Goal: Task Accomplishment & Management: Complete application form

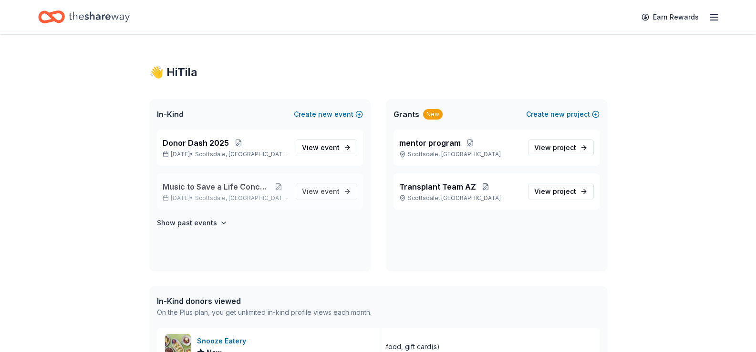
click at [228, 190] on span "Music to Save a Life Concert" at bounding box center [216, 186] width 107 height 11
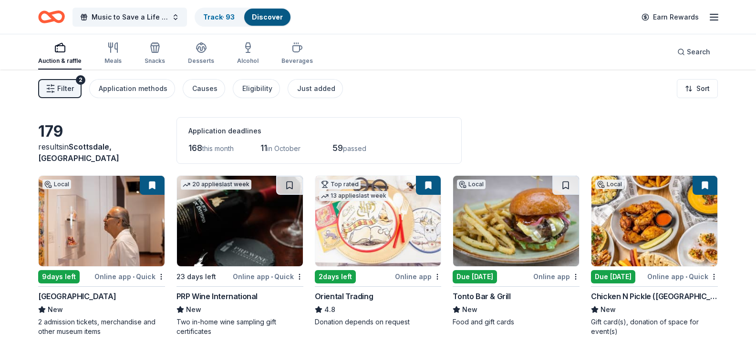
click at [57, 88] on button "Filter 2" at bounding box center [59, 88] width 43 height 19
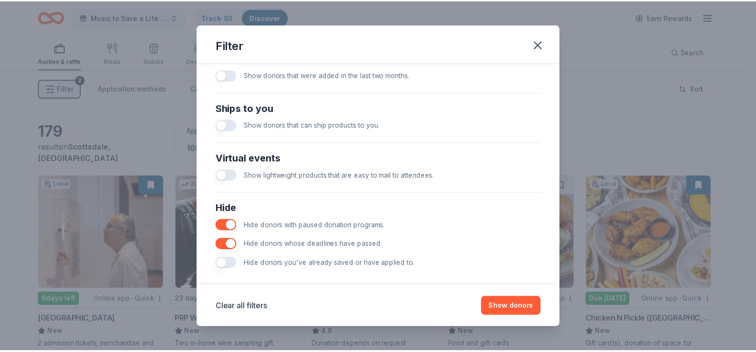
scroll to position [405, 0]
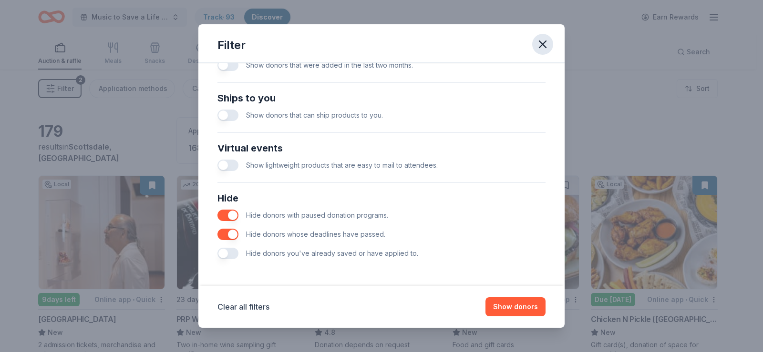
click at [543, 42] on icon "button" at bounding box center [542, 44] width 13 height 13
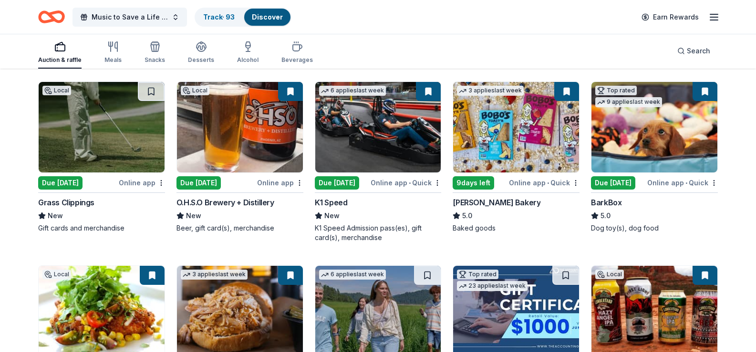
scroll to position [620, 0]
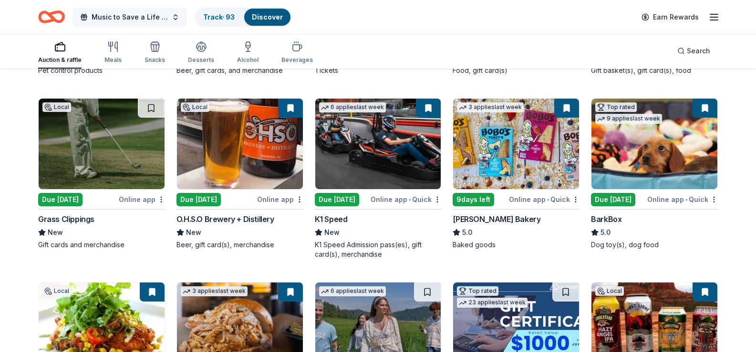
click at [173, 19] on button "Music to Save a Life Concert" at bounding box center [129, 17] width 114 height 19
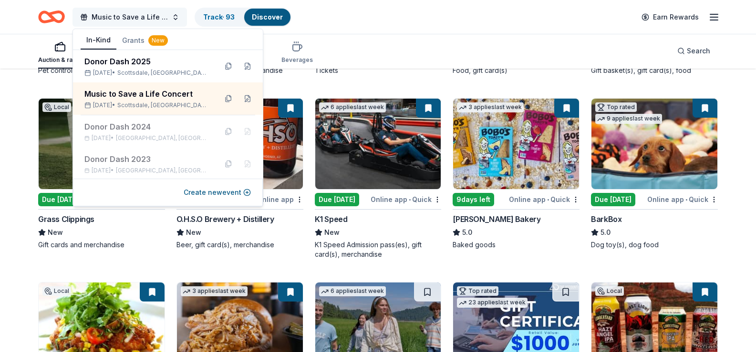
click at [173, 19] on button "Music to Save a Life Concert" at bounding box center [129, 17] width 114 height 19
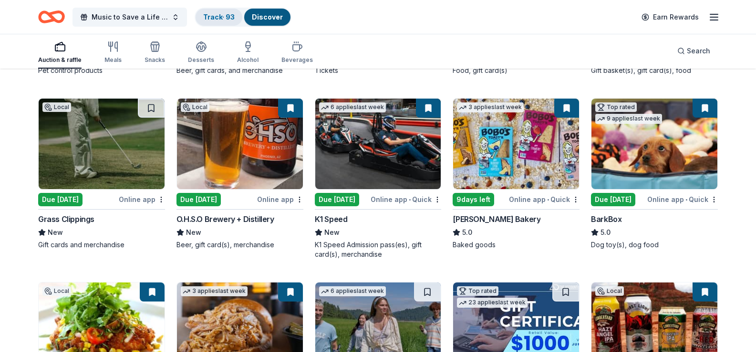
click at [228, 19] on link "Track · 93" at bounding box center [218, 17] width 31 height 8
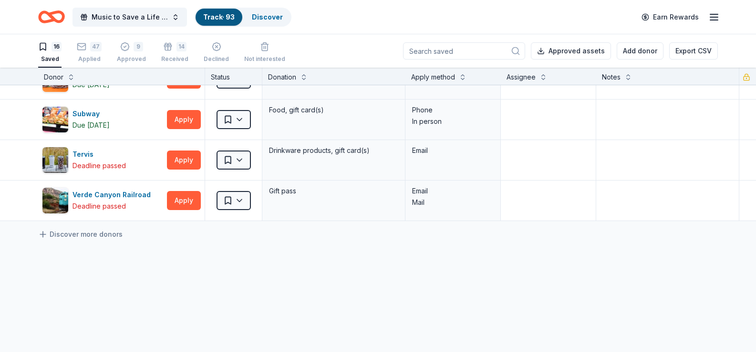
scroll to position [525, 0]
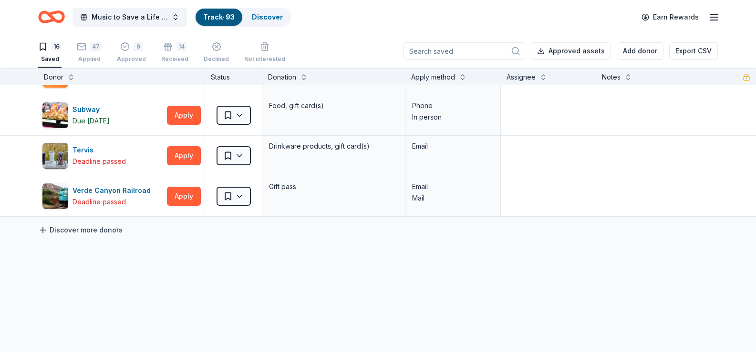
click at [44, 230] on icon at bounding box center [43, 231] width 10 height 10
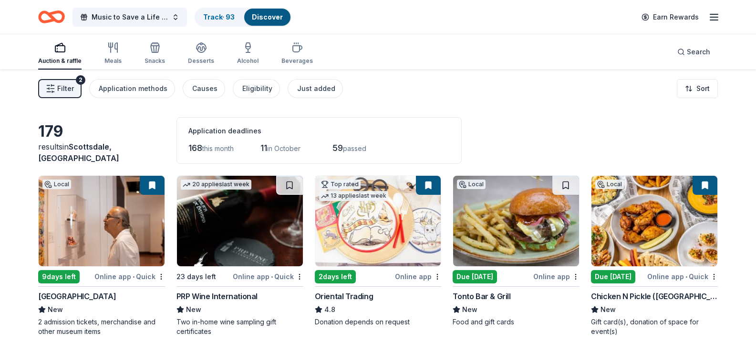
click at [62, 52] on rect "button" at bounding box center [60, 49] width 10 height 6
click at [145, 87] on div "Application methods" at bounding box center [133, 88] width 69 height 11
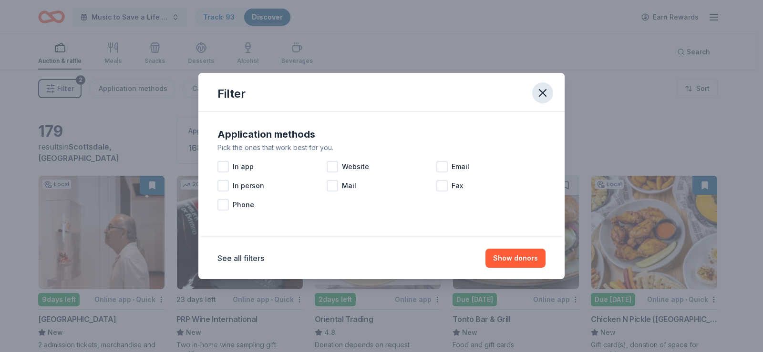
click at [543, 92] on icon "button" at bounding box center [542, 92] width 13 height 13
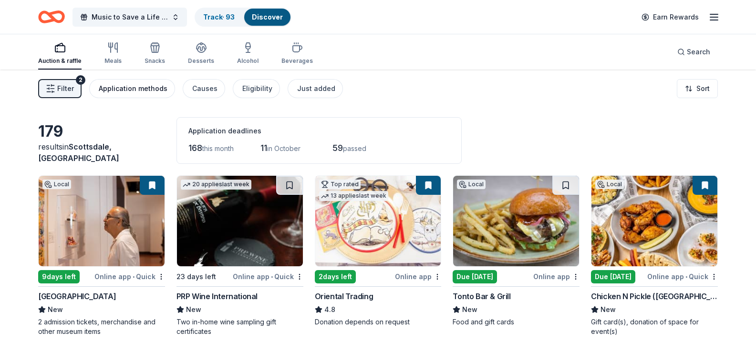
click at [140, 89] on div "Application methods" at bounding box center [133, 88] width 69 height 11
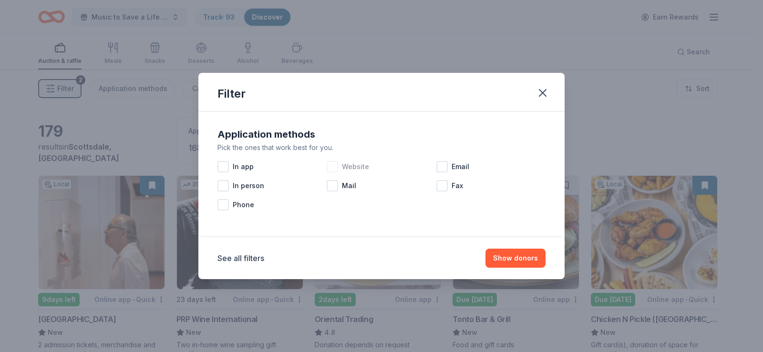
click at [332, 166] on div at bounding box center [332, 166] width 11 height 11
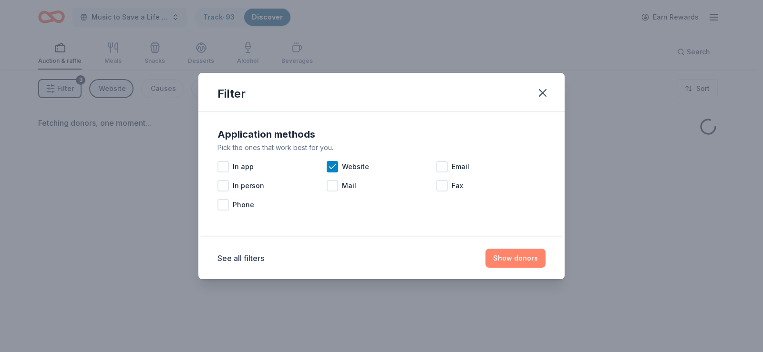
click at [506, 259] on button "Show donors" at bounding box center [515, 258] width 60 height 19
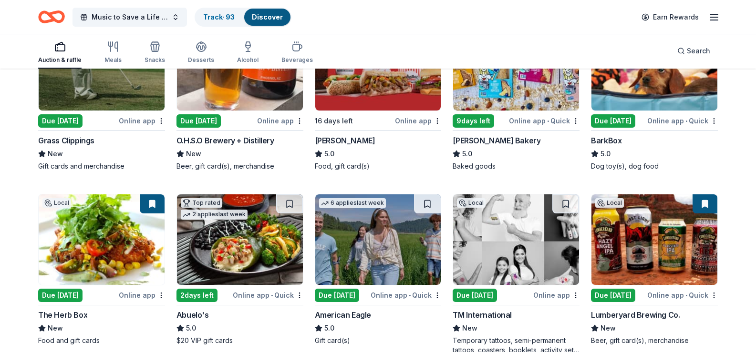
scroll to position [715, 0]
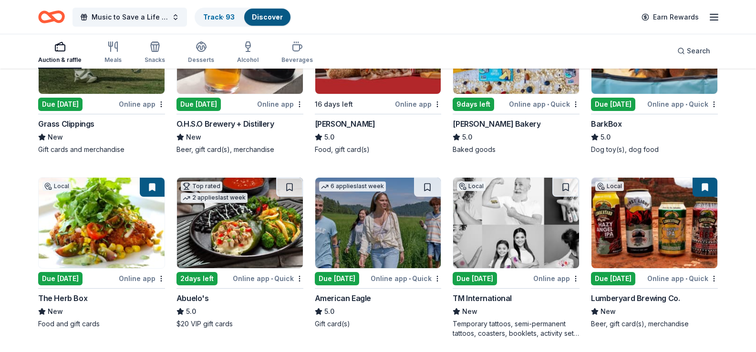
click at [618, 111] on div "Due [DATE]" at bounding box center [613, 104] width 44 height 13
click at [56, 51] on rect "button" at bounding box center [60, 48] width 10 height 6
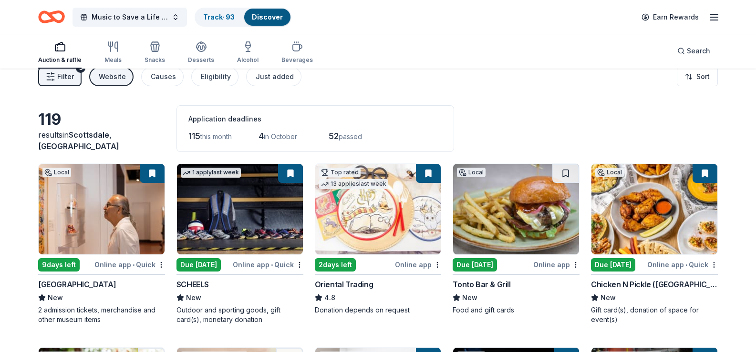
scroll to position [0, 0]
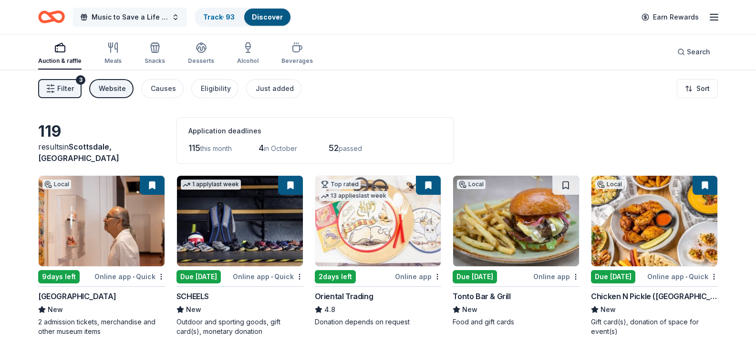
click at [140, 15] on span "Music to Save a Life Concert" at bounding box center [130, 16] width 76 height 11
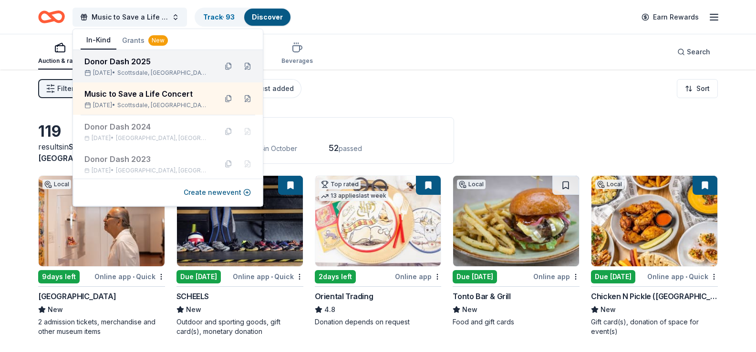
click at [140, 65] on div "Donor Dash 2025" at bounding box center [146, 61] width 125 height 11
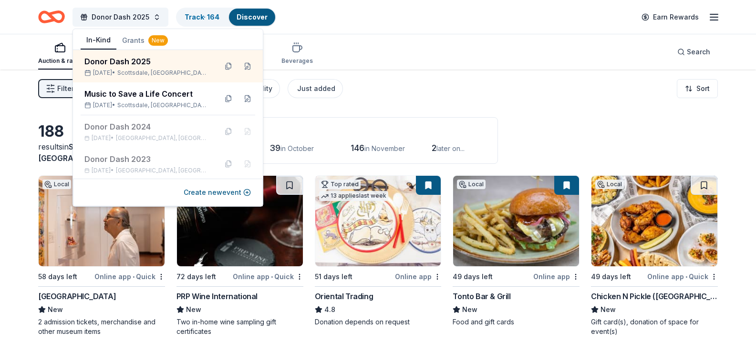
click at [419, 53] on div "Auction & raffle Meals Snacks Desserts Alcohol Beverages Search" at bounding box center [378, 51] width 680 height 35
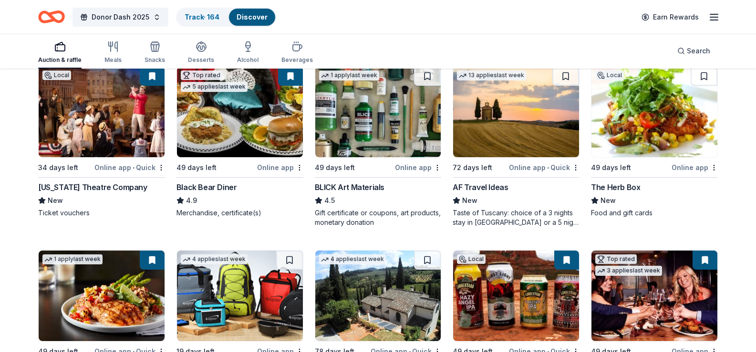
scroll to position [1574, 0]
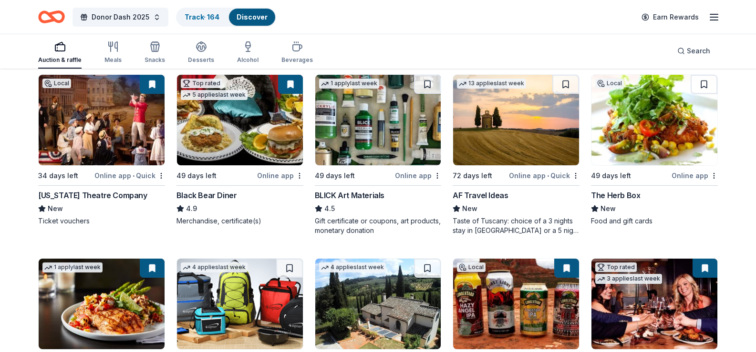
click at [73, 52] on div "Gift certificates, accommodation packages" at bounding box center [101, 41] width 127 height 19
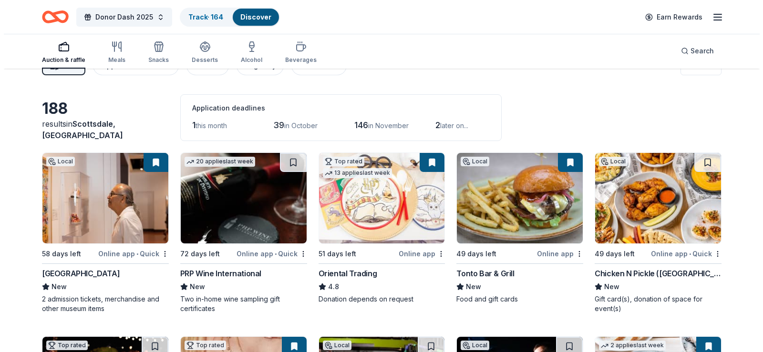
scroll to position [0, 0]
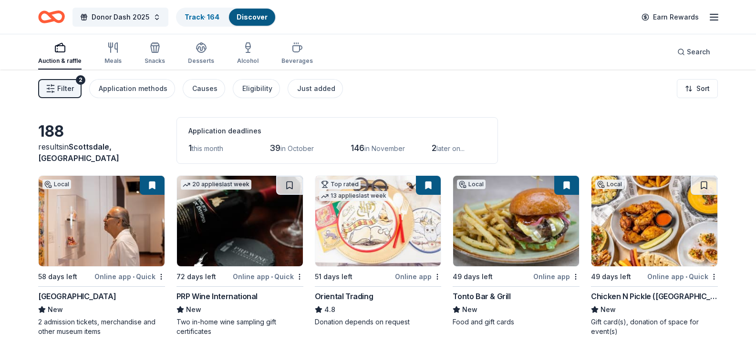
click at [61, 86] on span "Filter" at bounding box center [65, 88] width 17 height 11
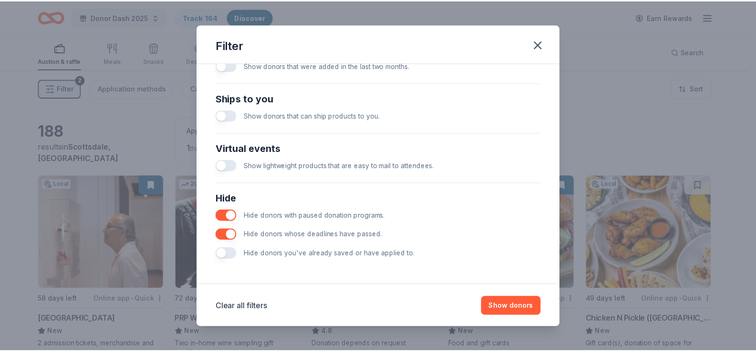
scroll to position [405, 0]
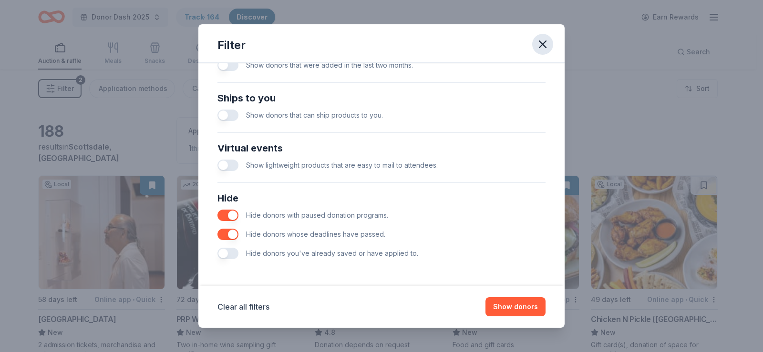
click at [544, 45] on icon "button" at bounding box center [542, 44] width 7 height 7
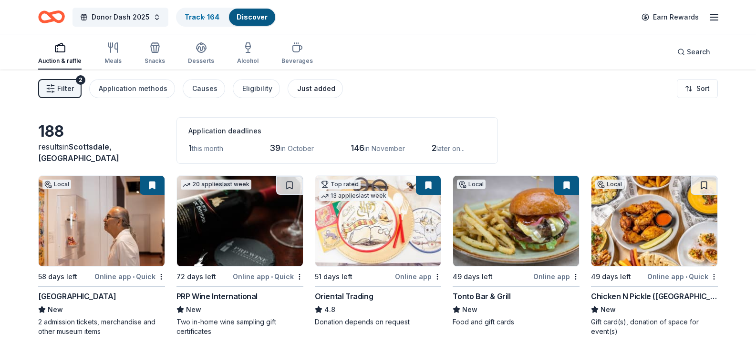
click at [318, 85] on div "Just added" at bounding box center [316, 88] width 38 height 11
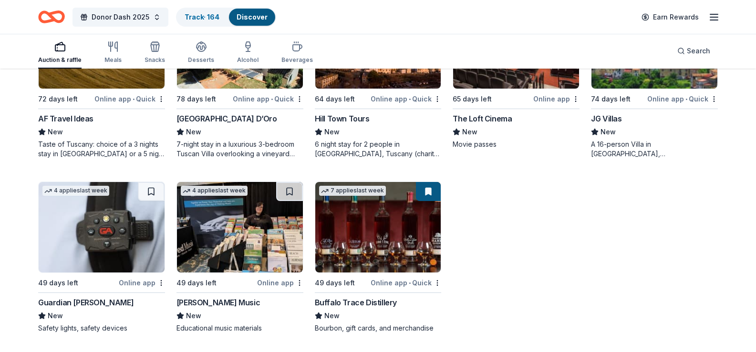
scroll to position [638, 0]
click at [145, 284] on div "Online app" at bounding box center [142, 283] width 46 height 12
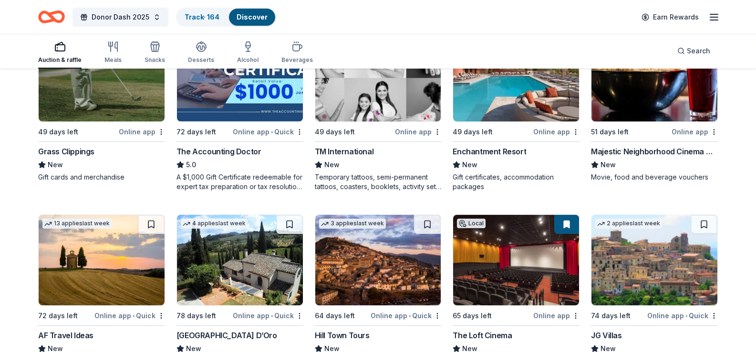
scroll to position [304, 0]
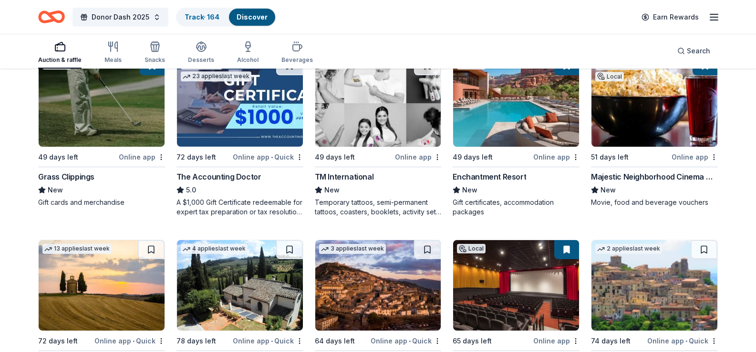
click at [237, 183] on div "The Accounting Doctor" at bounding box center [218, 176] width 85 height 11
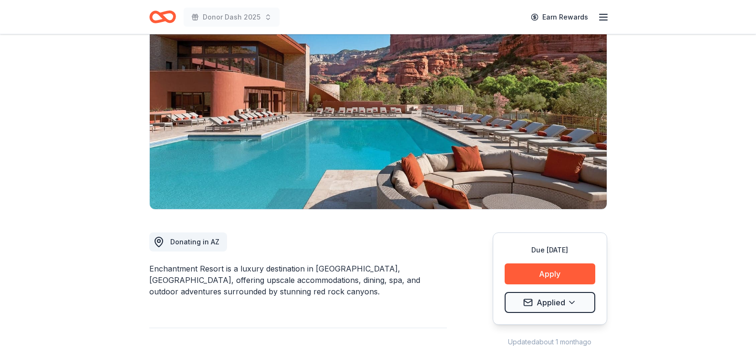
scroll to position [95, 0]
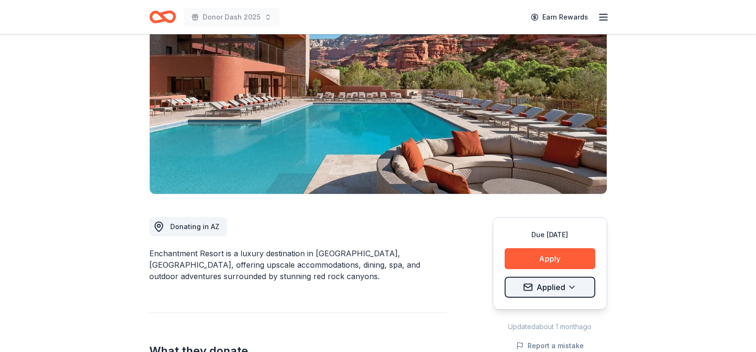
click at [542, 257] on html "Donor Dash 2025 Earn Rewards Due [DATE] Share Enchantment Resort New Share Dona…" at bounding box center [378, 81] width 756 height 352
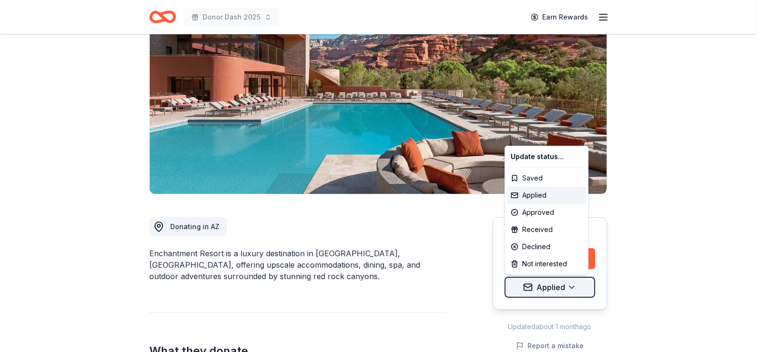
click at [542, 257] on html "Donor Dash 2025 Earn Rewards Due in 49 days Share Enchantment Resort New Share …" at bounding box center [381, 81] width 763 height 352
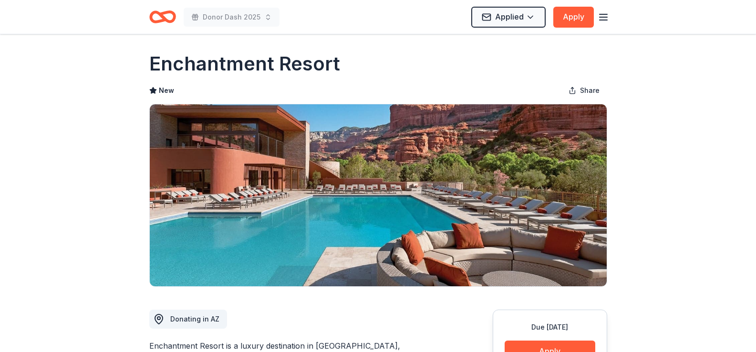
scroll to position [0, 0]
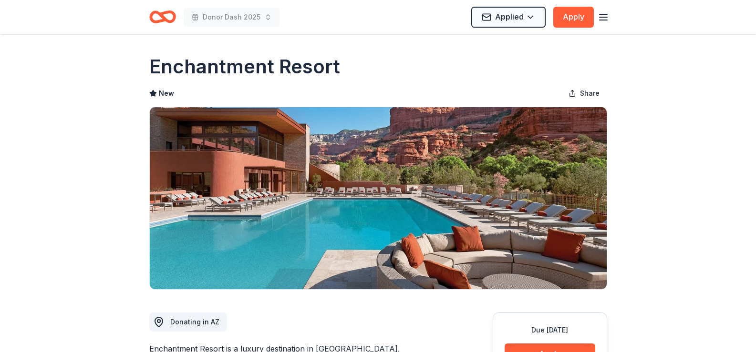
click at [603, 17] on line "button" at bounding box center [603, 17] width 8 height 0
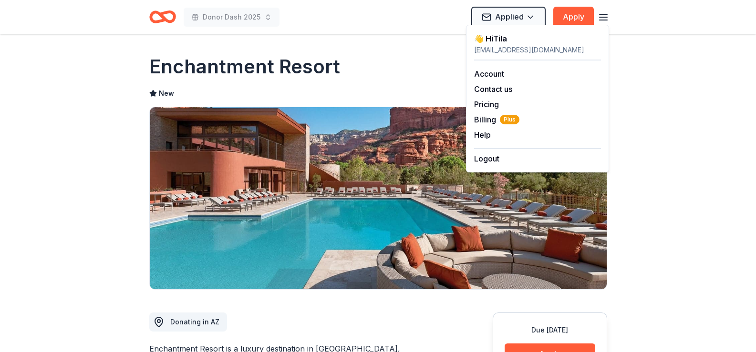
click at [363, 60] on div "Enchantment Resort" at bounding box center [378, 66] width 458 height 27
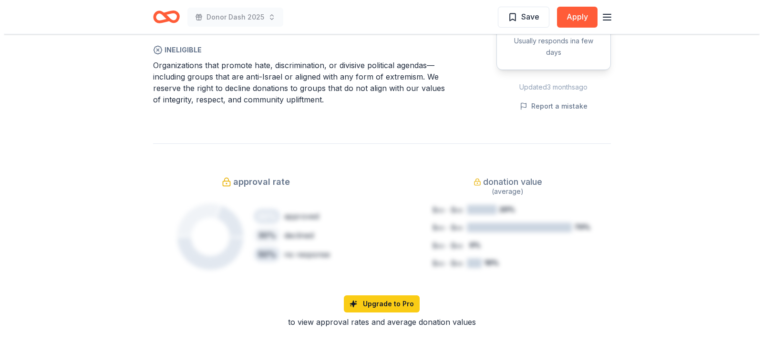
scroll to position [715, 0]
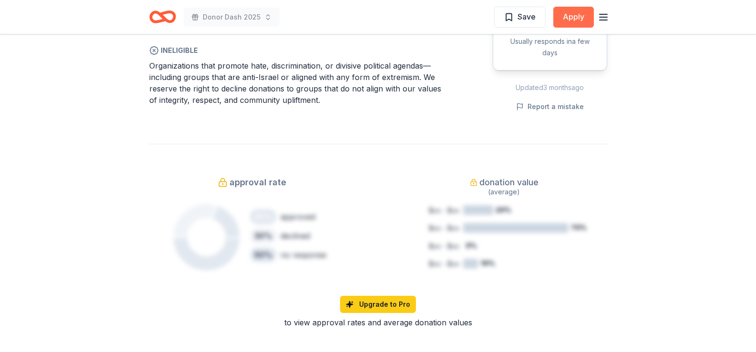
click at [569, 15] on button "Apply" at bounding box center [573, 17] width 41 height 21
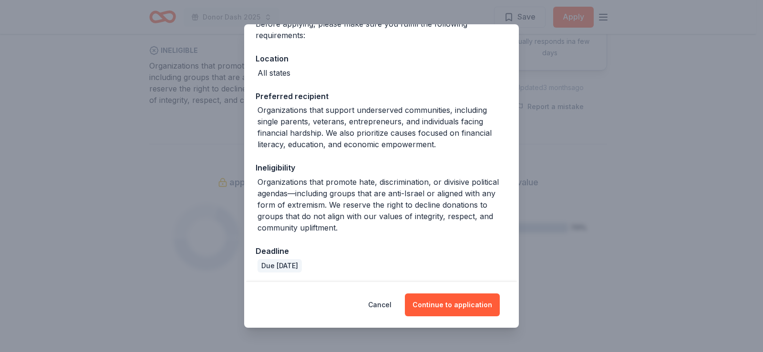
scroll to position [89, 0]
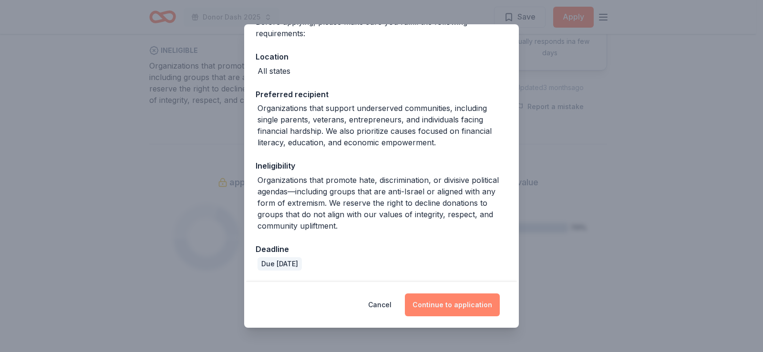
click at [473, 300] on button "Continue to application" at bounding box center [452, 305] width 95 height 23
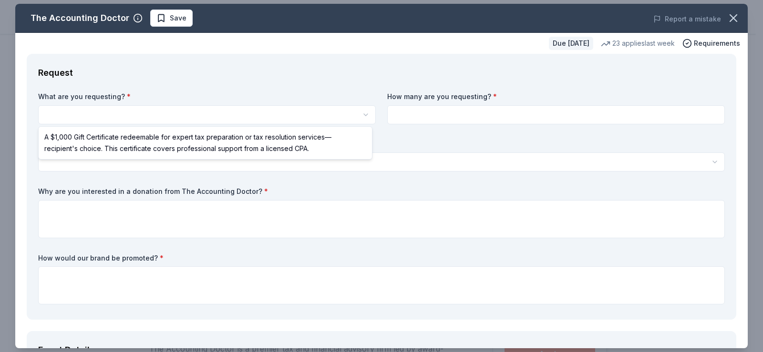
scroll to position [0, 0]
click at [56, 113] on html "Donor Dash 2025 Save Apply Due in 72 days Share The Accounting Doctor 5.0 • 4 r…" at bounding box center [381, 176] width 763 height 352
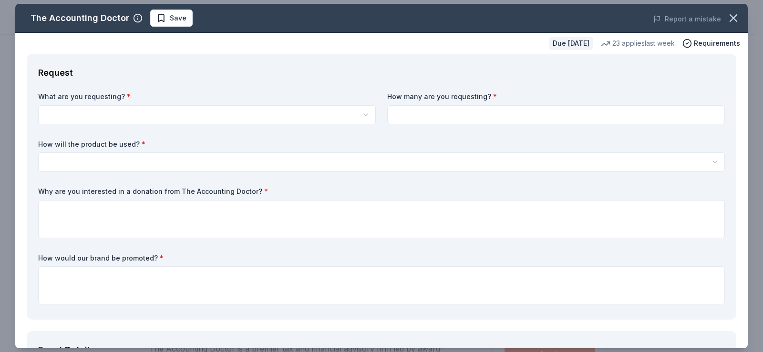
click at [404, 115] on input at bounding box center [556, 114] width 338 height 19
type input "1"
click at [53, 111] on html "Donor Dash 2025 Save Apply Due in 72 days Share The Accounting Doctor 5.0 • 4 r…" at bounding box center [381, 176] width 763 height 352
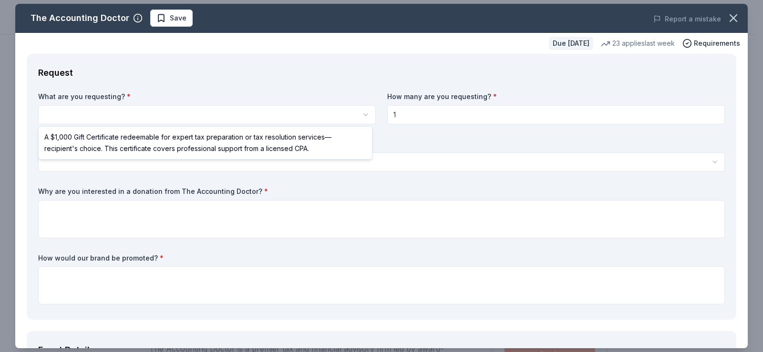
select select "A $1,000 Gift Certificate redeemable for expert tax preparation or tax resoluti…"
click at [357, 116] on html "Donor Dash 2025 Save Apply Due in 72 days Share The Accounting Doctor 5.0 • 4 r…" at bounding box center [381, 176] width 763 height 352
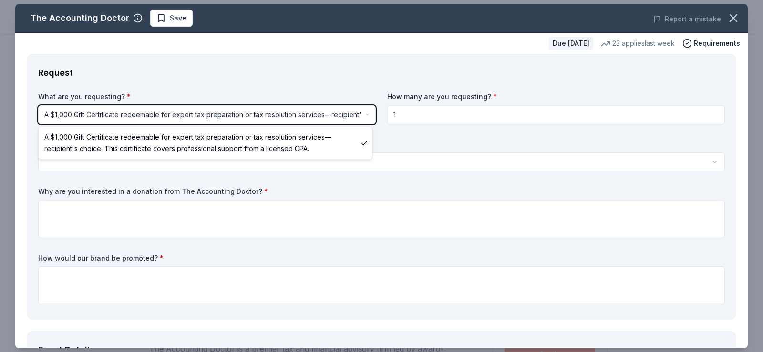
click at [47, 207] on html "Donor Dash 2025 Save Apply Due in 72 days Share The Accounting Doctor 5.0 • 4 r…" at bounding box center [381, 176] width 763 height 352
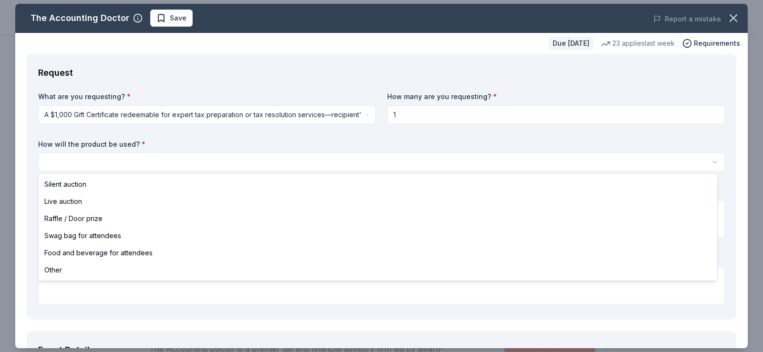
click at [63, 160] on html "Donor Dash 2025 Save Apply Due in 72 days Share The Accounting Doctor 5.0 • 4 r…" at bounding box center [381, 176] width 763 height 352
select select "silentAuction"
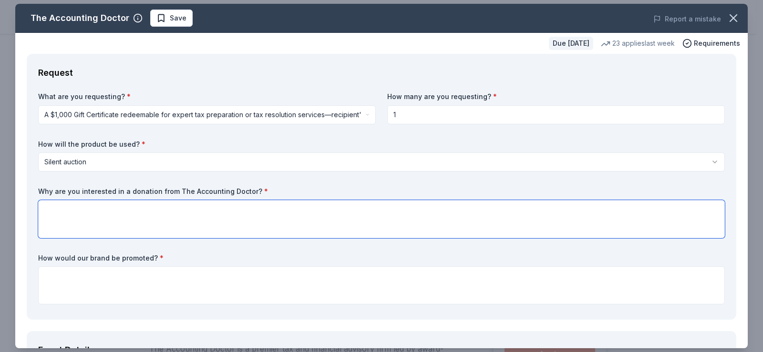
click at [53, 208] on textarea at bounding box center [381, 219] width 687 height 38
click at [46, 208] on textarea at bounding box center [381, 219] width 687 height 38
paste textarea "Donor Dash honors the dignity of deceased donors and their families who made a …"
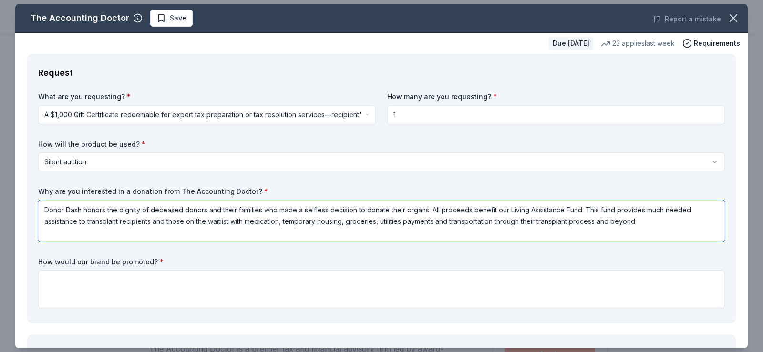
type textarea "Donor Dash honors the dignity of deceased donors and their families who made a …"
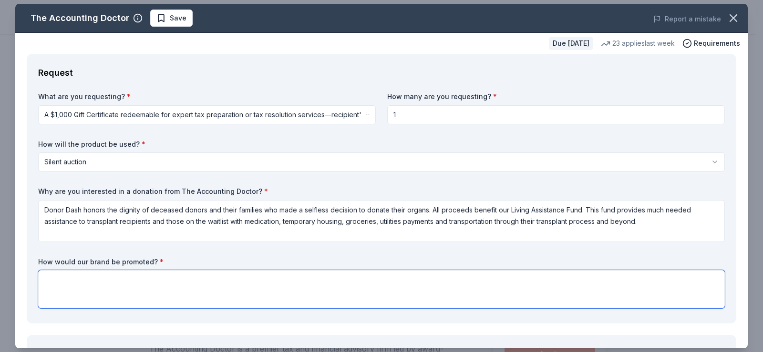
click at [46, 276] on textarea at bounding box center [381, 289] width 687 height 38
click at [52, 279] on textarea at bounding box center [381, 289] width 687 height 38
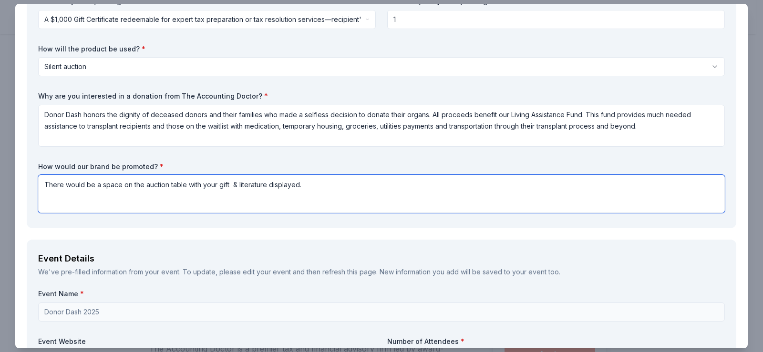
scroll to position [143, 0]
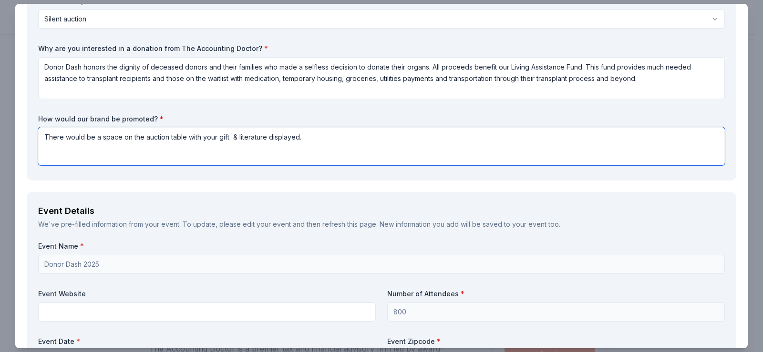
type textarea "There would be a space on the auction table with your gift & literature display…"
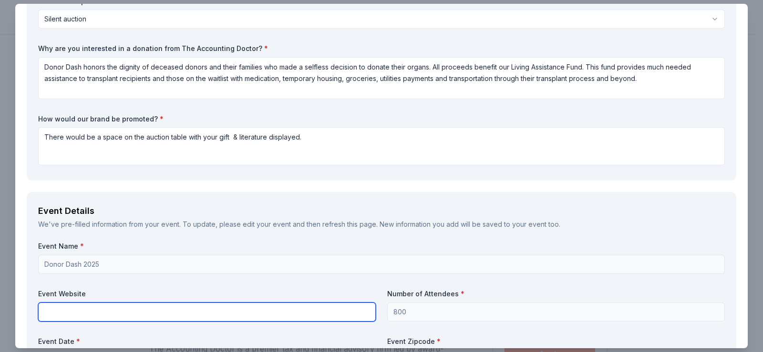
click at [66, 307] on input "text" at bounding box center [207, 312] width 338 height 19
type input "h"
click at [42, 313] on input "text" at bounding box center [207, 312] width 338 height 19
paste input "https://www.transplantaz.org/donor-dash/"
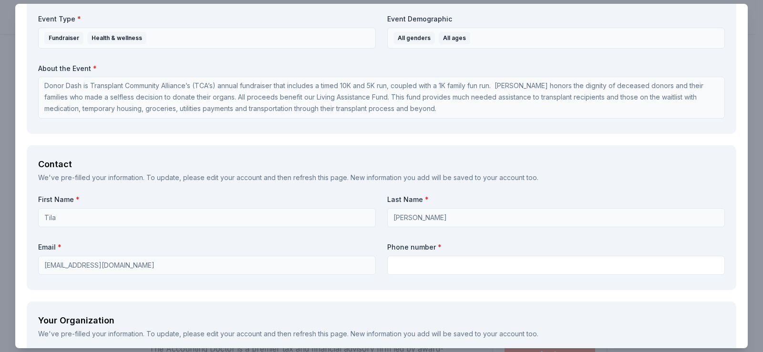
scroll to position [525, 0]
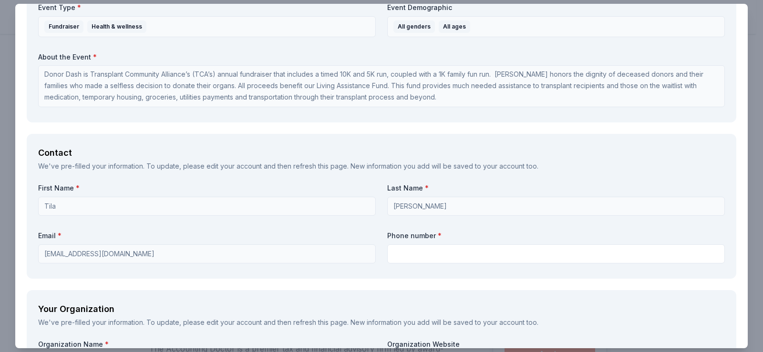
type input "https://www.transplantaz.org/donor-dash/"
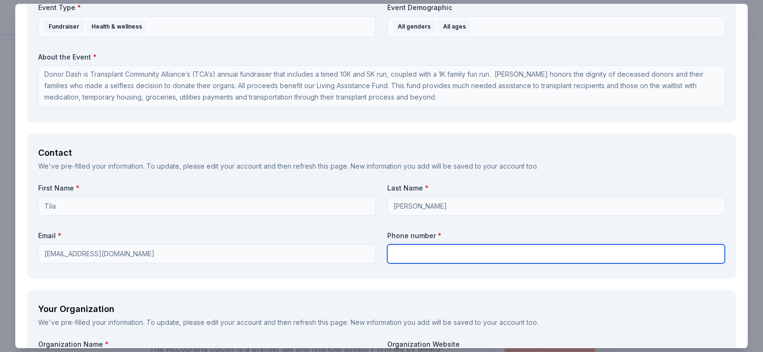
click at [394, 251] on input "text" at bounding box center [556, 254] width 338 height 19
click at [402, 252] on input "6022772661" at bounding box center [556, 254] width 338 height 19
click at [417, 253] on input "602-2772661" at bounding box center [556, 254] width 338 height 19
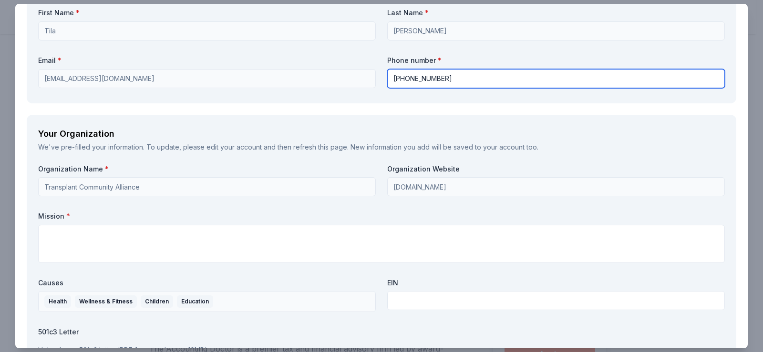
scroll to position [715, 0]
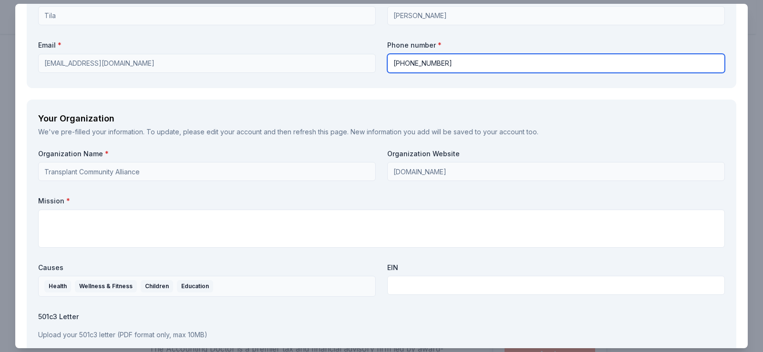
type input "602-277-2661"
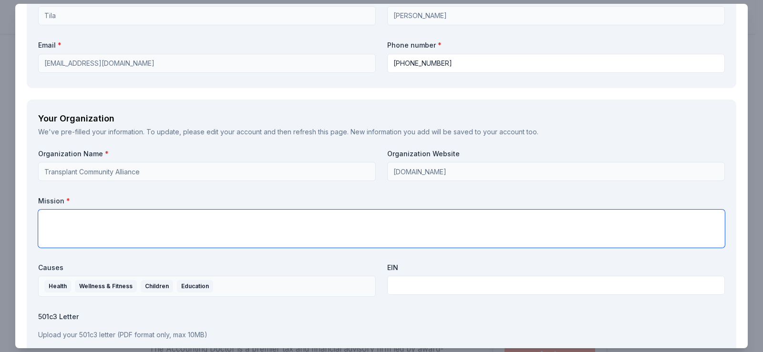
click at [47, 218] on textarea at bounding box center [381, 229] width 687 height 38
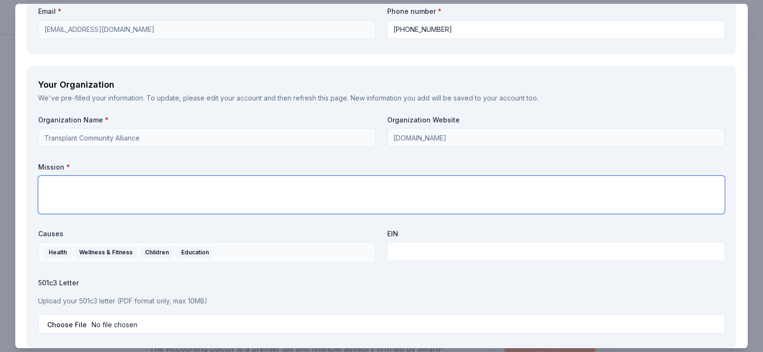
scroll to position [763, 0]
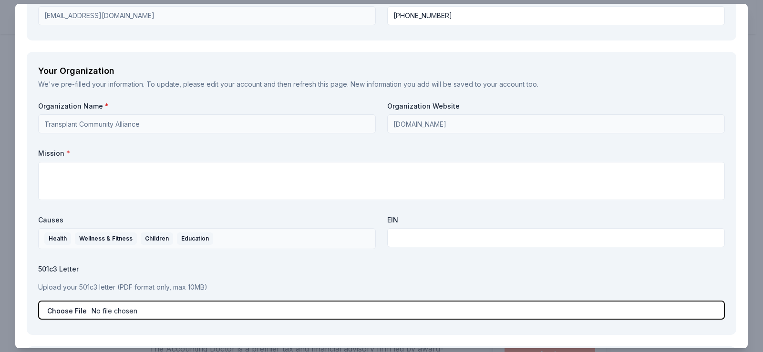
click at [125, 312] on input "file" at bounding box center [381, 310] width 687 height 19
type input "C:\fakepath\IRS501c3letter.pdf"
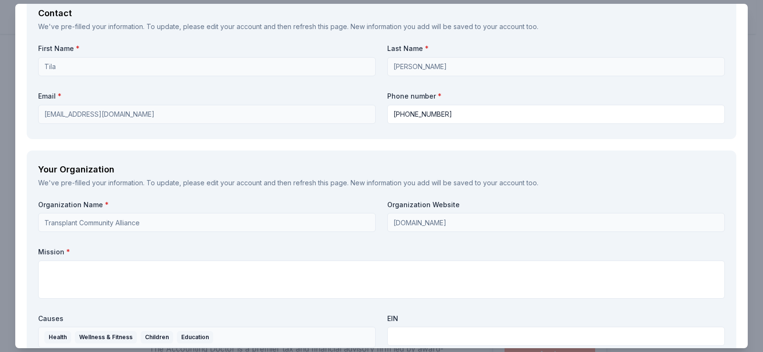
scroll to position [642, 0]
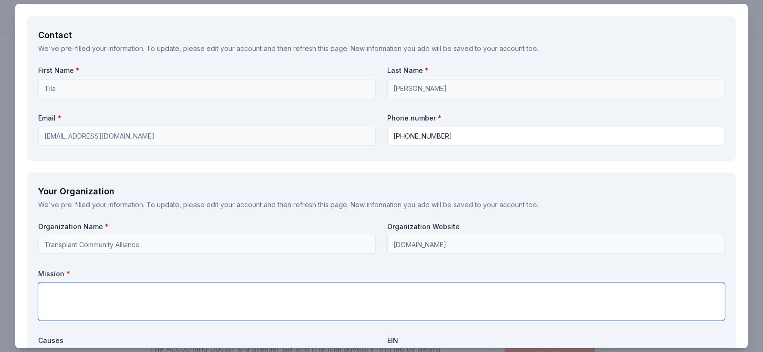
click at [48, 291] on textarea at bounding box center [381, 302] width 687 height 38
click at [49, 289] on textarea at bounding box center [381, 302] width 687 height 38
paste textarea "Transplant Community Alliance is the only nonprofit in [US_STATE] providing sup…"
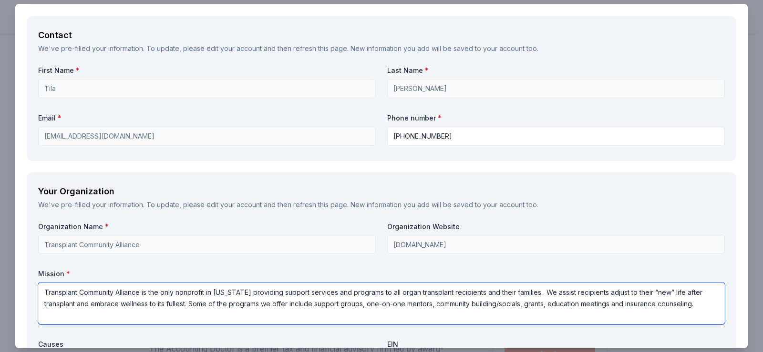
scroll to position [1, 0]
type textarea "Transplant Community Alliance is the only nonprofit in [US_STATE] providing sup…"
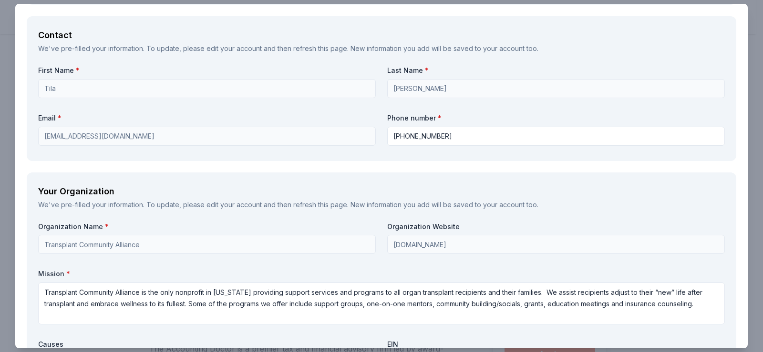
click at [681, 258] on div "Organization Name * Transplant Community Alliance Organization Website transpla…" at bounding box center [381, 335] width 687 height 226
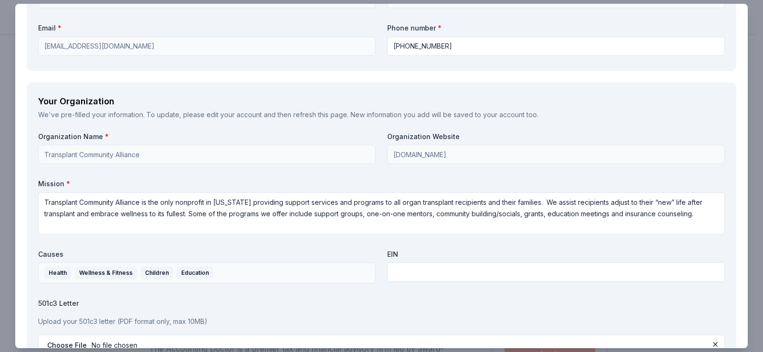
scroll to position [738, 0]
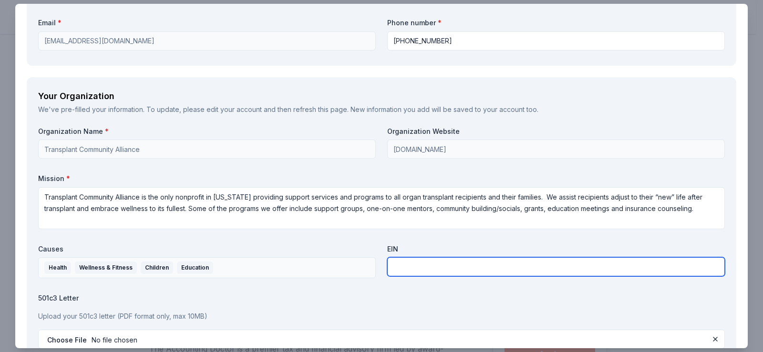
click at [402, 269] on input "text" at bounding box center [556, 267] width 338 height 19
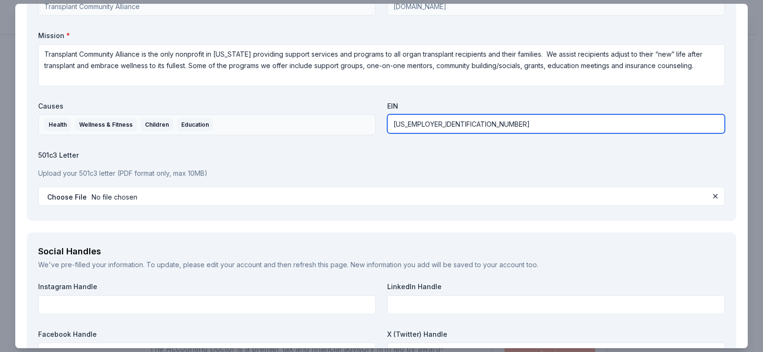
scroll to position [929, 0]
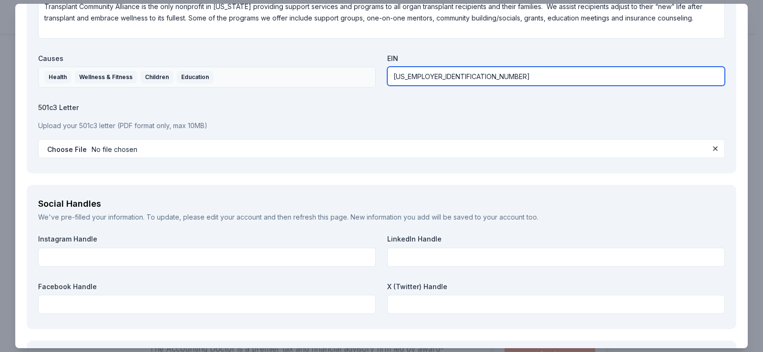
type input "86-0618929"
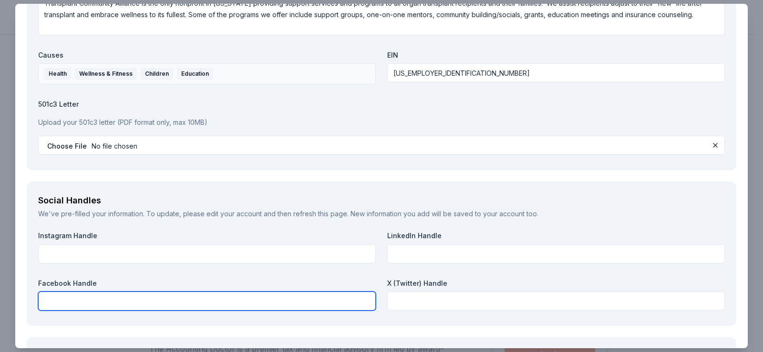
scroll to position [954, 0]
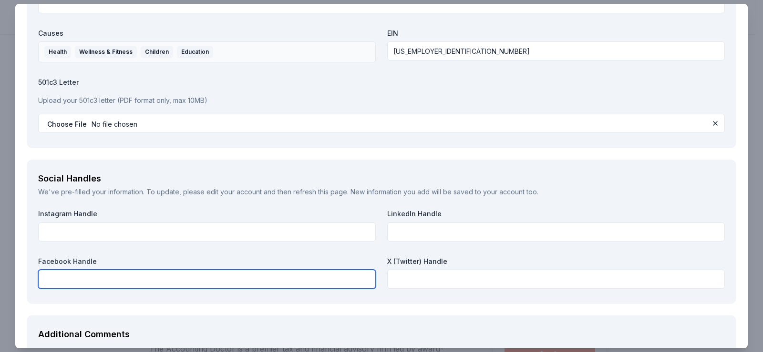
click at [58, 273] on input "text" at bounding box center [207, 279] width 338 height 19
click at [49, 283] on input "text" at bounding box center [207, 279] width 338 height 19
paste input "www.facebook.com/transplantcommunityalliance"
type input "www.facebook.com/transplantcommunityalliance"
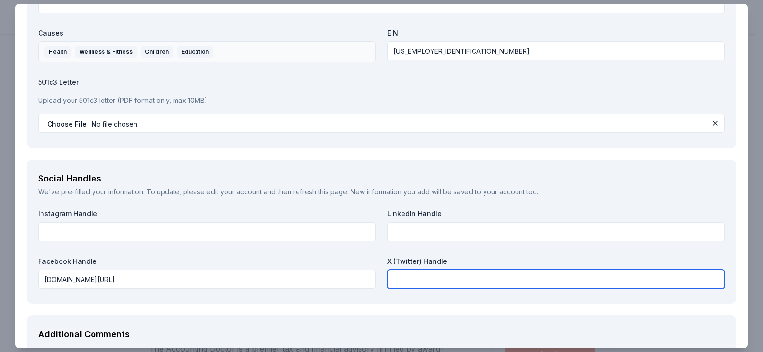
click at [396, 276] on input "text" at bounding box center [556, 279] width 338 height 19
click at [393, 275] on input "text" at bounding box center [556, 279] width 338 height 19
paste input "www.twitter.com/transplantaz"
type input "www.twitter.com/transplantaz"
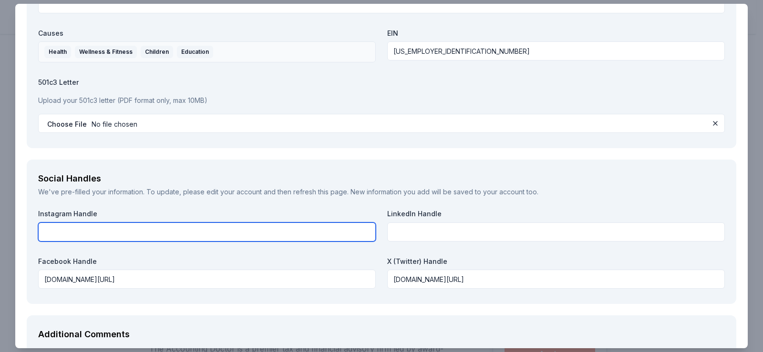
click at [48, 233] on input "text" at bounding box center [207, 232] width 338 height 19
paste input "www.instagram.com/transplantcommunityalliance"
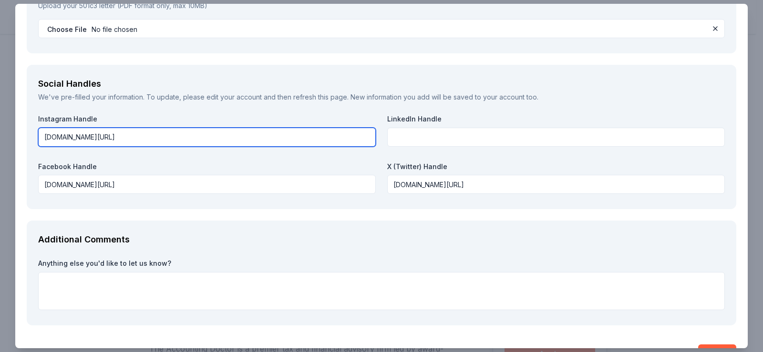
scroll to position [1049, 0]
type input "www.instagram.com/transplantcommunityalliance"
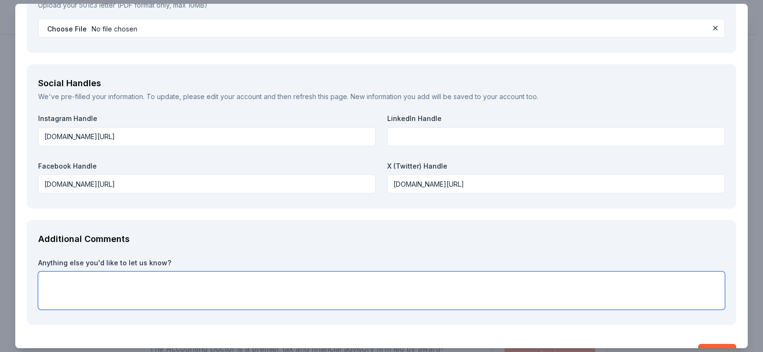
click at [54, 276] on textarea at bounding box center [381, 291] width 687 height 38
click at [310, 287] on textarea "We would appreciate your generous donation to our fund raiser." at bounding box center [381, 291] width 687 height 38
type textarea "We would appreciate your generous donation to our fund raiser."
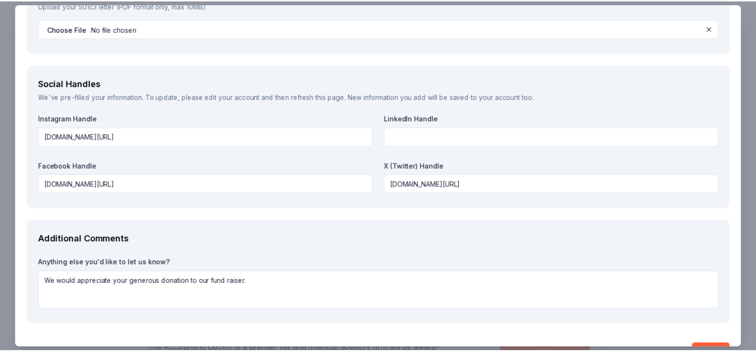
scroll to position [1075, 0]
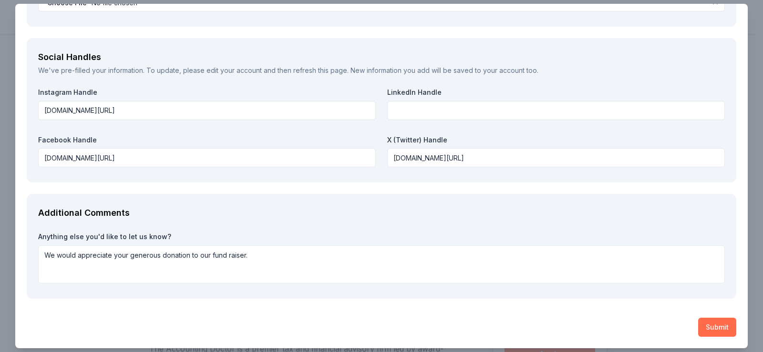
click at [706, 323] on button "Submit" at bounding box center [717, 327] width 38 height 19
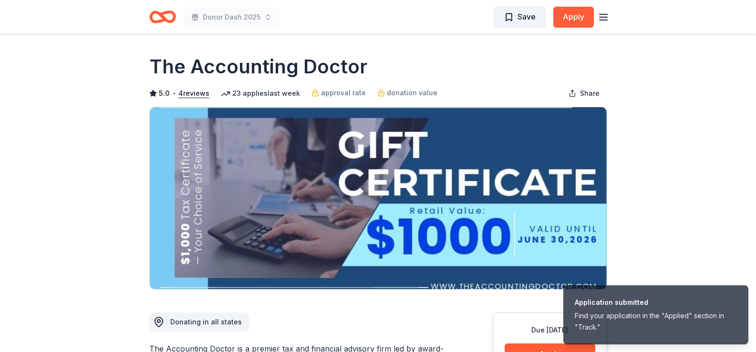
click at [519, 14] on span "Save" at bounding box center [526, 16] width 18 height 12
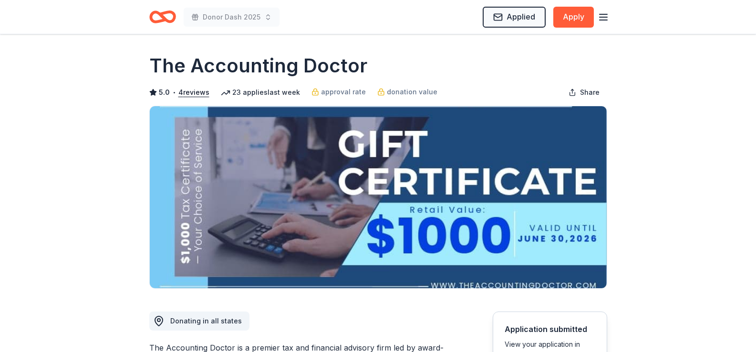
scroll to position [0, 0]
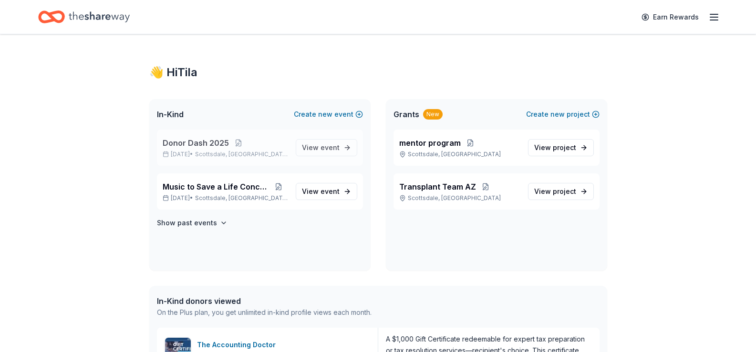
click at [201, 144] on span "Donor Dash 2025" at bounding box center [196, 142] width 66 height 11
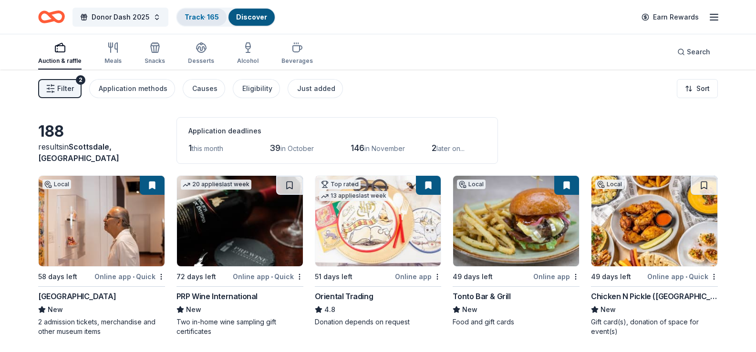
click at [208, 19] on link "Track · 165" at bounding box center [202, 17] width 34 height 8
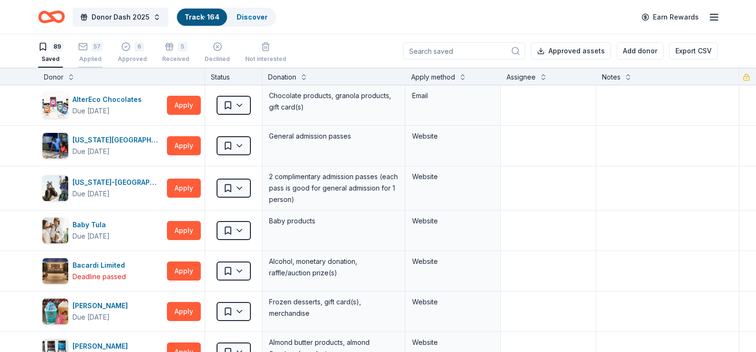
click at [85, 53] on div "57 Applied" at bounding box center [90, 52] width 24 height 21
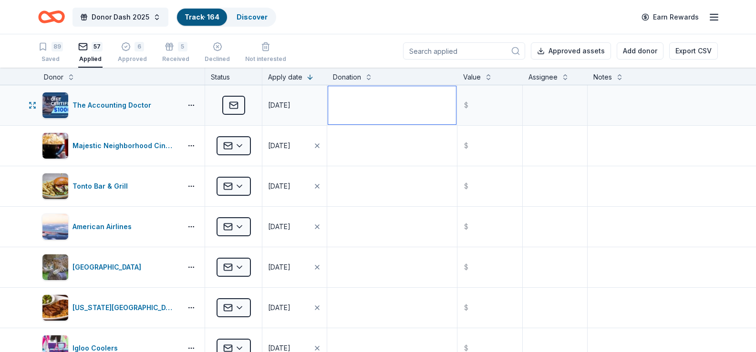
click at [343, 103] on textarea at bounding box center [392, 105] width 128 height 38
click at [134, 103] on div "The Accounting Doctor" at bounding box center [113, 105] width 83 height 11
click at [53, 52] on div "89 Saved" at bounding box center [50, 52] width 25 height 21
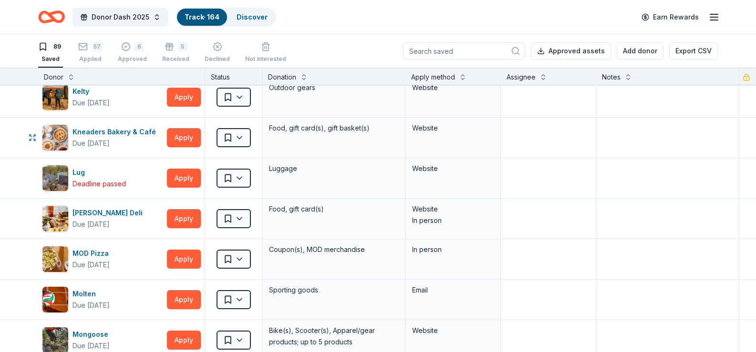
scroll to position [1478, 0]
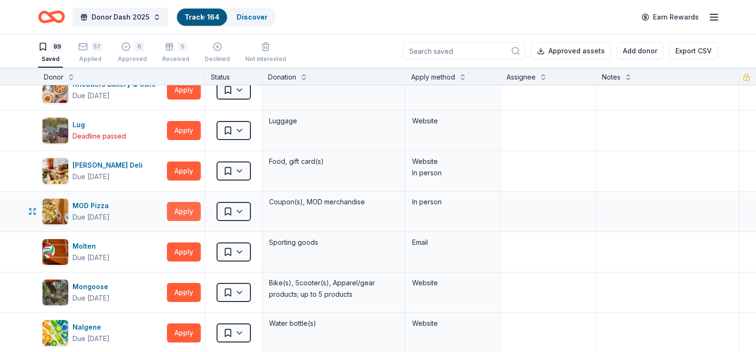
click at [176, 210] on button "Apply" at bounding box center [184, 211] width 34 height 19
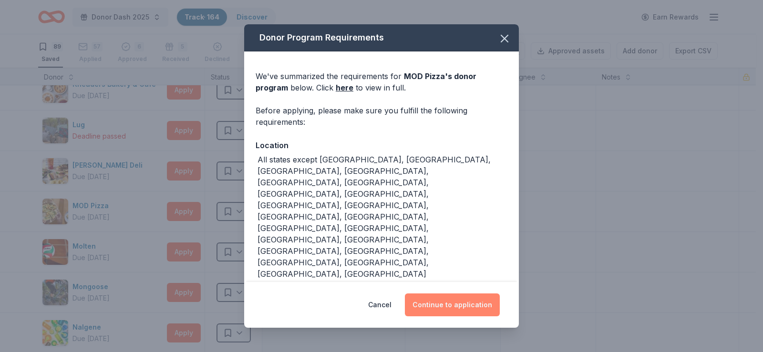
click at [468, 305] on button "Continue to application" at bounding box center [452, 305] width 95 height 23
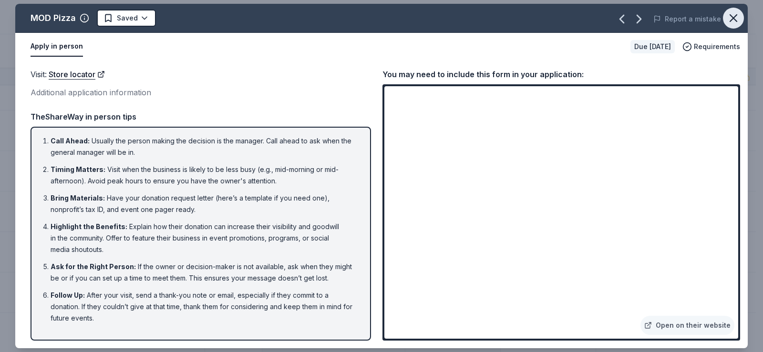
click at [733, 17] on icon "button" at bounding box center [733, 18] width 7 height 7
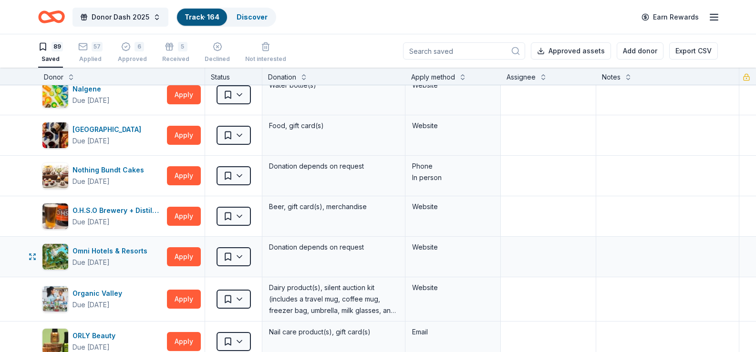
scroll to position [1765, 0]
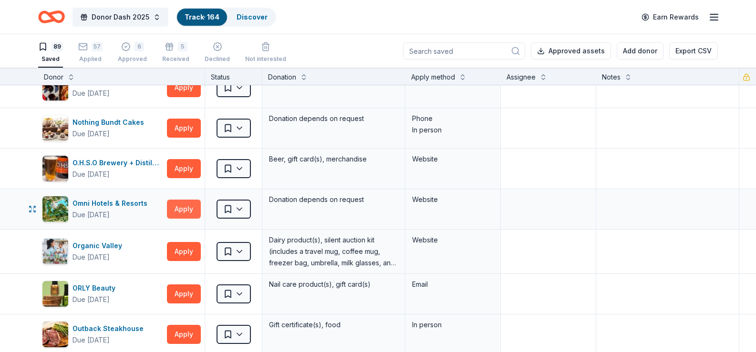
click at [187, 208] on button "Apply" at bounding box center [184, 209] width 34 height 19
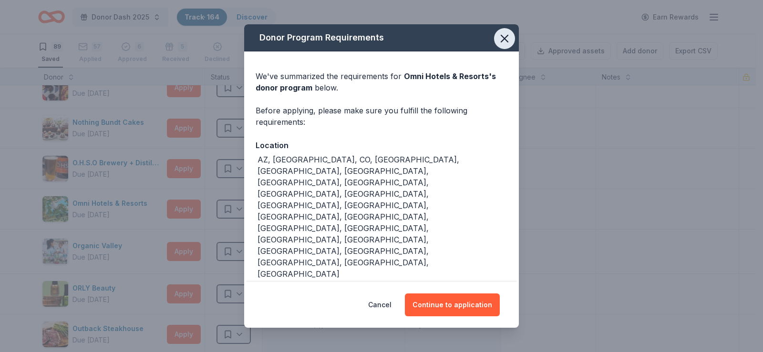
click at [499, 39] on icon "button" at bounding box center [504, 38] width 13 height 13
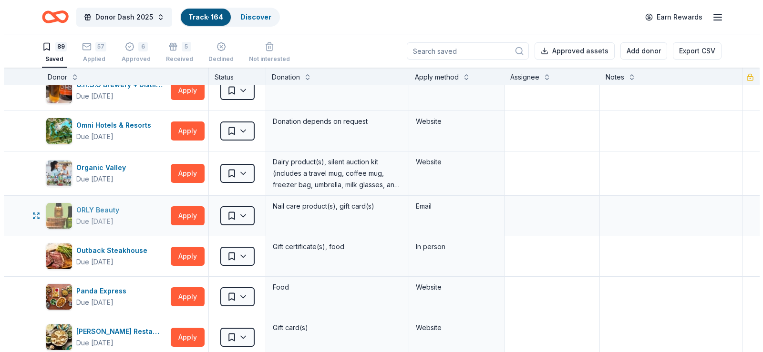
scroll to position [1860, 0]
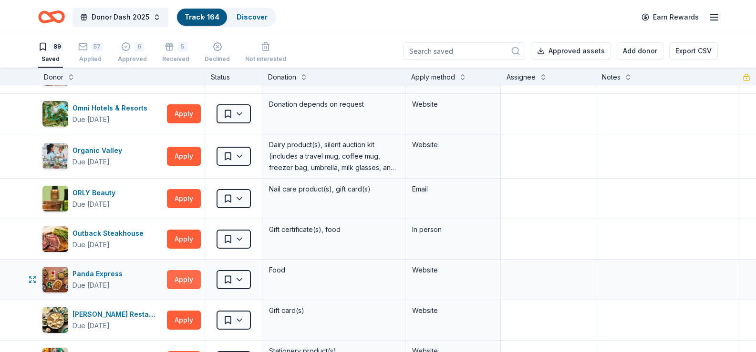
click at [193, 281] on button "Apply" at bounding box center [184, 279] width 34 height 19
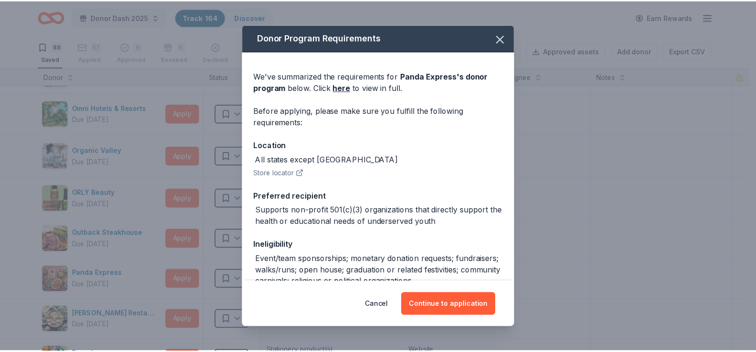
scroll to position [48, 0]
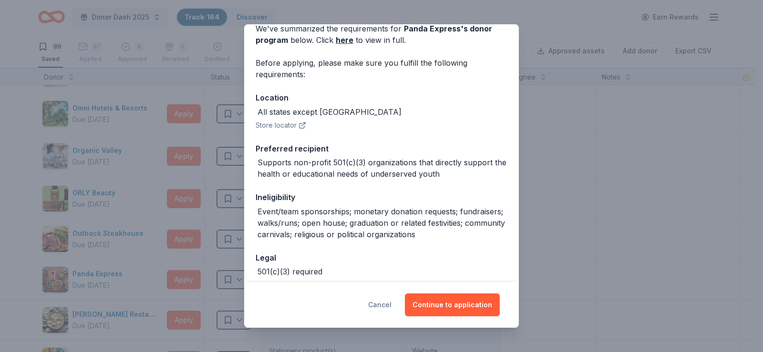
click at [385, 303] on button "Cancel" at bounding box center [379, 305] width 23 height 23
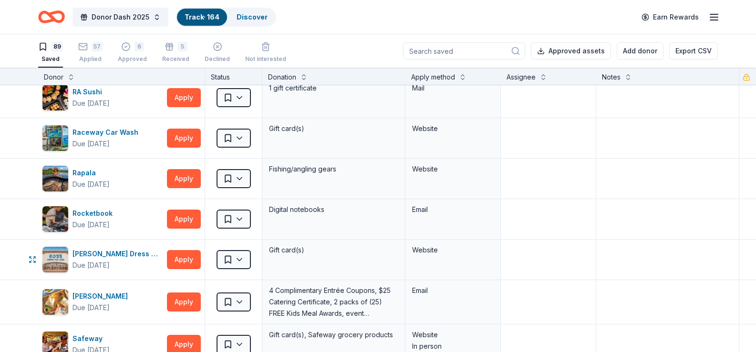
scroll to position [2337, 0]
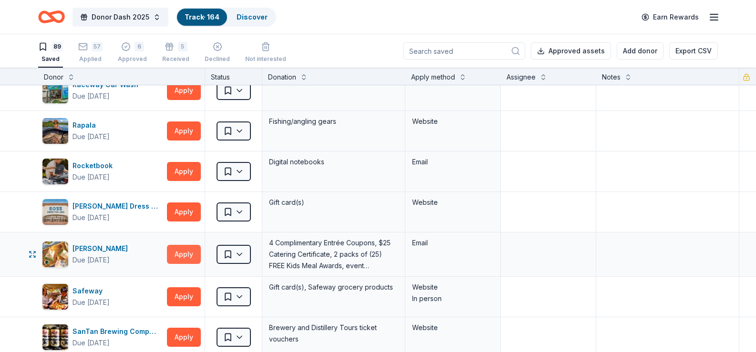
click at [186, 256] on button "Apply" at bounding box center [184, 254] width 34 height 19
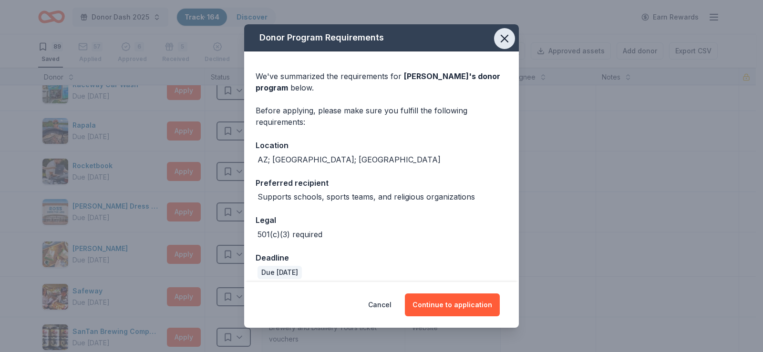
click at [499, 39] on icon "button" at bounding box center [504, 38] width 13 height 13
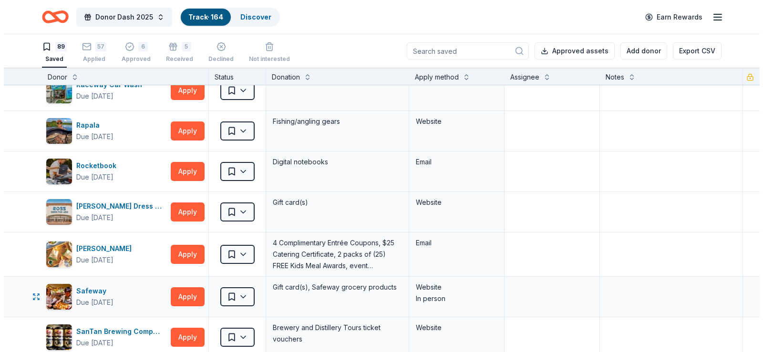
scroll to position [2385, 0]
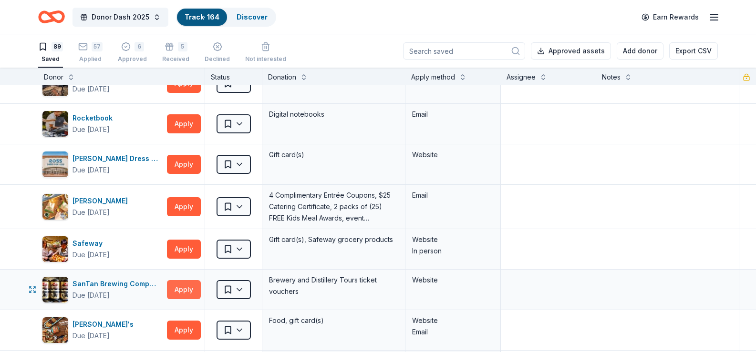
click at [184, 295] on button "Apply" at bounding box center [184, 289] width 34 height 19
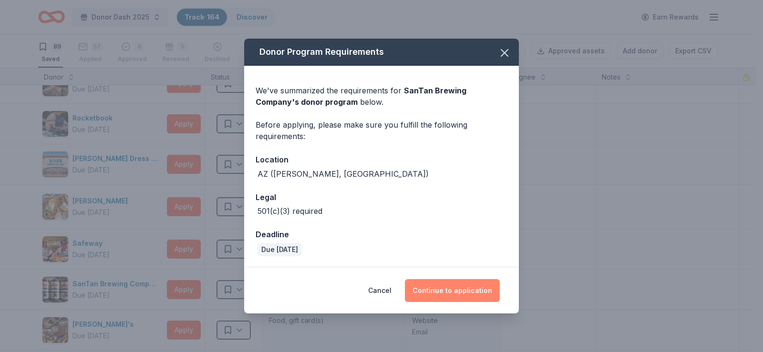
click at [448, 297] on button "Continue to application" at bounding box center [452, 290] width 95 height 23
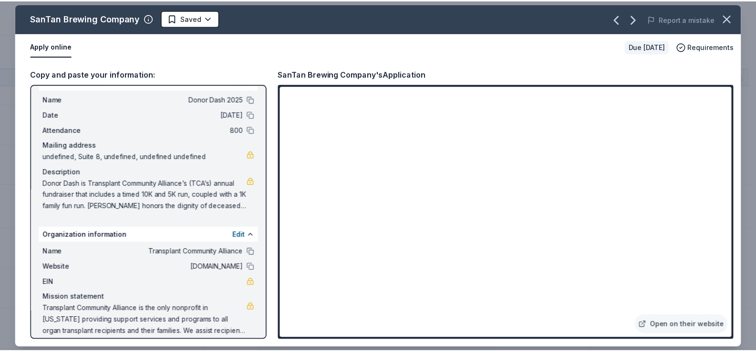
scroll to position [28, 0]
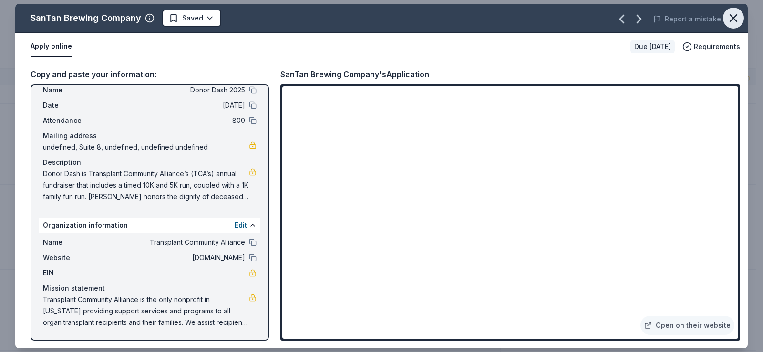
click at [735, 21] on icon "button" at bounding box center [733, 18] width 7 height 7
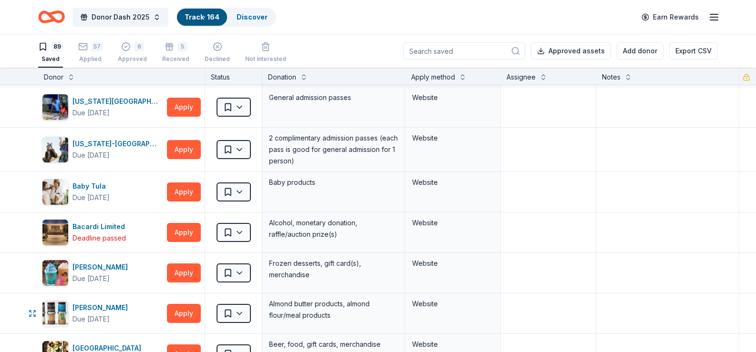
scroll to position [0, 0]
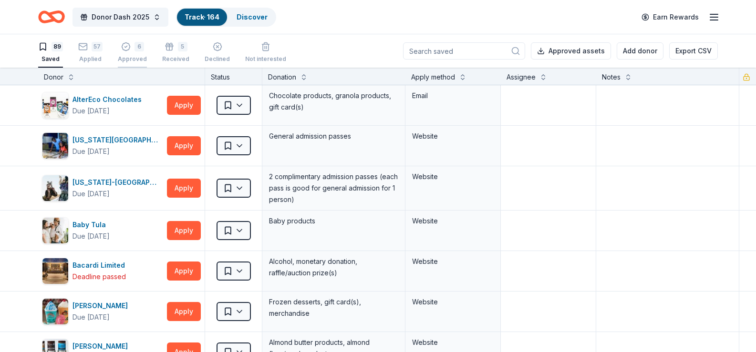
click at [134, 54] on div "6 Approved" at bounding box center [132, 52] width 29 height 21
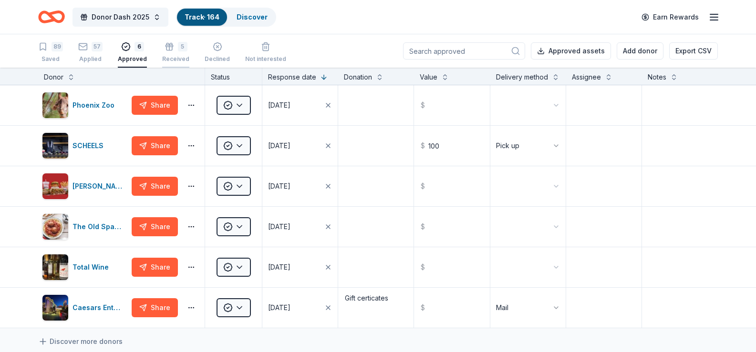
click at [170, 49] on icon "button" at bounding box center [170, 47] width 10 height 10
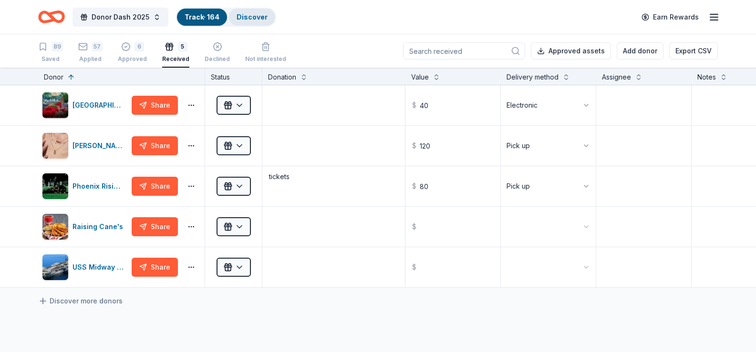
click at [260, 17] on link "Discover" at bounding box center [252, 17] width 31 height 8
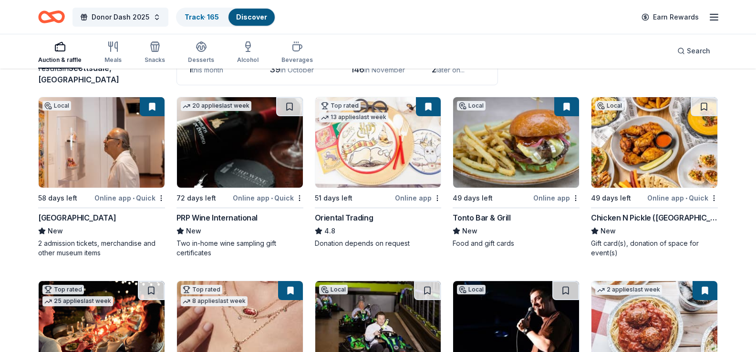
scroll to position [95, 0]
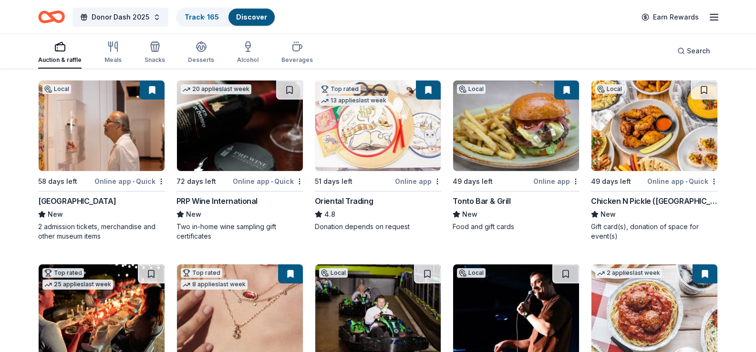
click at [123, 187] on div "Online app • Quick" at bounding box center [129, 182] width 71 height 12
click at [213, 18] on link "Track · 165" at bounding box center [202, 17] width 34 height 8
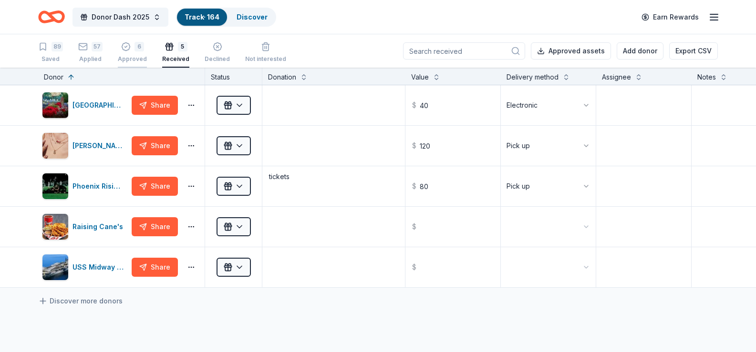
click at [134, 51] on div "6" at bounding box center [139, 47] width 10 height 10
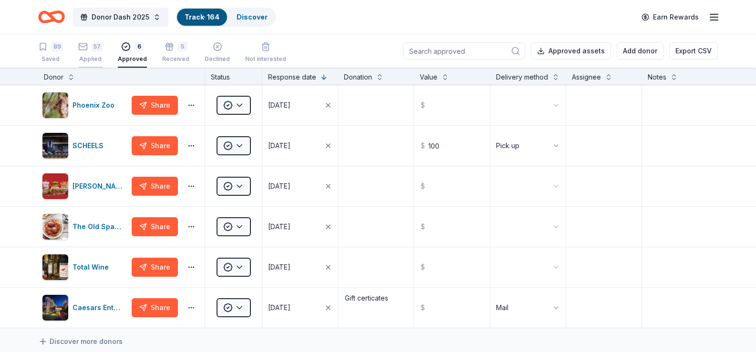
click at [94, 53] on div "57 Applied" at bounding box center [90, 52] width 24 height 21
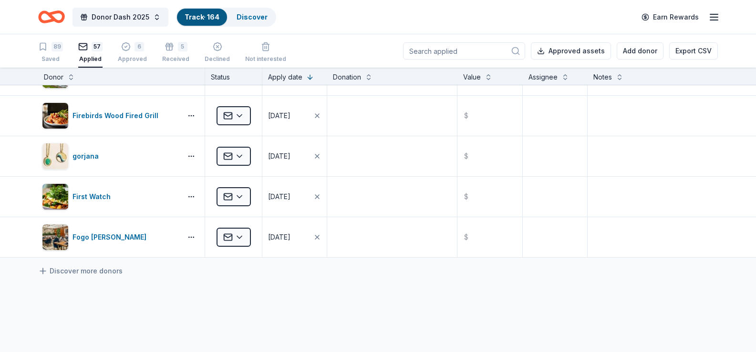
scroll to position [2146, 0]
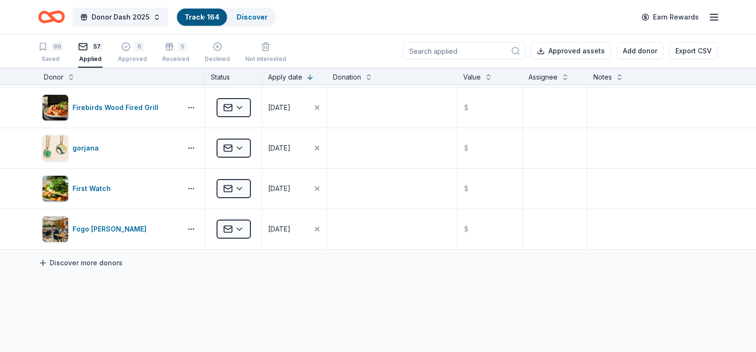
click at [41, 262] on icon at bounding box center [43, 263] width 10 height 10
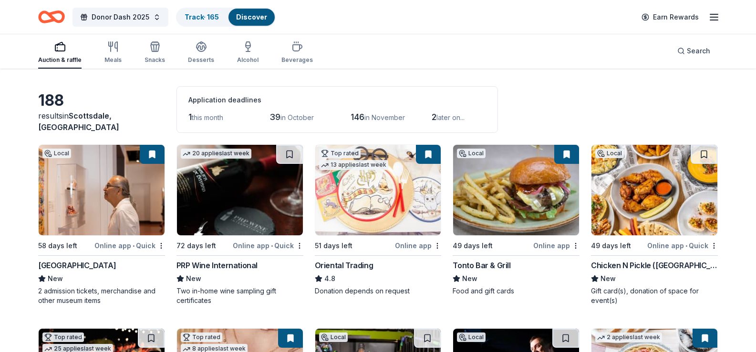
scroll to position [48, 0]
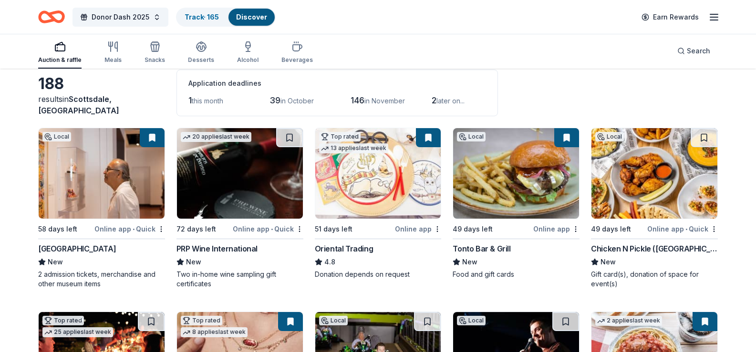
click at [487, 255] on div "Tonto Bar & Grill" at bounding box center [482, 248] width 58 height 11
click at [202, 18] on link "Track · 165" at bounding box center [202, 17] width 34 height 8
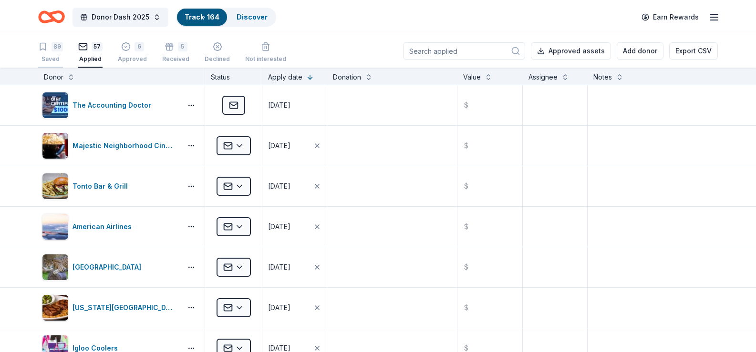
click at [50, 54] on div "89 Saved" at bounding box center [50, 52] width 25 height 21
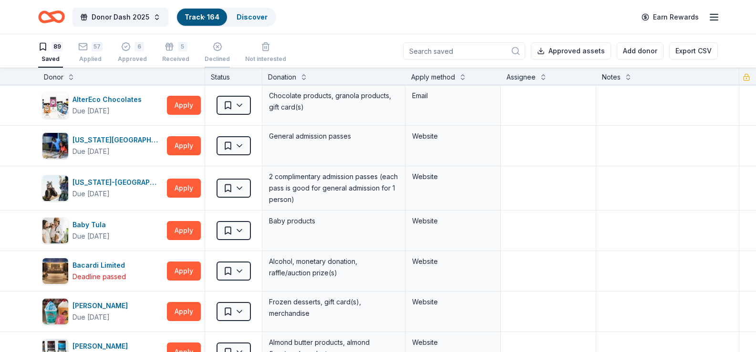
click at [211, 56] on div "Declined" at bounding box center [217, 59] width 25 height 8
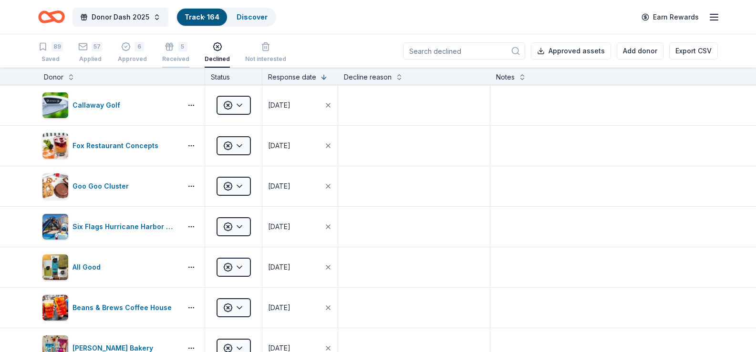
click at [178, 57] on div "Received" at bounding box center [175, 59] width 27 height 8
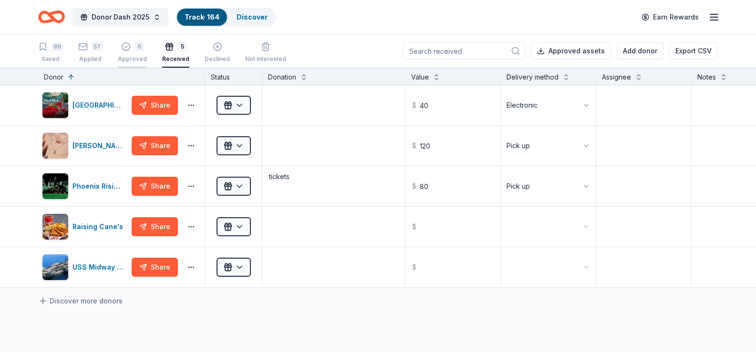
click at [133, 59] on div "Approved" at bounding box center [132, 59] width 29 height 8
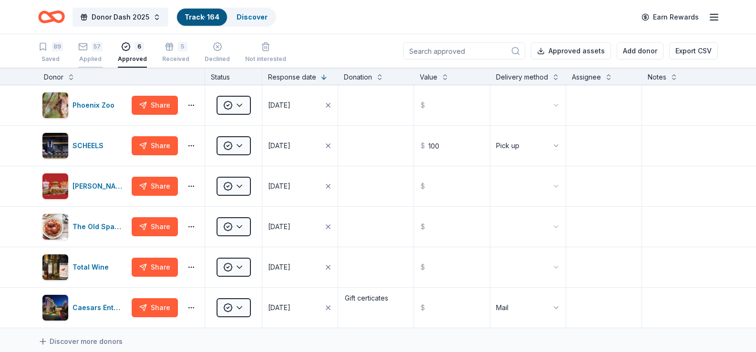
click at [83, 59] on div "Applied" at bounding box center [90, 59] width 24 height 8
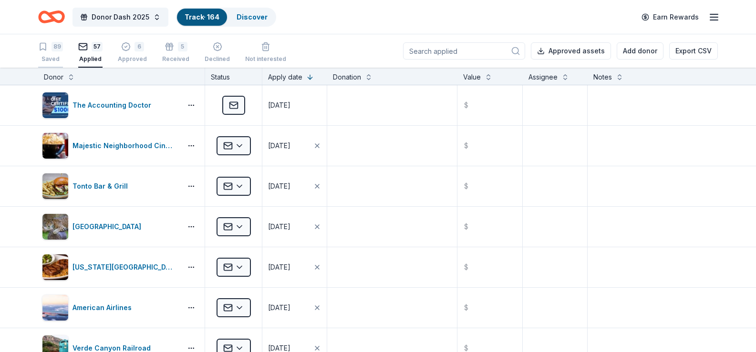
click at [48, 52] on div "89 Saved" at bounding box center [50, 52] width 25 height 21
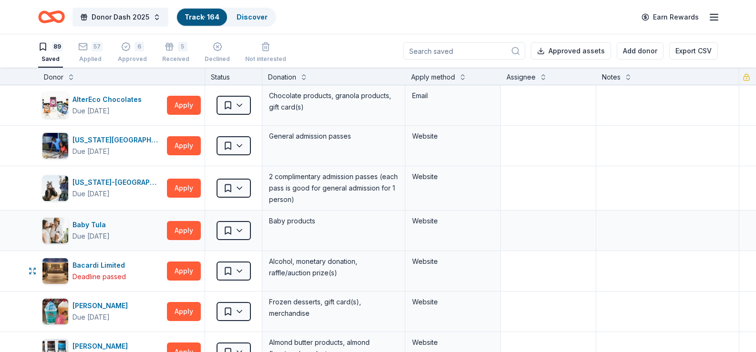
scroll to position [48, 0]
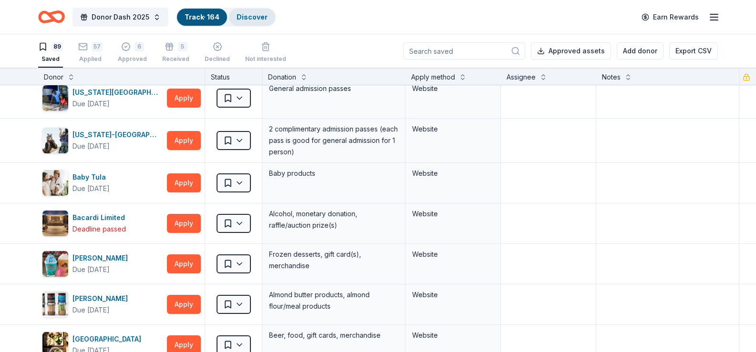
click at [259, 18] on link "Discover" at bounding box center [252, 17] width 31 height 8
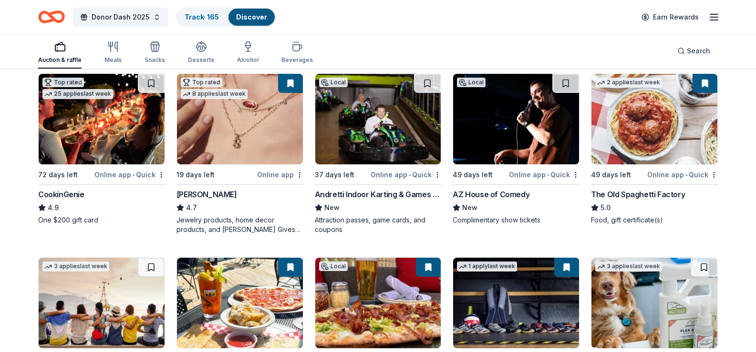
scroll to position [334, 0]
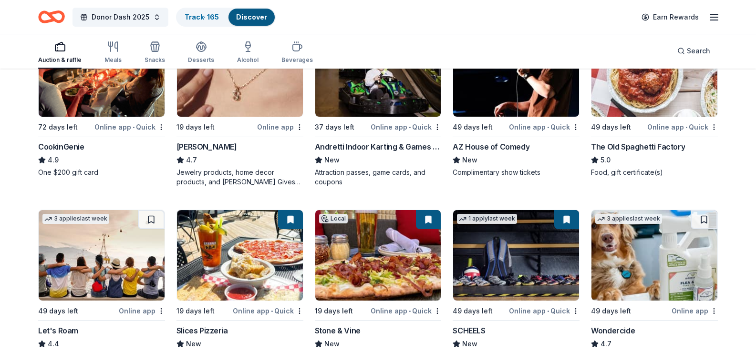
click at [58, 153] on div "CookinGenie" at bounding box center [61, 146] width 46 height 11
click at [212, 17] on link "Track · 165" at bounding box center [202, 17] width 34 height 8
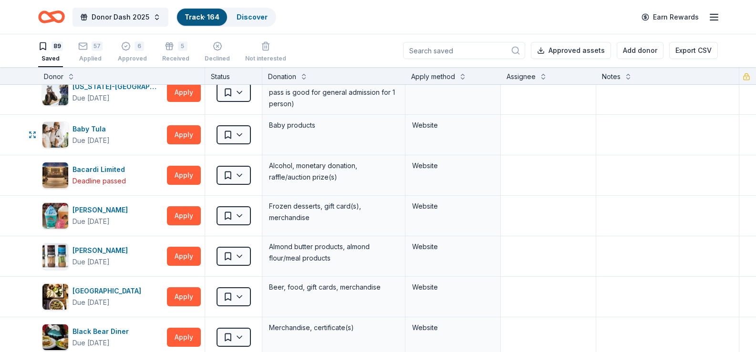
scroll to position [143, 0]
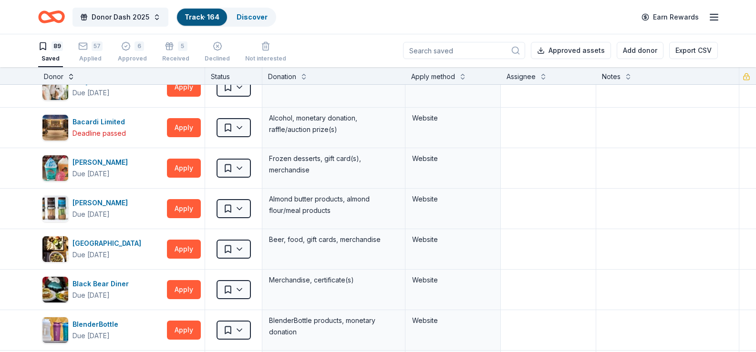
click at [69, 78] on button at bounding box center [71, 76] width 8 height 10
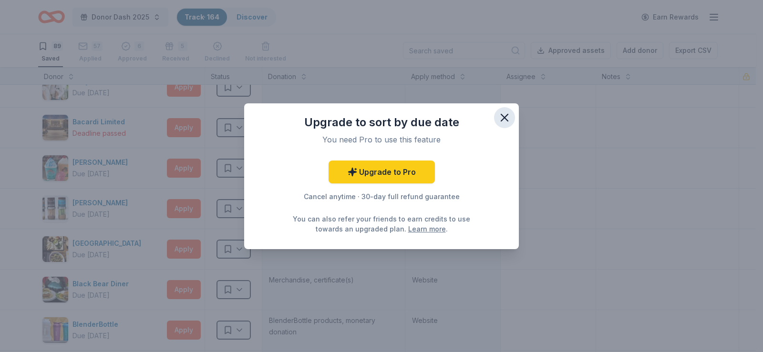
click at [501, 118] on icon "button" at bounding box center [504, 117] width 13 height 13
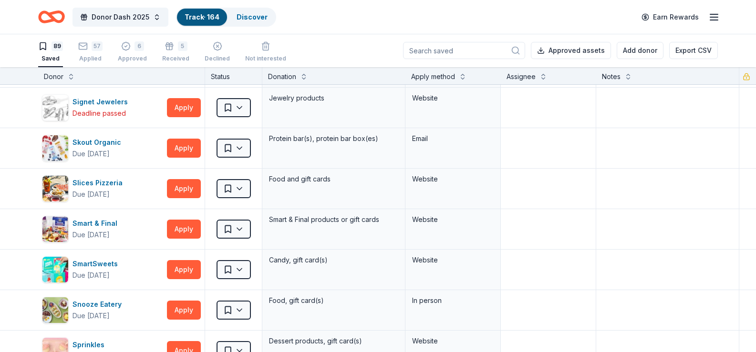
scroll to position [2671, 0]
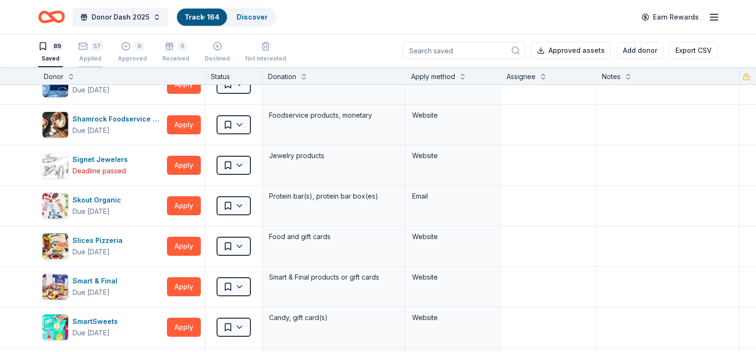
click at [86, 48] on icon "button" at bounding box center [83, 46] width 10 height 10
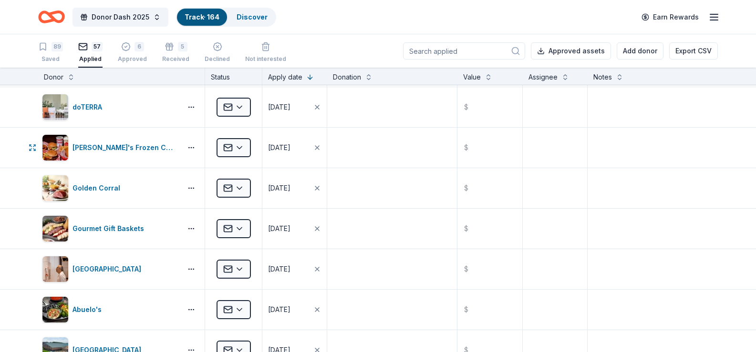
scroll to position [1841, 0]
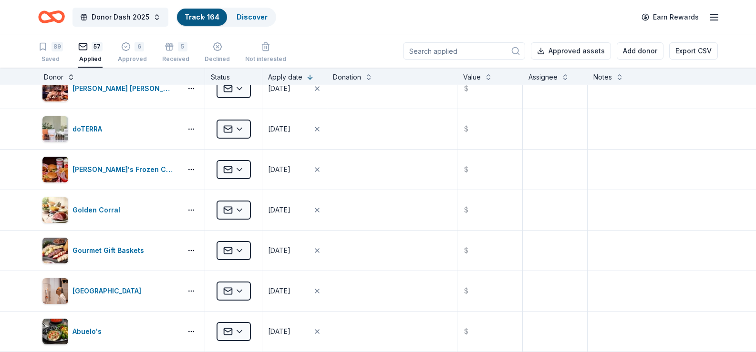
click at [69, 79] on button at bounding box center [71, 77] width 8 height 10
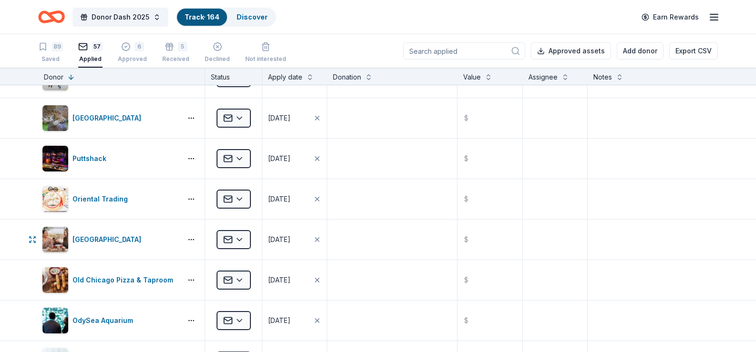
scroll to position [432, 0]
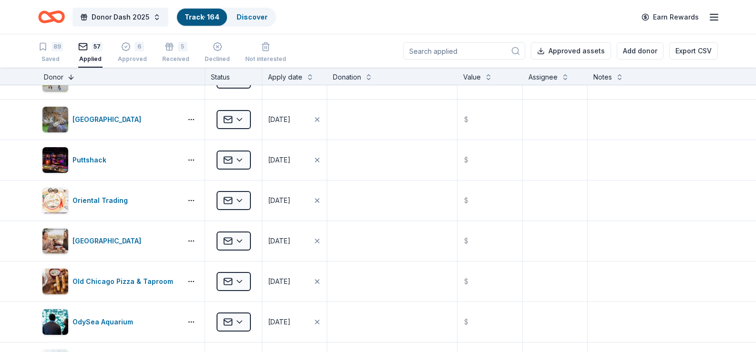
click at [70, 79] on button at bounding box center [71, 77] width 8 height 10
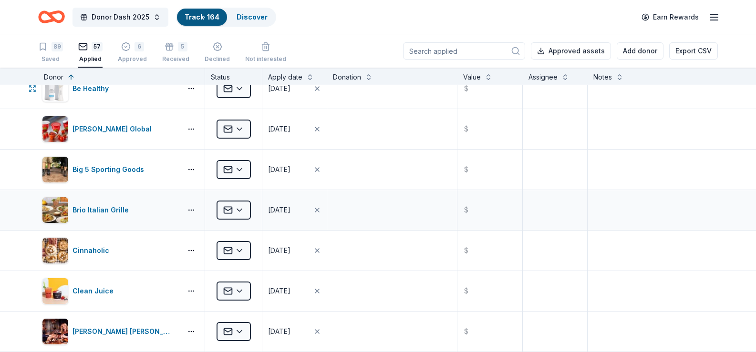
scroll to position [384, 0]
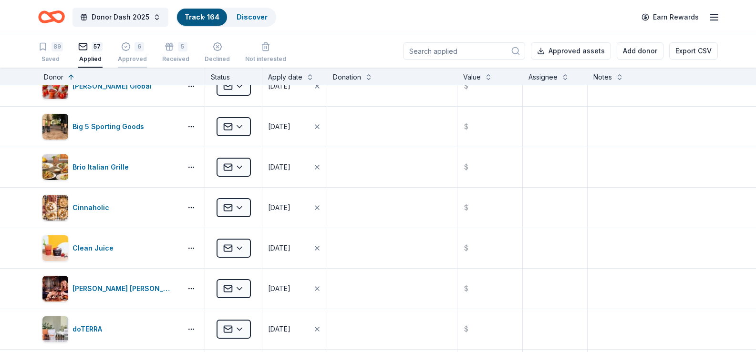
click at [128, 58] on div "Approved" at bounding box center [132, 59] width 29 height 8
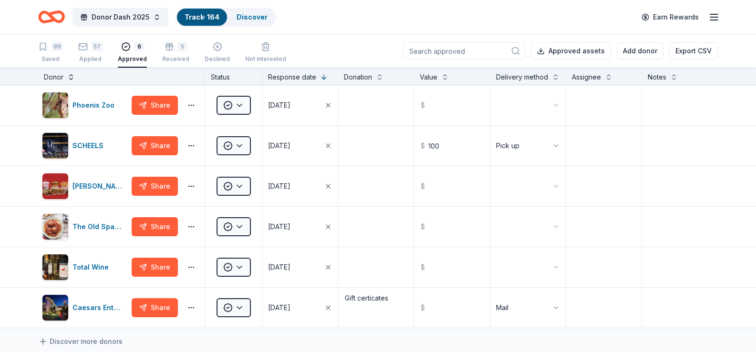
click at [71, 78] on button at bounding box center [71, 77] width 8 height 10
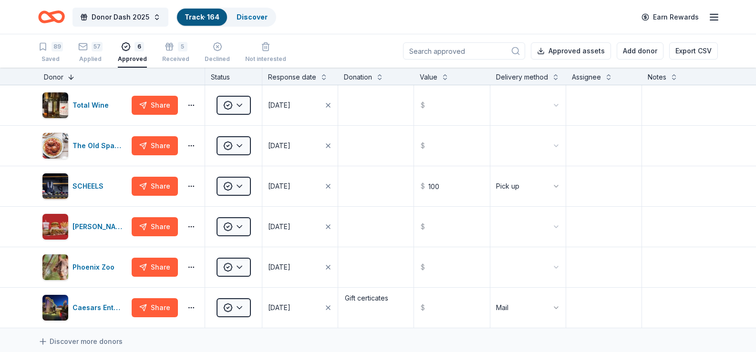
click at [71, 78] on button at bounding box center [71, 77] width 8 height 10
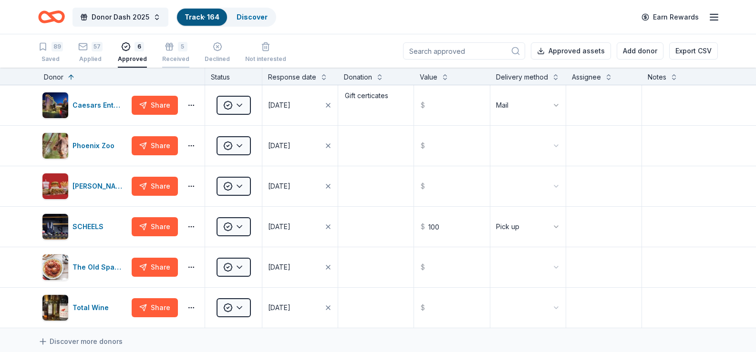
click at [172, 57] on div "Received" at bounding box center [175, 59] width 27 height 8
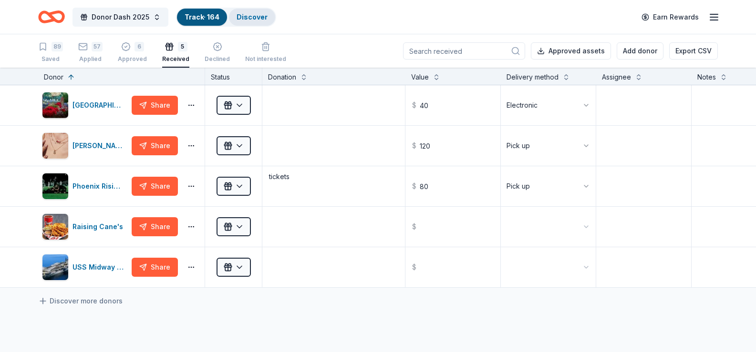
click at [249, 20] on link "Discover" at bounding box center [252, 17] width 31 height 8
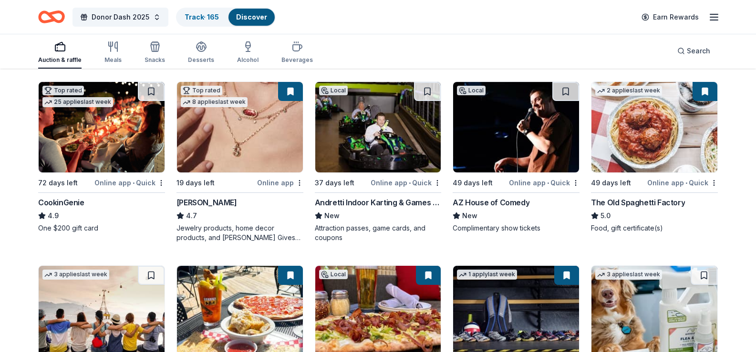
scroll to position [286, 0]
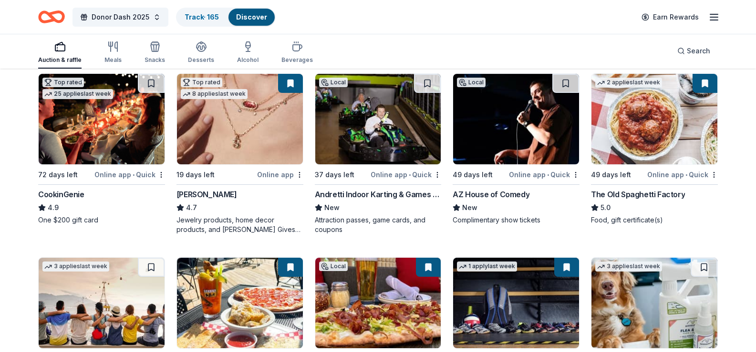
click at [95, 165] on img at bounding box center [102, 119] width 126 height 91
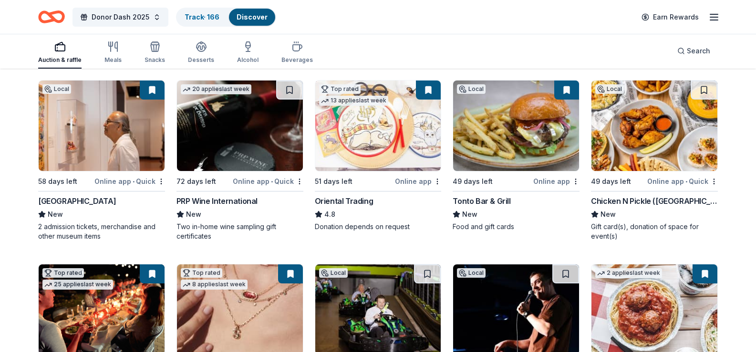
scroll to position [0, 0]
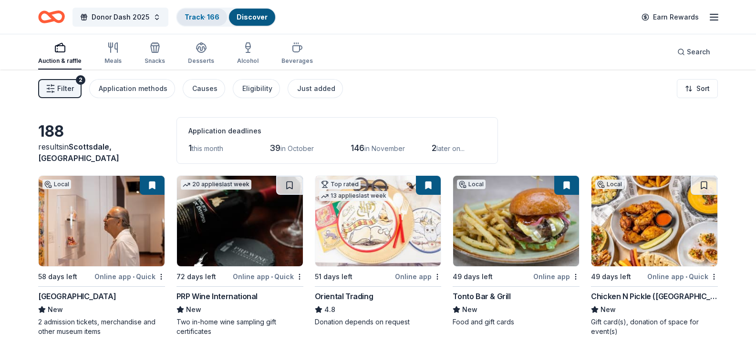
click at [205, 17] on link "Track · 166" at bounding box center [202, 17] width 35 height 8
click at [198, 16] on link "Track · 166" at bounding box center [202, 17] width 35 height 8
click at [258, 13] on link "Discover" at bounding box center [252, 17] width 31 height 8
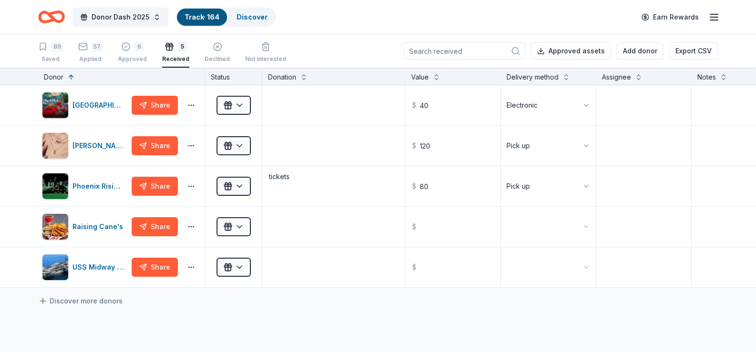
scroll to position [0, 0]
click at [82, 47] on icon "button" at bounding box center [83, 46] width 10 height 10
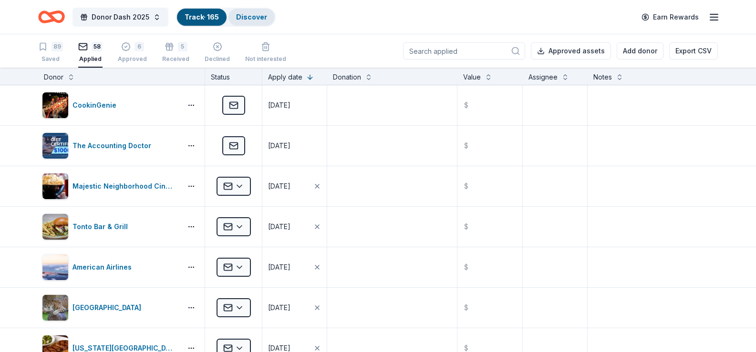
click at [252, 19] on link "Discover" at bounding box center [251, 17] width 31 height 8
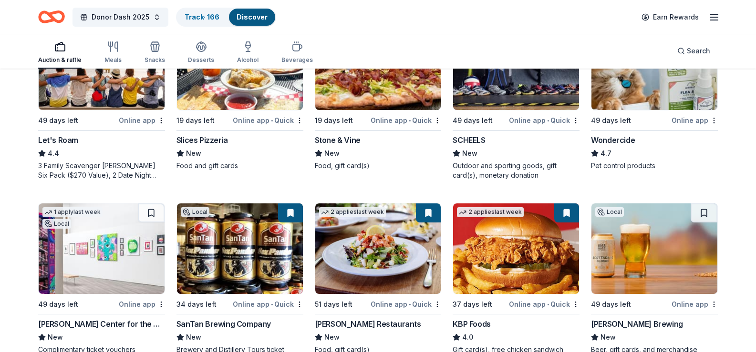
scroll to position [704, 0]
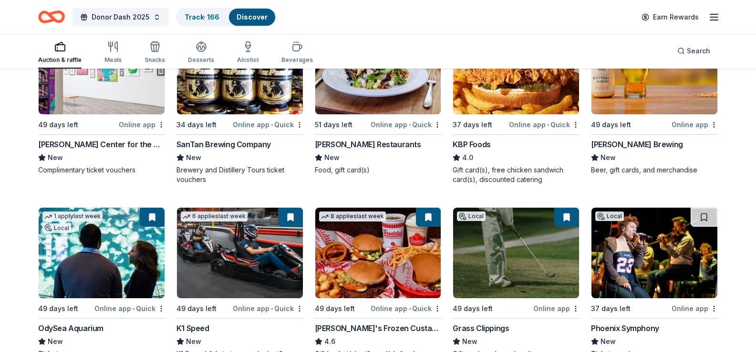
click at [243, 150] on div "SanTan Brewing Company" at bounding box center [223, 144] width 94 height 11
click at [208, 17] on link "Track · 166" at bounding box center [202, 17] width 35 height 8
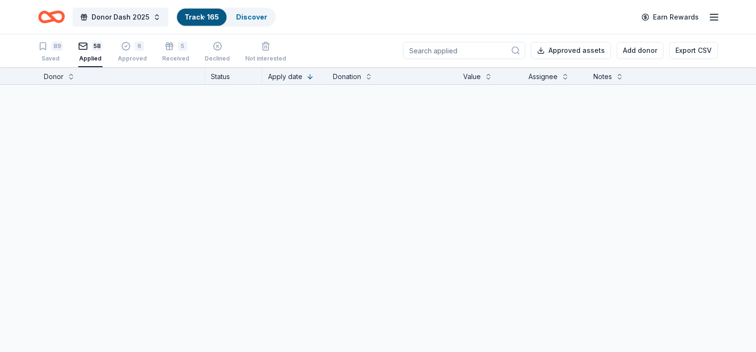
scroll to position [0, 0]
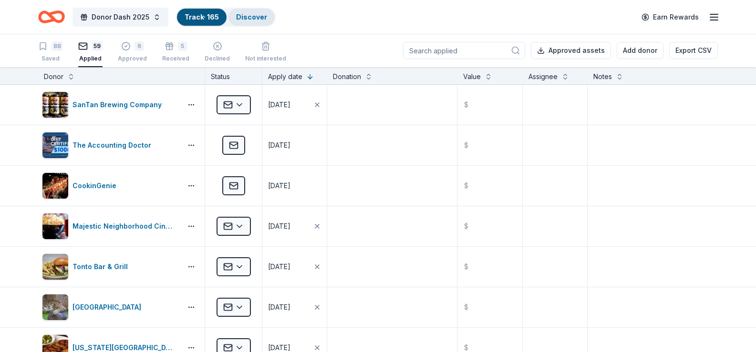
drag, startPoint x: 261, startPoint y: 12, endPoint x: 270, endPoint y: 17, distance: 10.2
click at [261, 13] on link "Discover" at bounding box center [251, 17] width 31 height 8
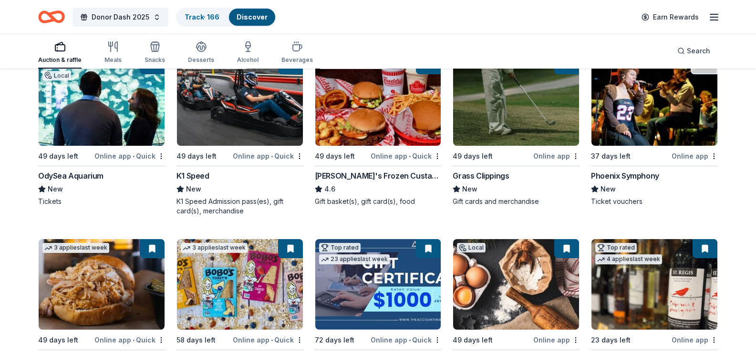
scroll to position [858, 0]
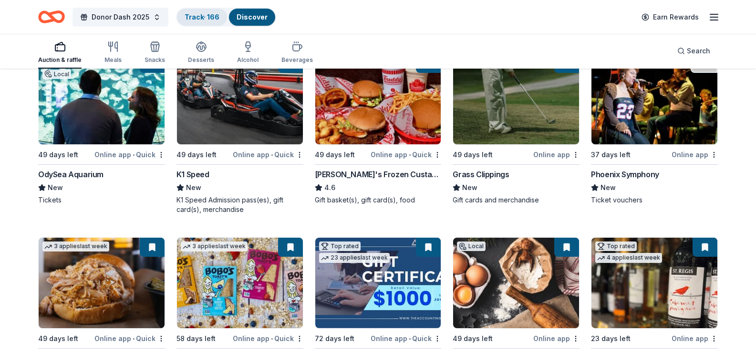
click at [192, 16] on link "Track · 166" at bounding box center [202, 17] width 35 height 8
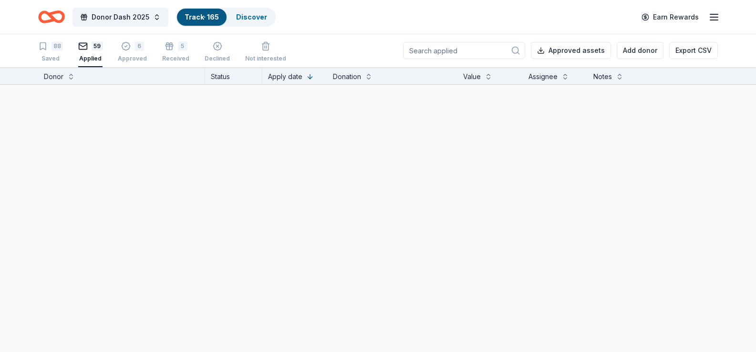
scroll to position [0, 0]
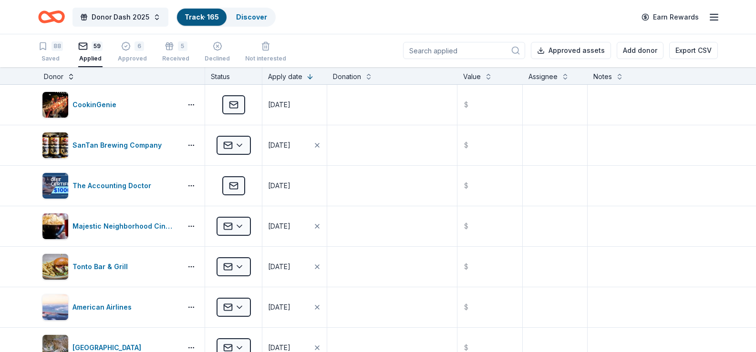
click at [71, 78] on button at bounding box center [71, 76] width 8 height 10
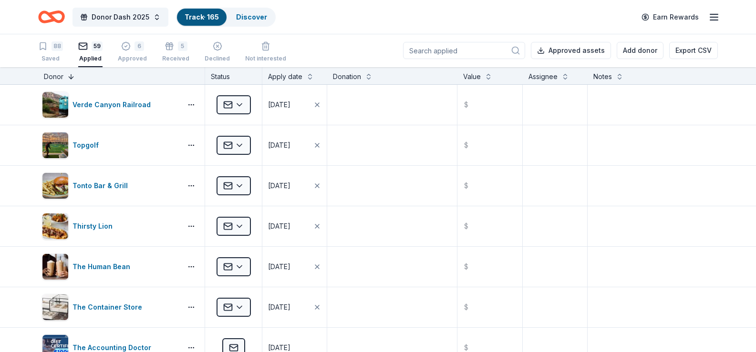
click at [70, 78] on button at bounding box center [71, 76] width 8 height 10
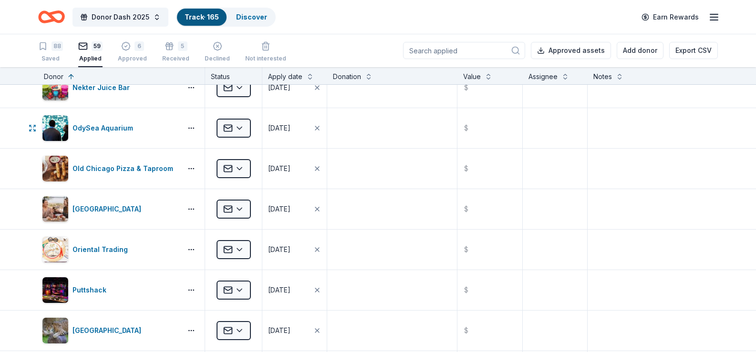
scroll to position [1621, 0]
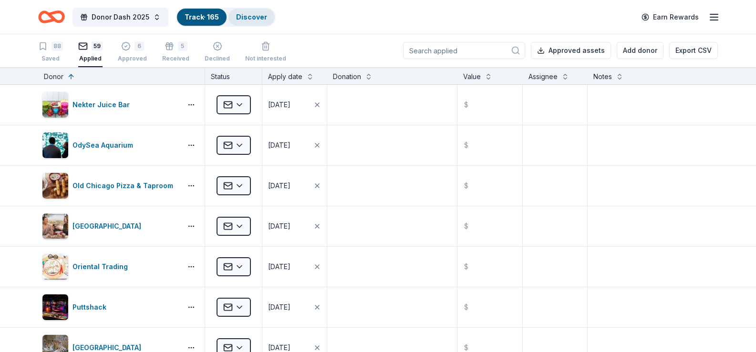
click at [249, 16] on link "Discover" at bounding box center [251, 17] width 31 height 8
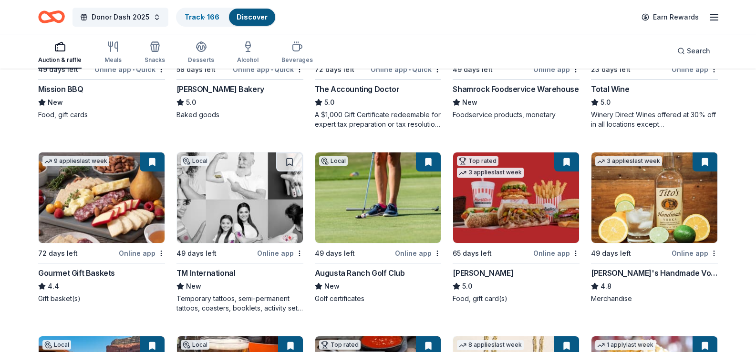
scroll to position [1145, 0]
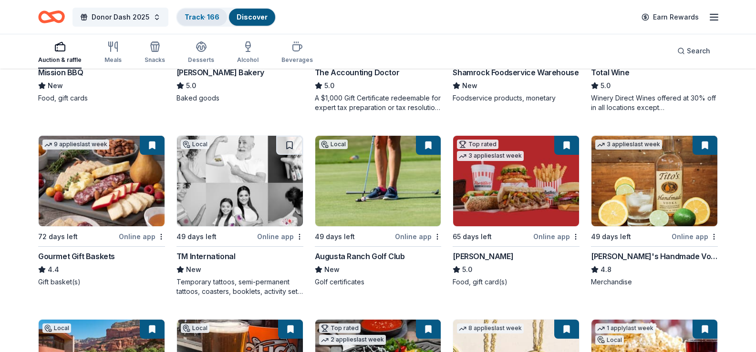
click at [206, 19] on link "Track · 166" at bounding box center [202, 17] width 35 height 8
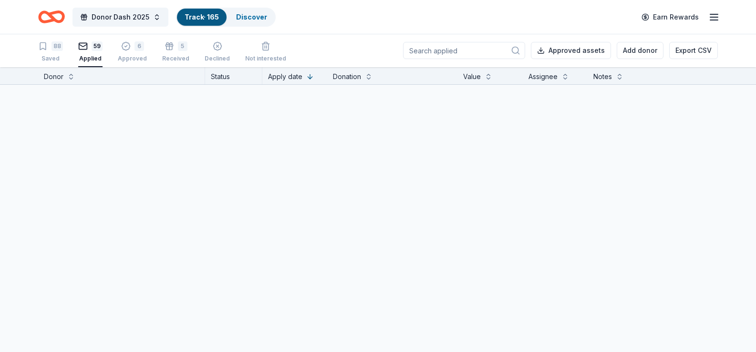
scroll to position [0, 0]
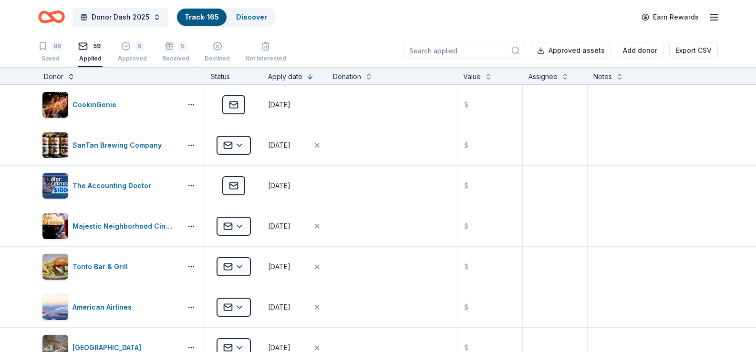
click at [68, 78] on button at bounding box center [71, 76] width 8 height 10
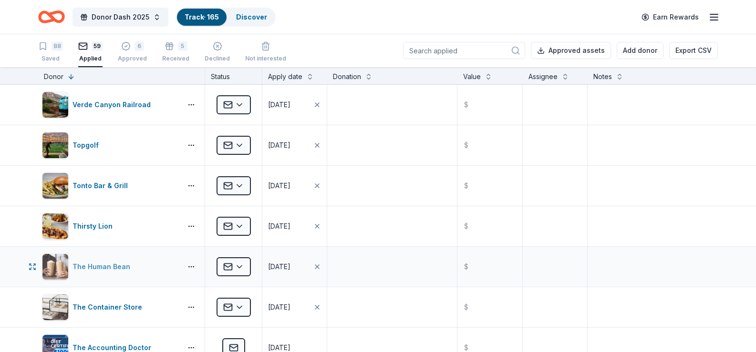
scroll to position [0, 0]
click at [71, 76] on button at bounding box center [71, 77] width 8 height 10
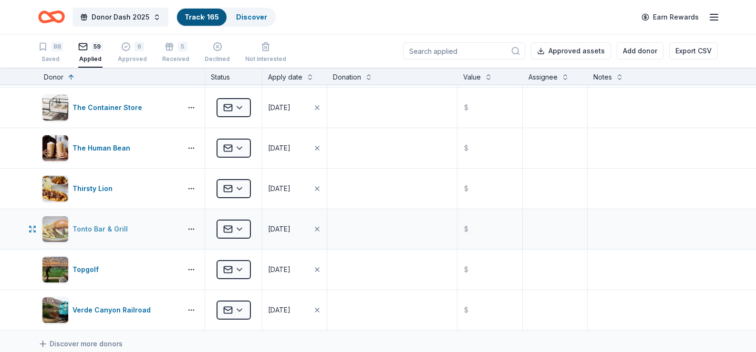
scroll to position [2194, 0]
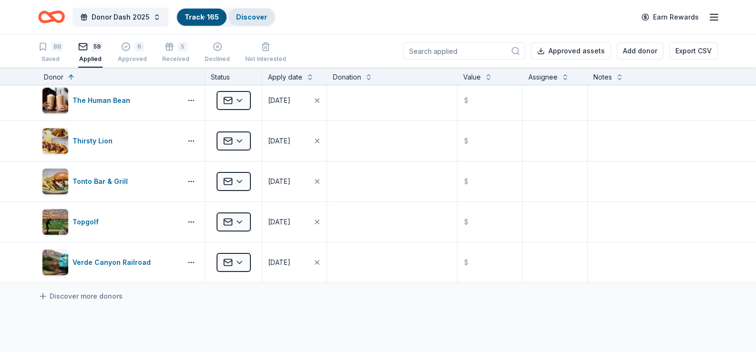
click at [255, 16] on link "Discover" at bounding box center [251, 17] width 31 height 8
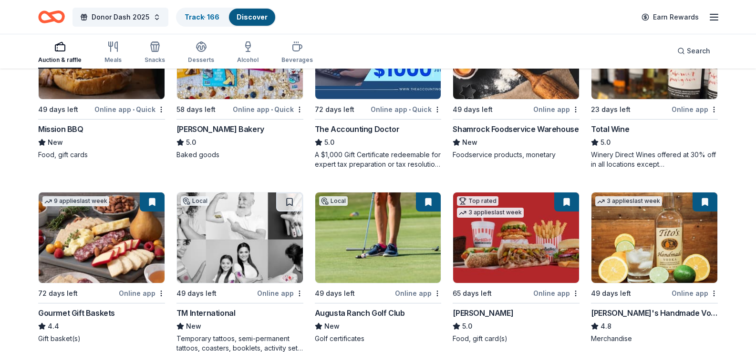
scroll to position [1097, 0]
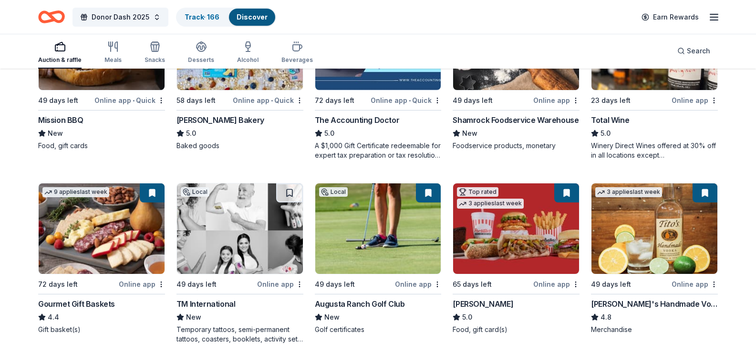
click at [682, 106] on div "Online app" at bounding box center [694, 100] width 46 height 12
click at [206, 19] on link "Track · 166" at bounding box center [202, 17] width 35 height 8
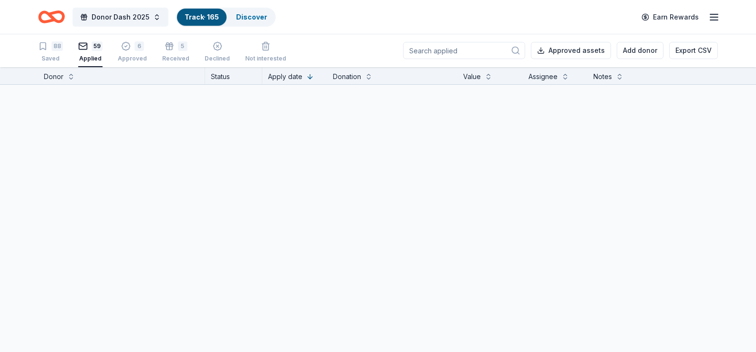
scroll to position [0, 0]
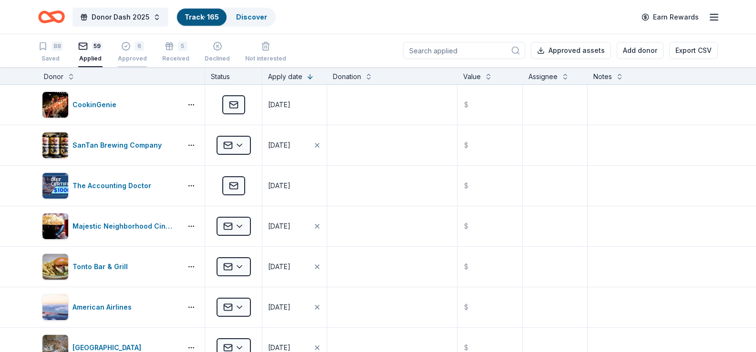
click at [126, 48] on icon "button" at bounding box center [126, 46] width 10 height 10
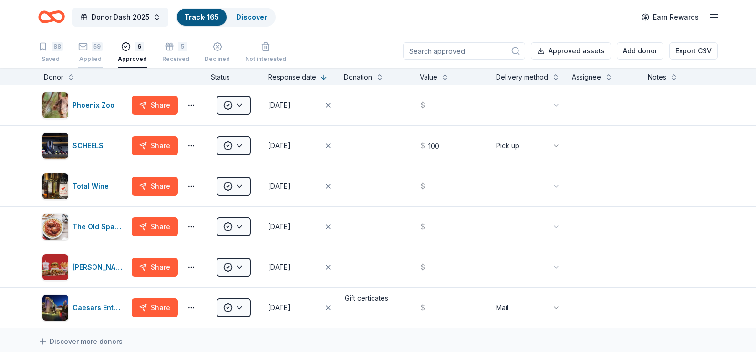
click at [90, 55] on div "Applied" at bounding box center [90, 59] width 24 height 8
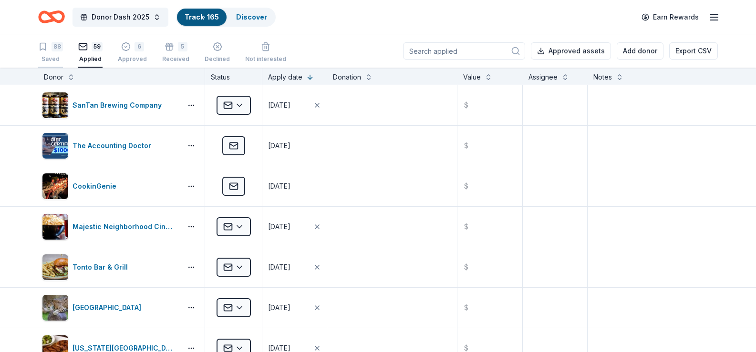
click at [48, 56] on div "Saved" at bounding box center [50, 59] width 25 height 8
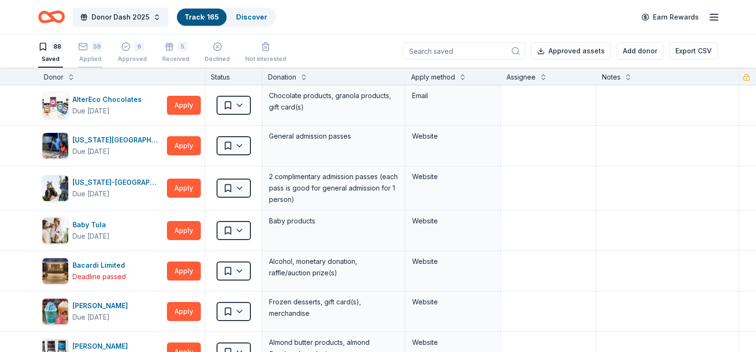
click at [91, 53] on div "59 Applied" at bounding box center [90, 52] width 24 height 21
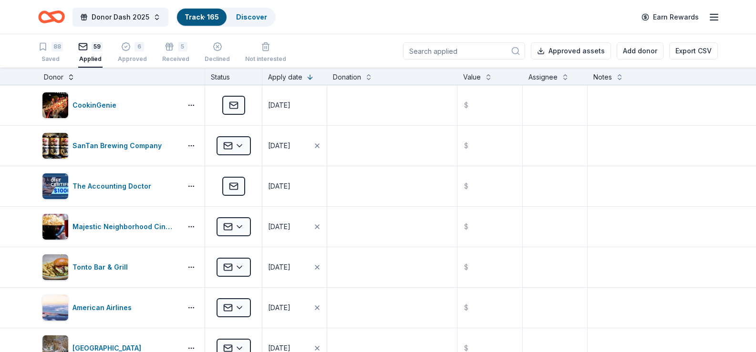
click at [71, 76] on button at bounding box center [71, 77] width 8 height 10
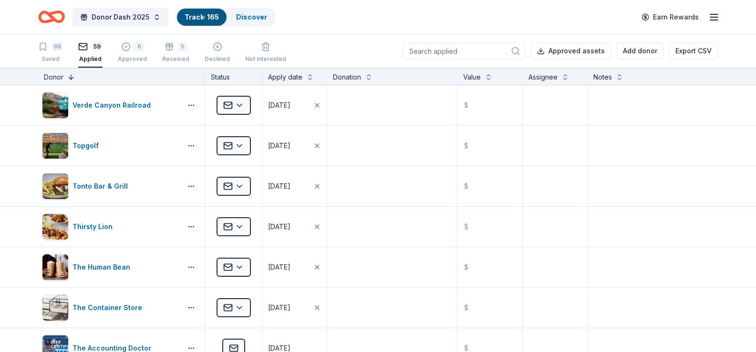
click at [71, 76] on button at bounding box center [71, 77] width 8 height 10
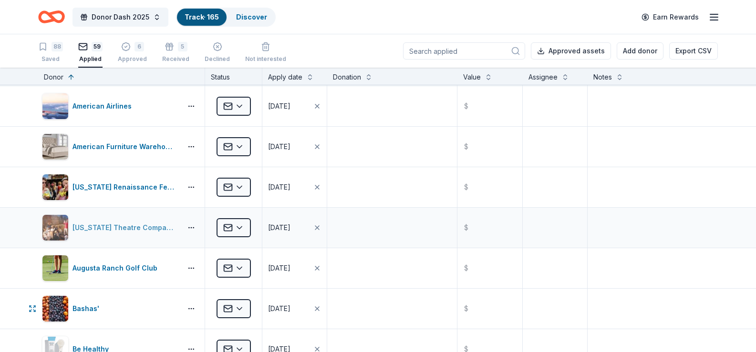
scroll to position [95, 0]
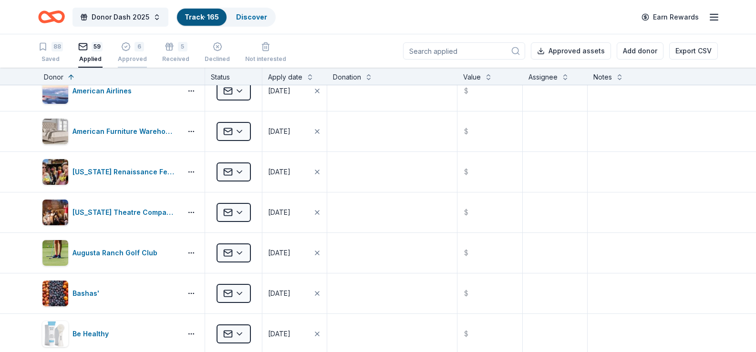
click at [143, 56] on div "Approved" at bounding box center [132, 59] width 29 height 8
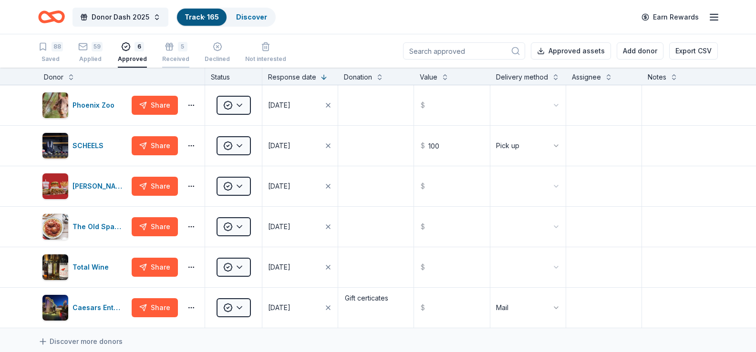
click at [170, 55] on div "Received" at bounding box center [175, 59] width 27 height 8
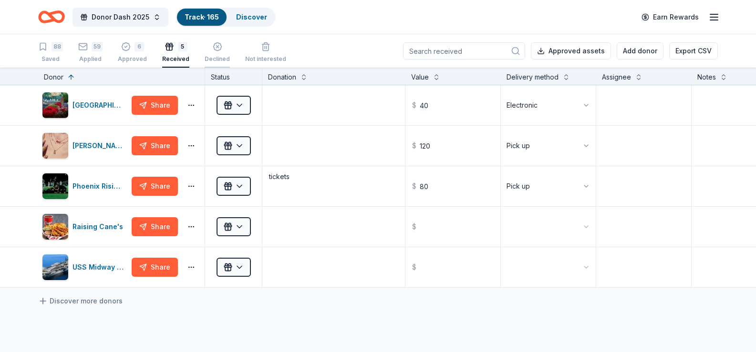
click at [219, 59] on div "Declined" at bounding box center [217, 59] width 25 height 8
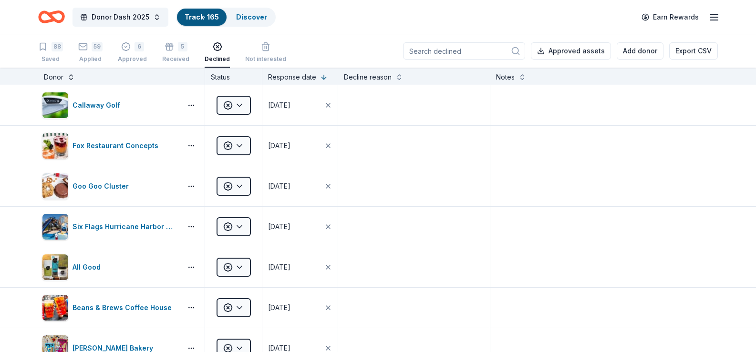
click at [69, 79] on button at bounding box center [71, 77] width 8 height 10
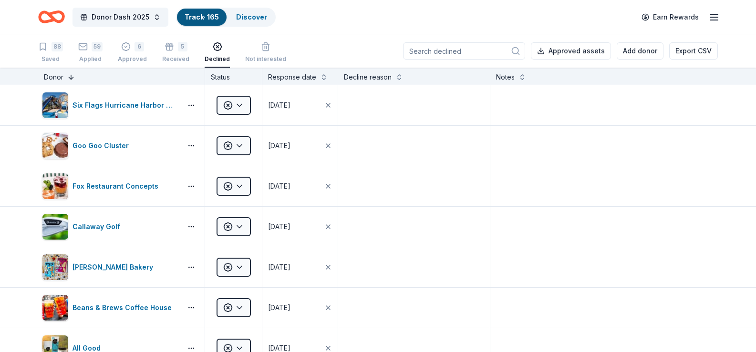
click at [69, 79] on button at bounding box center [71, 77] width 8 height 10
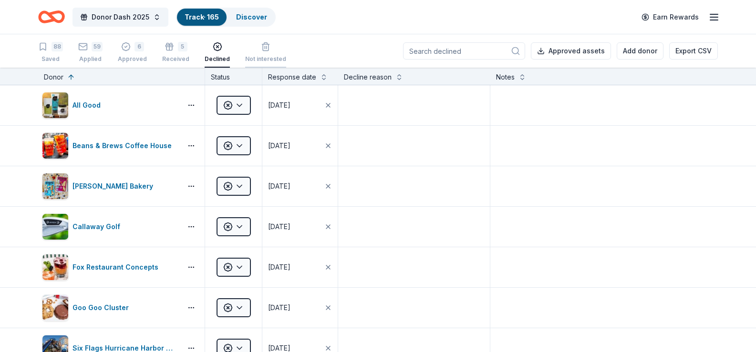
click at [257, 57] on div "Not interested" at bounding box center [265, 59] width 41 height 8
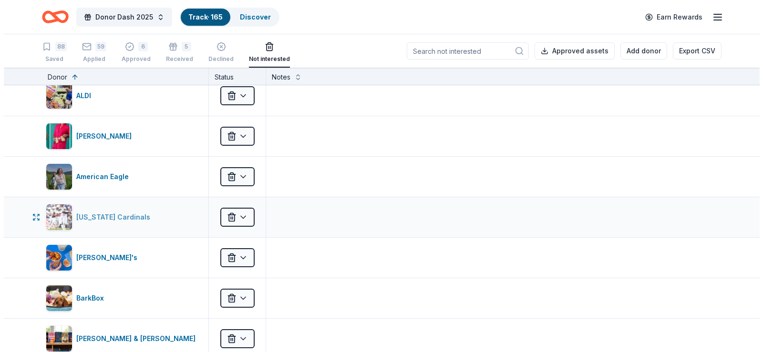
scroll to position [95, 0]
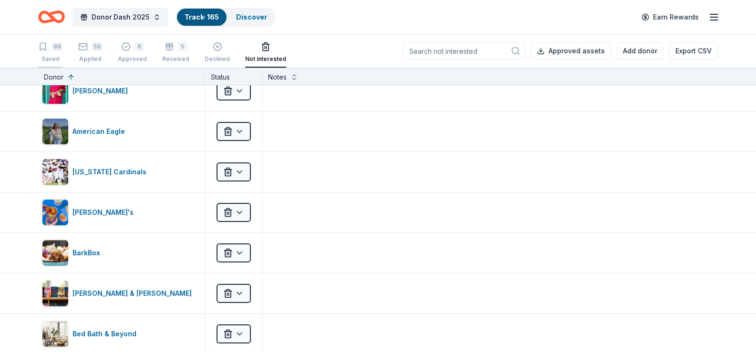
click at [50, 51] on div "88" at bounding box center [50, 47] width 25 height 10
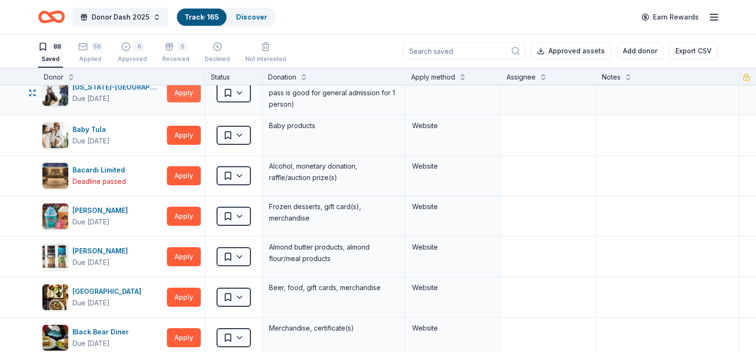
click at [183, 93] on button "Apply" at bounding box center [184, 92] width 34 height 19
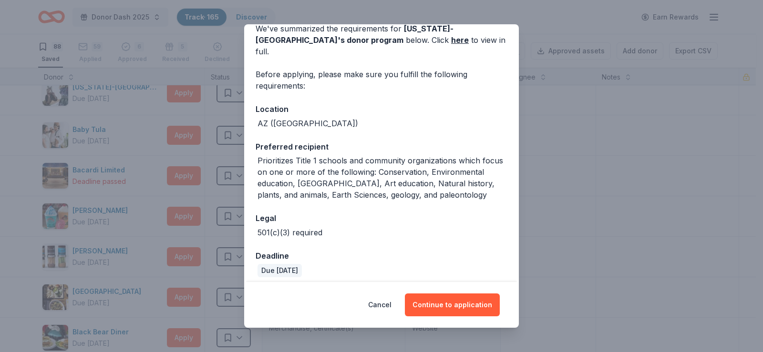
scroll to position [54, 0]
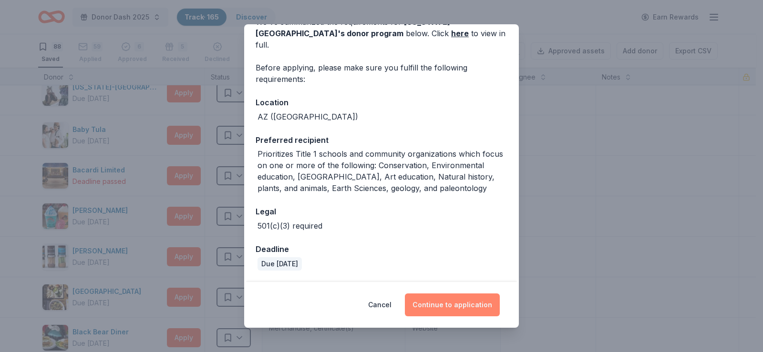
click at [446, 300] on button "Continue to application" at bounding box center [452, 305] width 95 height 23
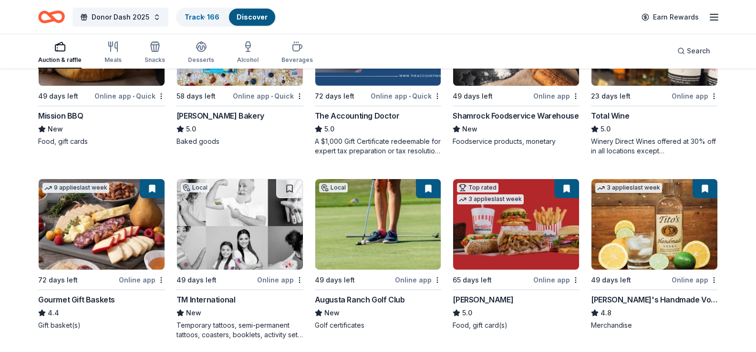
scroll to position [1097, 0]
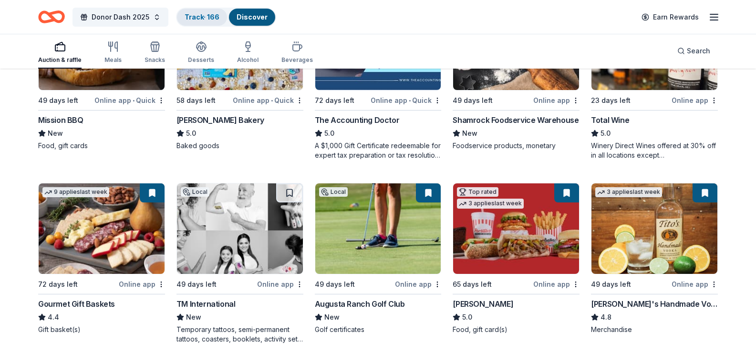
click at [202, 20] on link "Track · 166" at bounding box center [202, 17] width 35 height 8
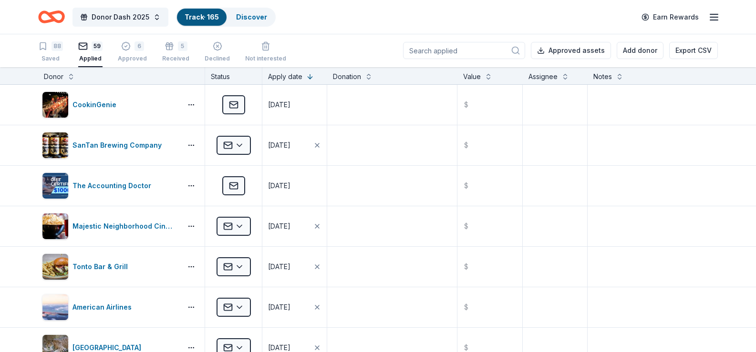
scroll to position [0, 0]
click at [55, 47] on div "88" at bounding box center [57, 46] width 11 height 10
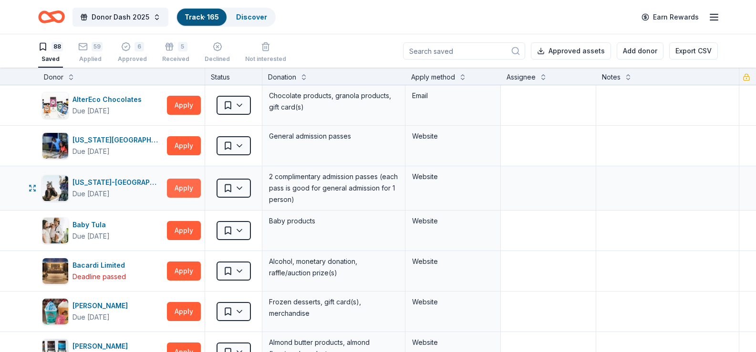
click at [185, 187] on button "Apply" at bounding box center [184, 188] width 34 height 19
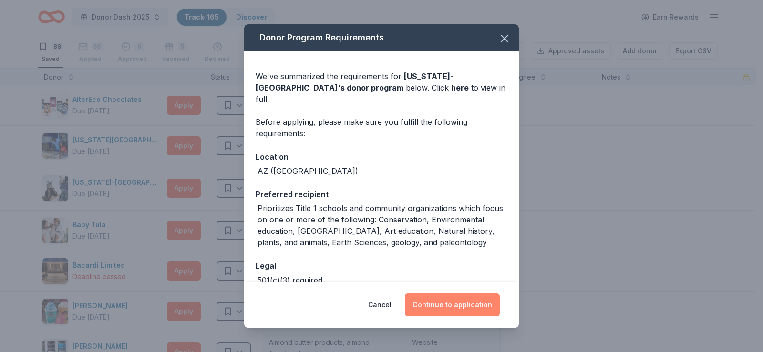
click at [473, 301] on button "Continue to application" at bounding box center [452, 305] width 95 height 23
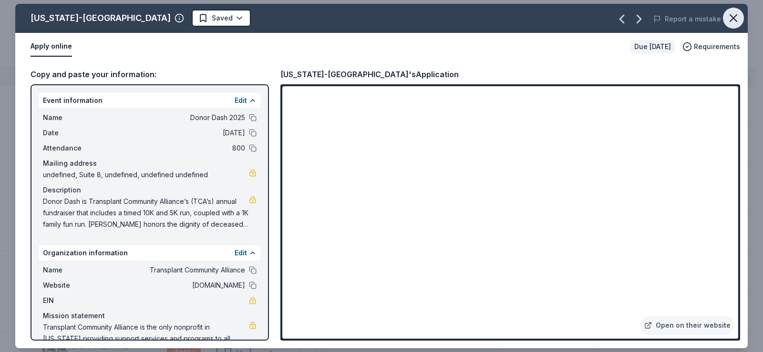
click at [732, 17] on icon "button" at bounding box center [733, 18] width 7 height 7
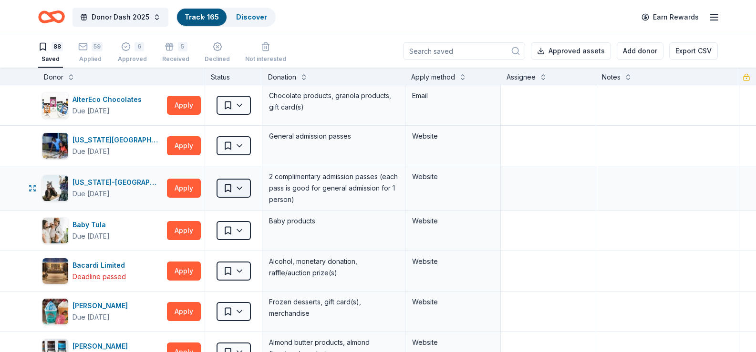
click at [237, 188] on html "Donor Dash 2025 Track · 165 Discover Earn Rewards 88 Saved 59 Applied 6 Approve…" at bounding box center [378, 176] width 756 height 352
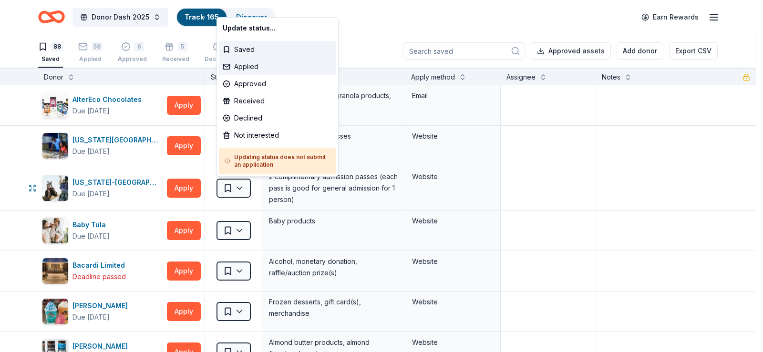
click at [248, 68] on div "Applied" at bounding box center [277, 66] width 117 height 17
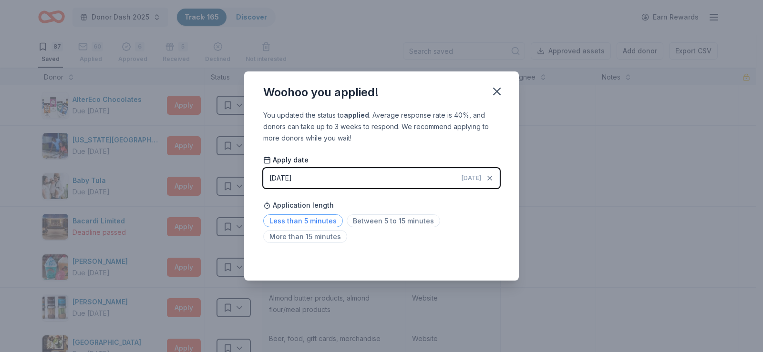
click at [320, 221] on span "Less than 5 minutes" at bounding box center [303, 221] width 80 height 13
click at [494, 92] on icon "button" at bounding box center [496, 91] width 13 height 13
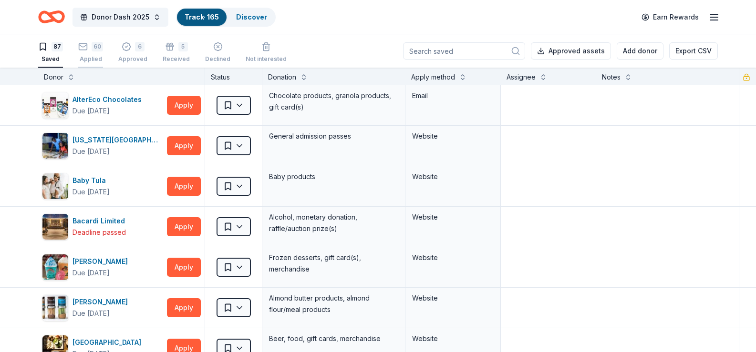
click at [93, 52] on div "60 Applied" at bounding box center [90, 47] width 25 height 21
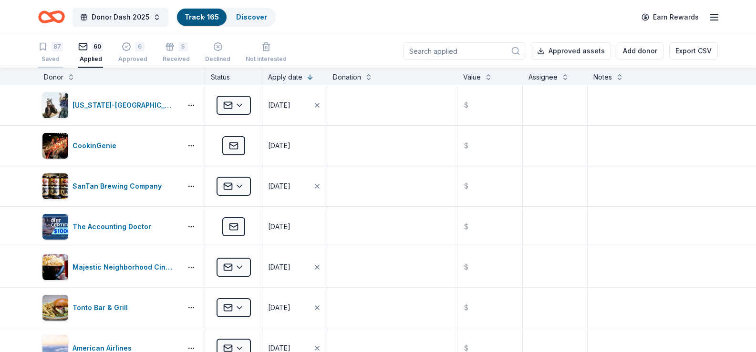
click at [52, 52] on div "87 Saved" at bounding box center [50, 52] width 25 height 21
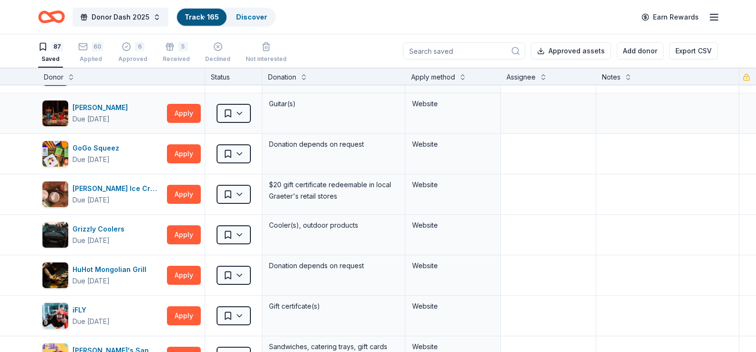
scroll to position [1002, 0]
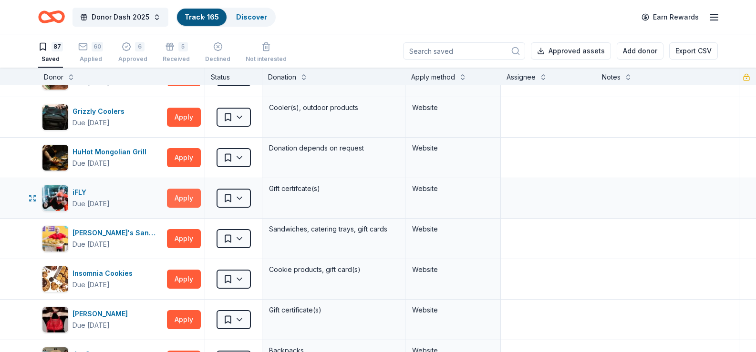
click at [178, 196] on button "Apply" at bounding box center [184, 198] width 34 height 19
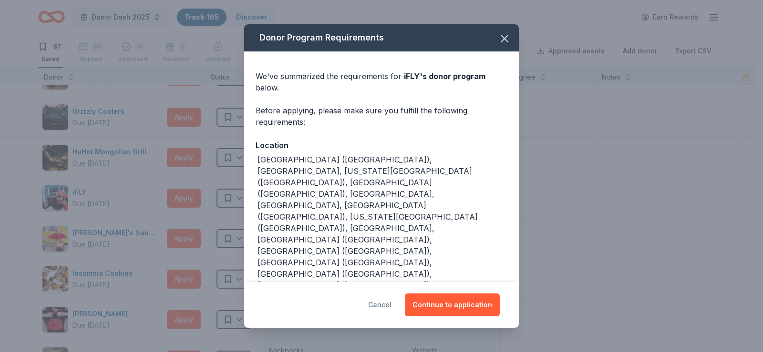
click at [385, 294] on button "Cancel" at bounding box center [379, 305] width 23 height 23
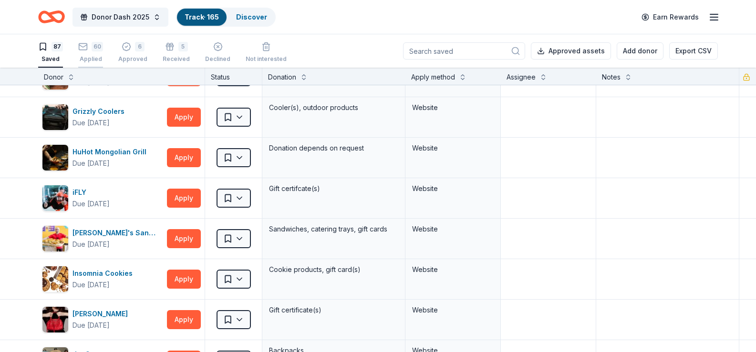
click at [87, 51] on div "60" at bounding box center [90, 47] width 25 height 10
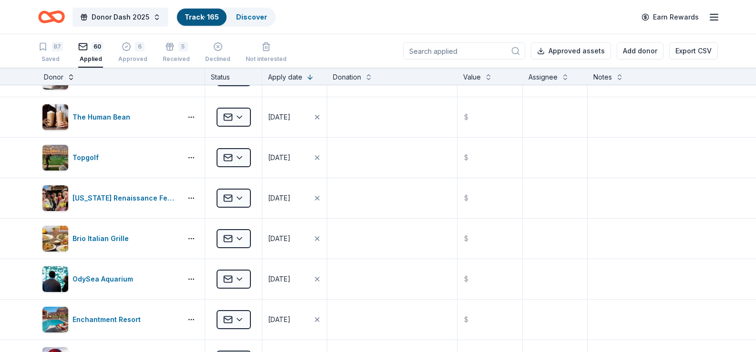
click at [70, 78] on button at bounding box center [71, 77] width 8 height 10
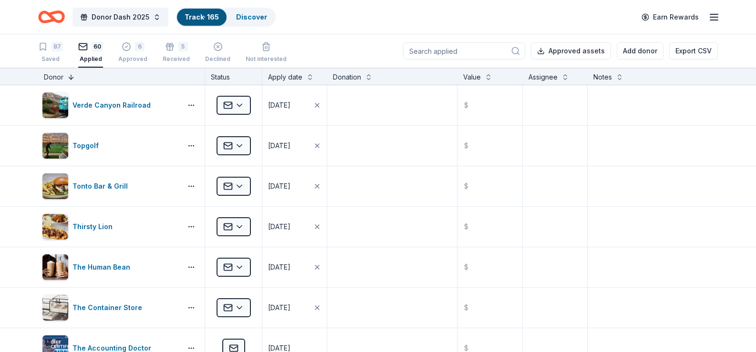
click at [70, 79] on button at bounding box center [71, 77] width 8 height 10
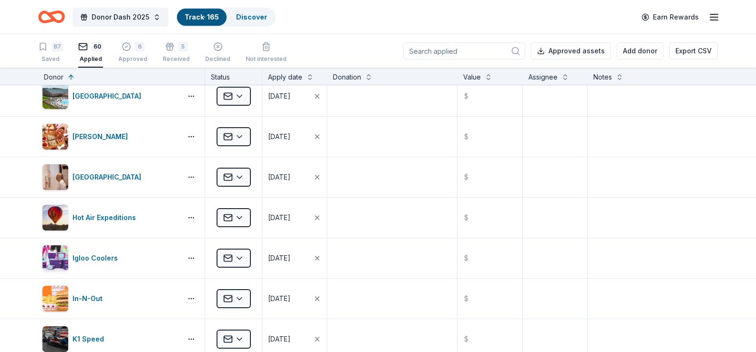
scroll to position [1240, 0]
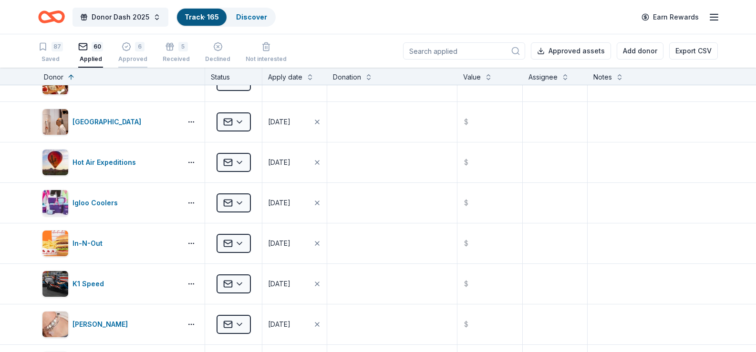
click at [130, 52] on div "6 Approved" at bounding box center [132, 52] width 29 height 21
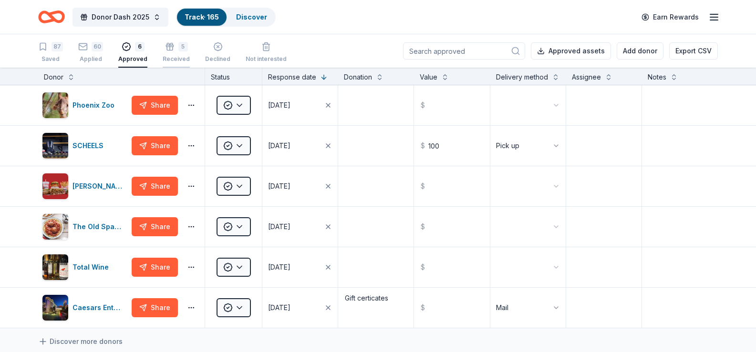
click at [171, 52] on div "5 Received" at bounding box center [176, 52] width 27 height 21
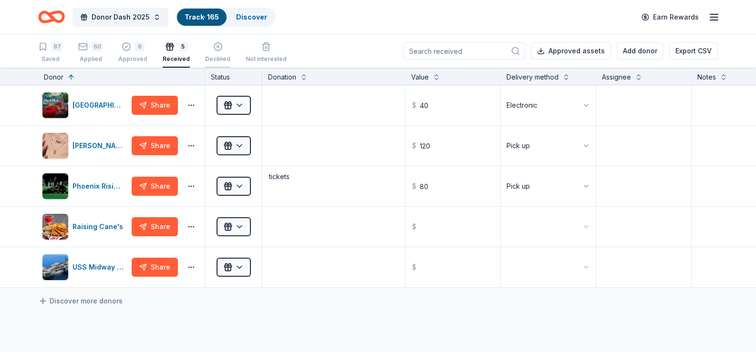
click at [212, 59] on div "Declined" at bounding box center [217, 59] width 25 height 8
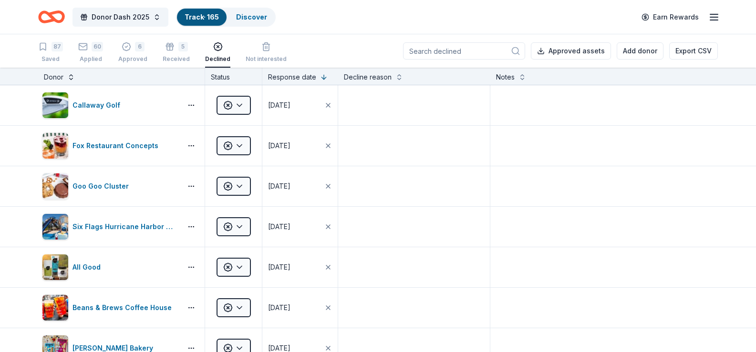
click at [73, 80] on button at bounding box center [71, 77] width 8 height 10
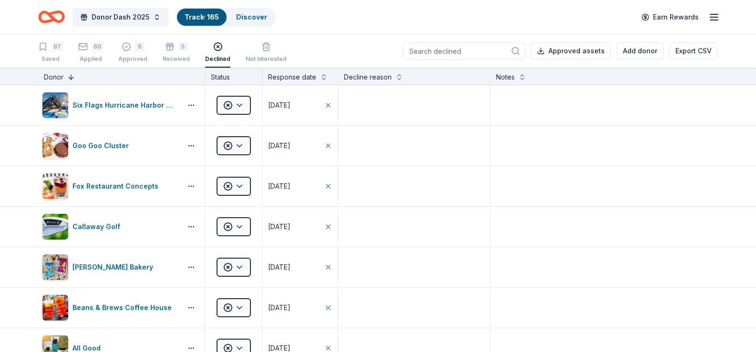
click at [73, 80] on button at bounding box center [71, 77] width 8 height 10
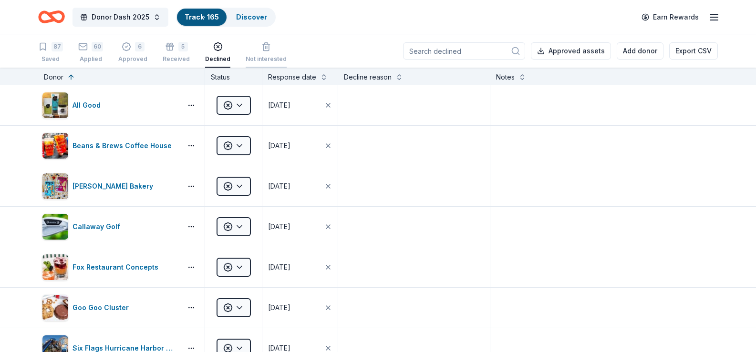
click at [263, 52] on div "Not interested" at bounding box center [266, 52] width 41 height 21
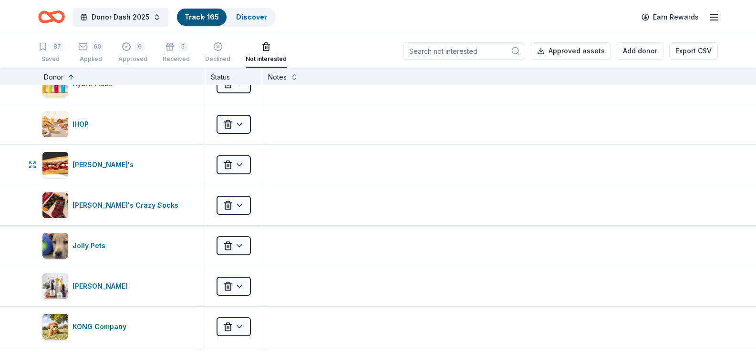
scroll to position [2194, 0]
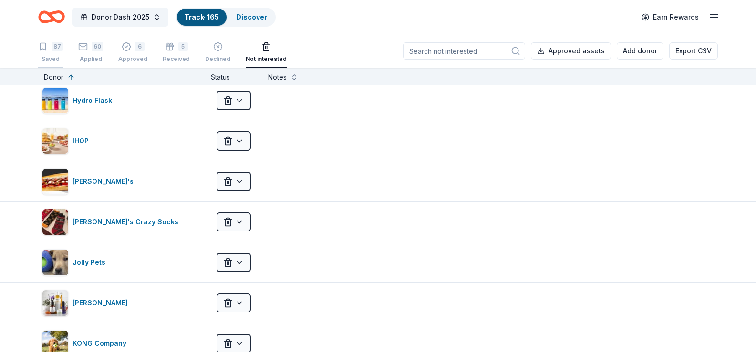
click at [42, 57] on div "Saved" at bounding box center [50, 59] width 25 height 8
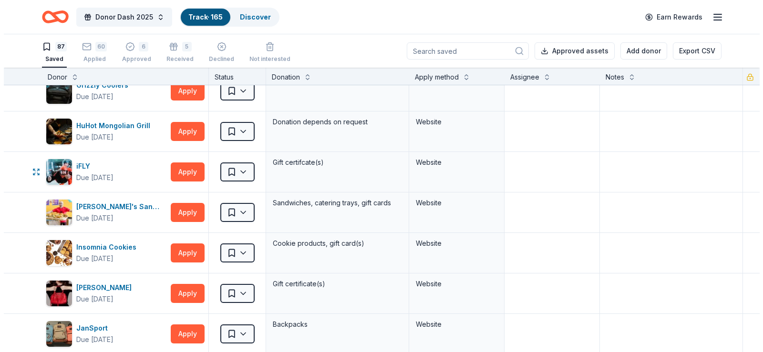
scroll to position [1002, 0]
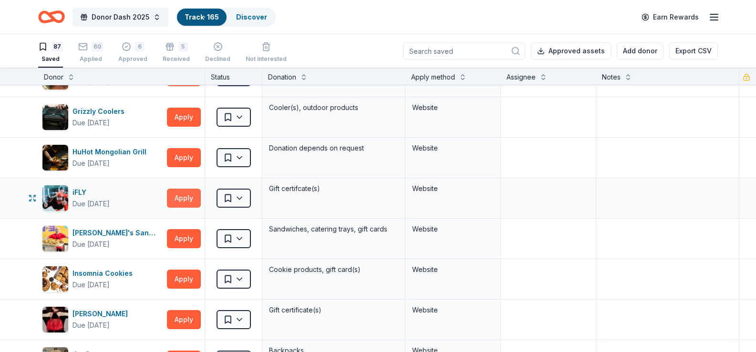
click at [179, 195] on button "Apply" at bounding box center [184, 198] width 34 height 19
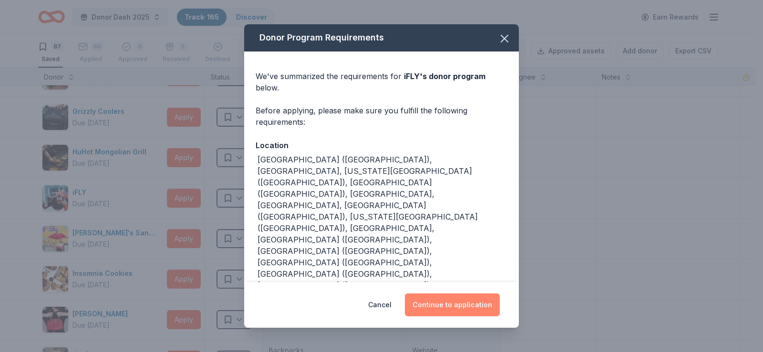
click at [458, 297] on button "Continue to application" at bounding box center [452, 305] width 95 height 23
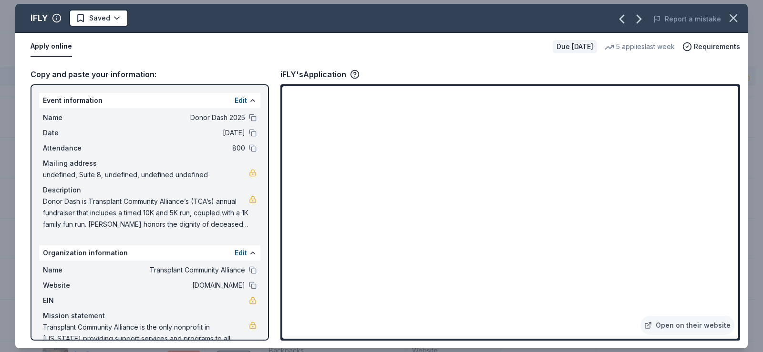
click at [47, 45] on button "Apply online" at bounding box center [51, 47] width 41 height 20
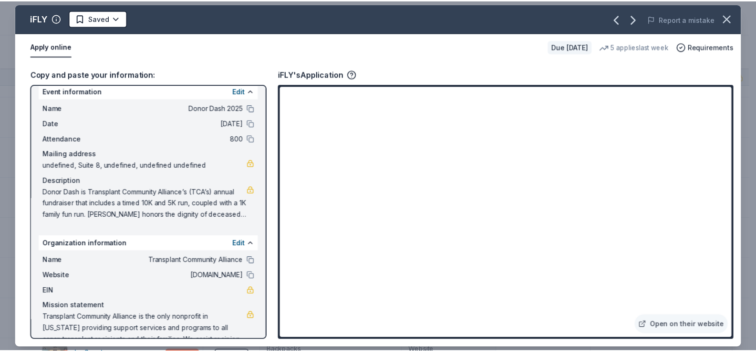
scroll to position [0, 0]
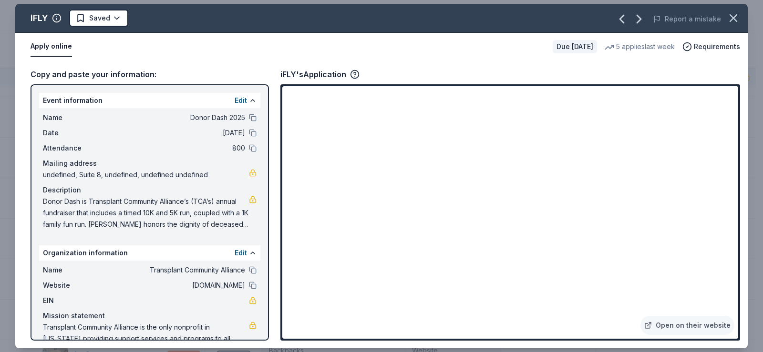
click at [50, 47] on button "Apply online" at bounding box center [51, 47] width 41 height 20
click at [318, 73] on div "iFLY's Application" at bounding box center [319, 74] width 79 height 12
click at [356, 72] on icon "button" at bounding box center [355, 73] width 2 height 2
click at [354, 73] on icon "button" at bounding box center [355, 73] width 2 height 2
click at [672, 322] on link "Open on their website" at bounding box center [687, 325] width 94 height 19
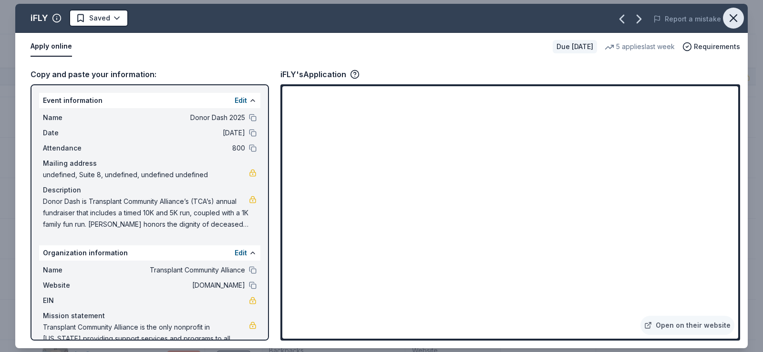
click at [733, 18] on icon "button" at bounding box center [733, 18] width 7 height 7
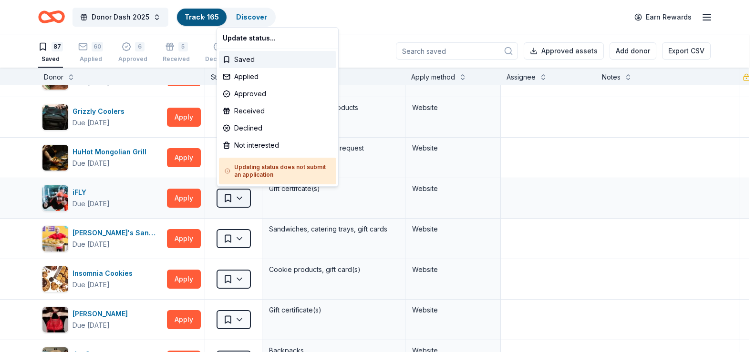
click at [238, 196] on html "Donor Dash 2025 Track · 165 Discover Earn Rewards 87 Saved 60 Applied 6 Approve…" at bounding box center [378, 176] width 756 height 352
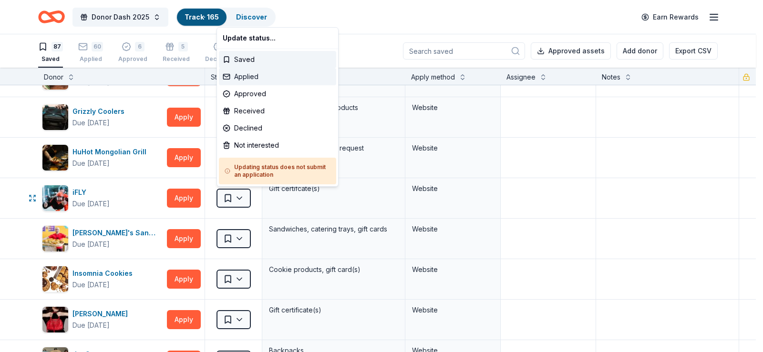
click at [248, 72] on div "Applied" at bounding box center [277, 76] width 117 height 17
click at [245, 79] on div "Applied" at bounding box center [277, 76] width 117 height 17
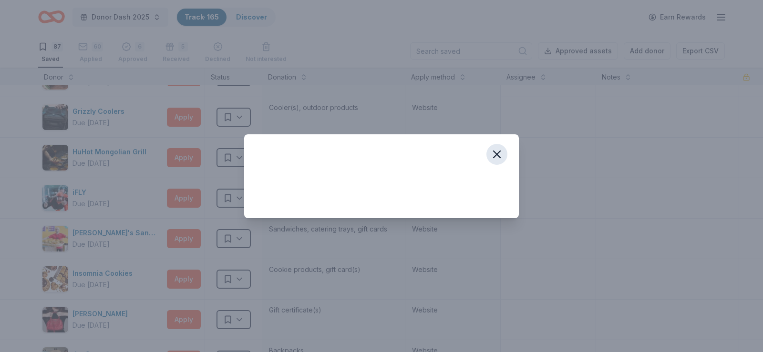
click at [499, 154] on icon "button" at bounding box center [496, 154] width 13 height 13
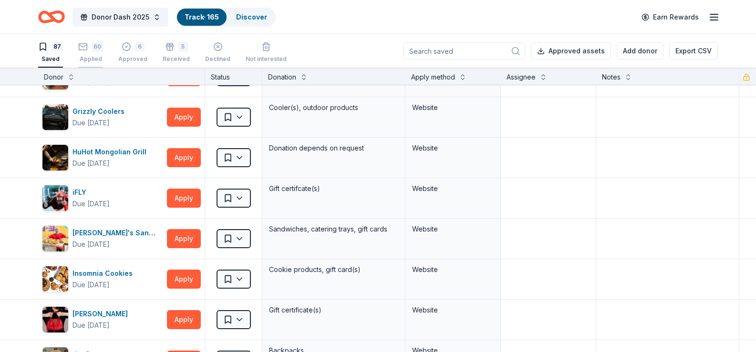
click at [86, 52] on div "60 Applied" at bounding box center [90, 47] width 25 height 21
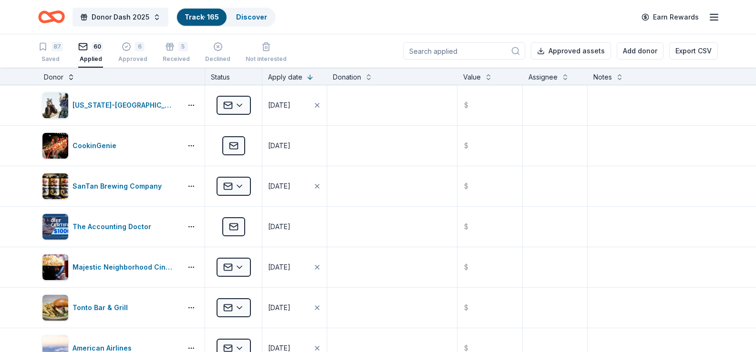
click at [69, 78] on button at bounding box center [71, 77] width 8 height 10
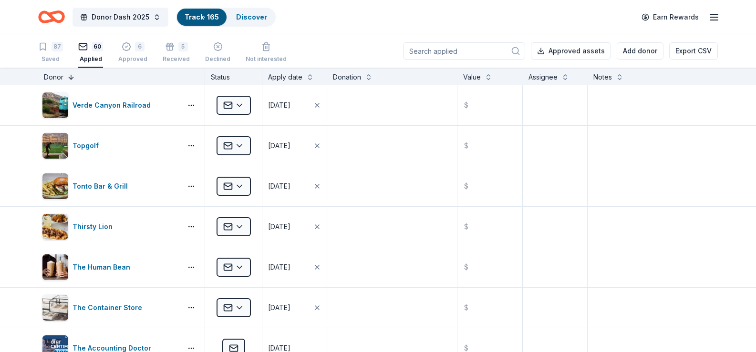
click at [72, 78] on button at bounding box center [71, 77] width 8 height 10
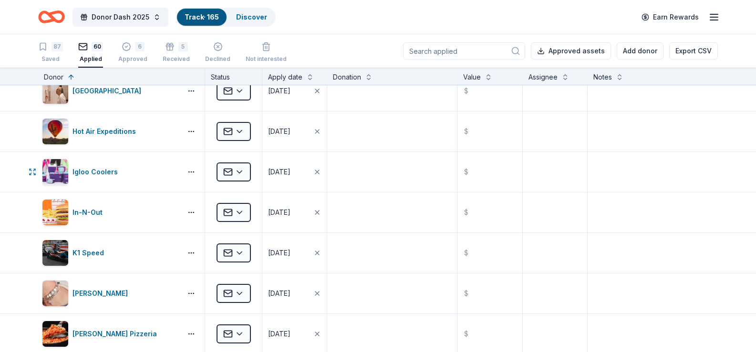
scroll to position [1288, 0]
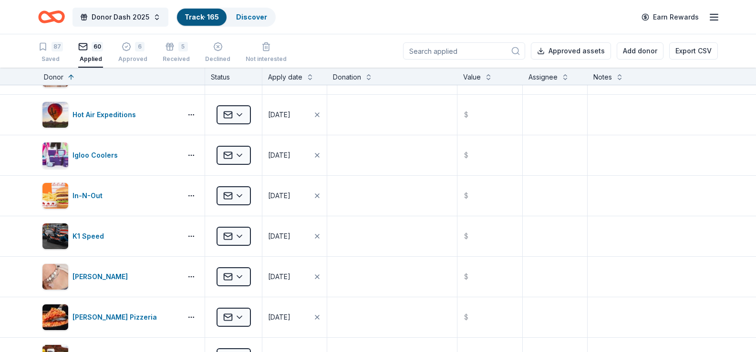
click at [90, 57] on div "Applied" at bounding box center [90, 54] width 25 height 8
click at [53, 57] on div "Saved" at bounding box center [50, 59] width 25 height 8
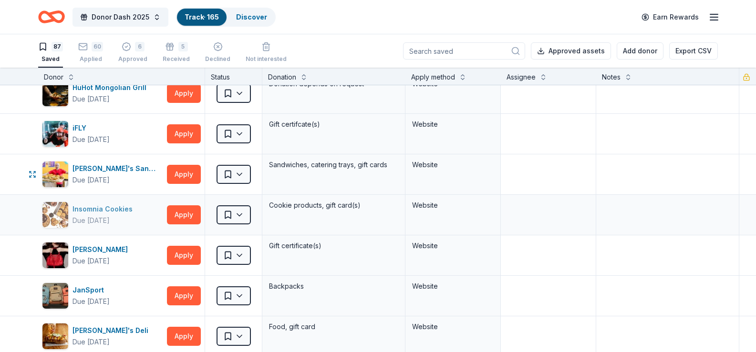
scroll to position [1049, 0]
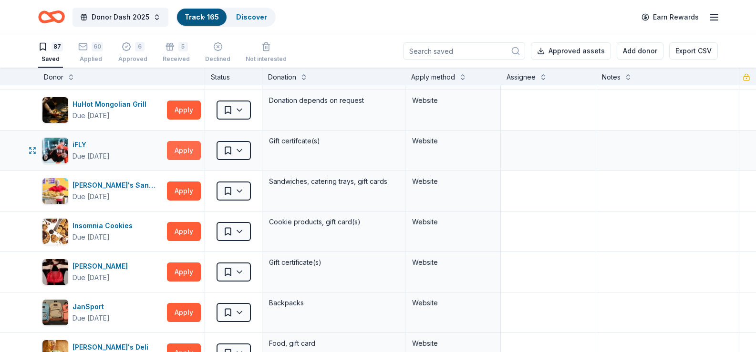
click at [193, 151] on button "Apply" at bounding box center [184, 150] width 34 height 19
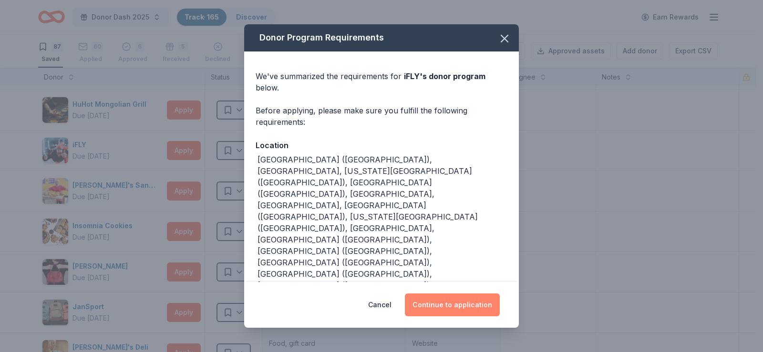
click at [452, 294] on button "Continue to application" at bounding box center [452, 305] width 95 height 23
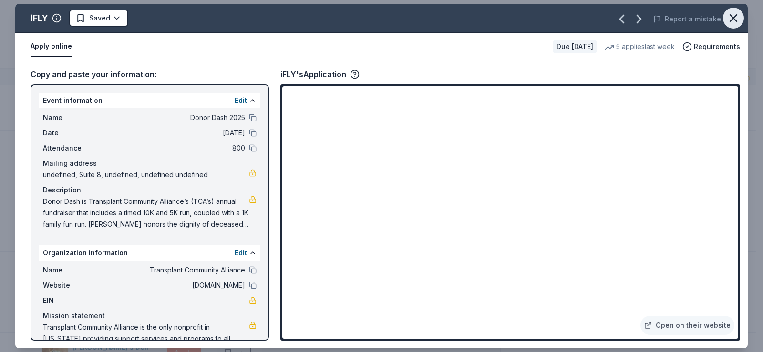
click at [737, 18] on icon "button" at bounding box center [733, 17] width 13 height 13
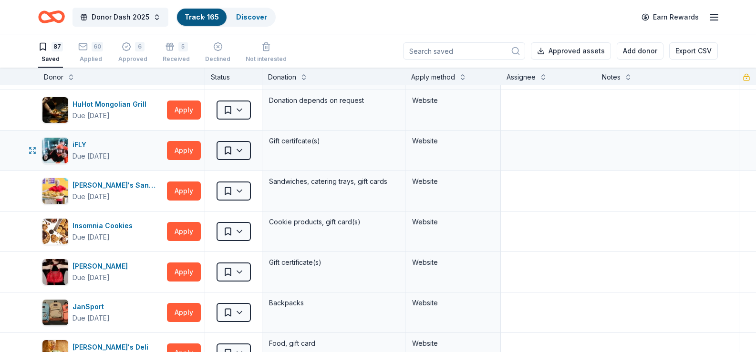
click at [232, 151] on html "Donor Dash 2025 Track · 165 Discover Earn Rewards 87 Saved 60 Applied 6 Approve…" at bounding box center [378, 176] width 756 height 352
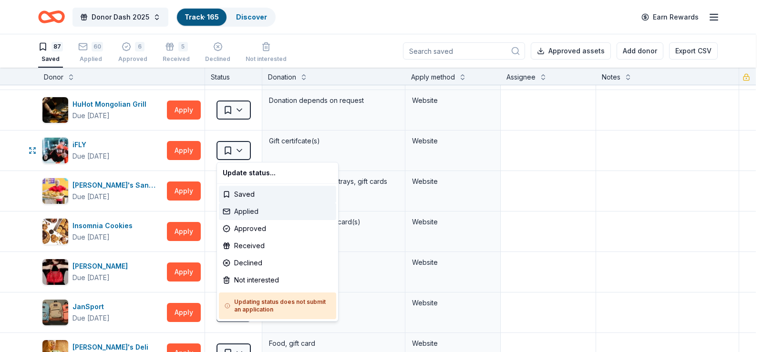
click at [246, 212] on div "Applied" at bounding box center [277, 211] width 117 height 17
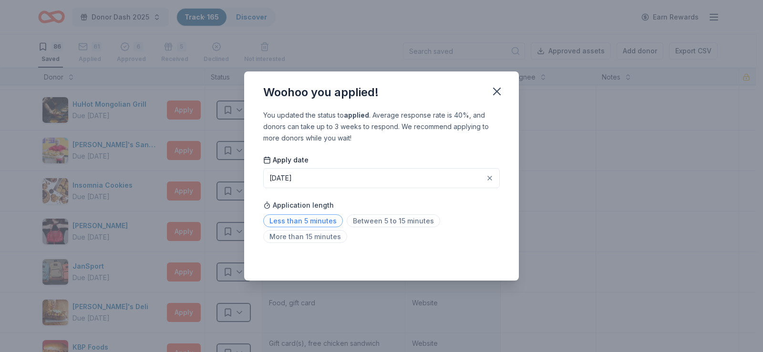
click at [299, 221] on span "Less than 5 minutes" at bounding box center [303, 221] width 80 height 13
click at [496, 89] on icon "button" at bounding box center [496, 91] width 13 height 13
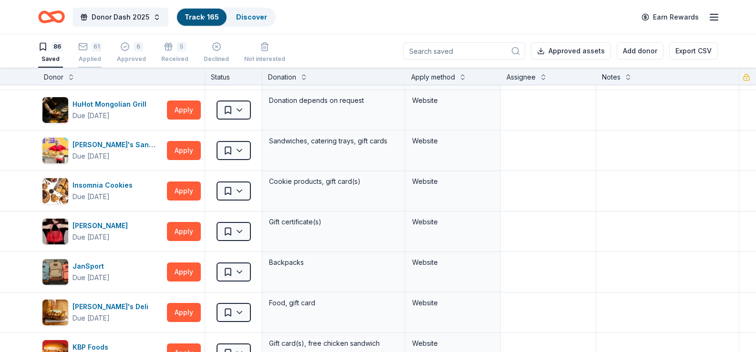
click at [89, 53] on div "61 Applied" at bounding box center [89, 47] width 23 height 21
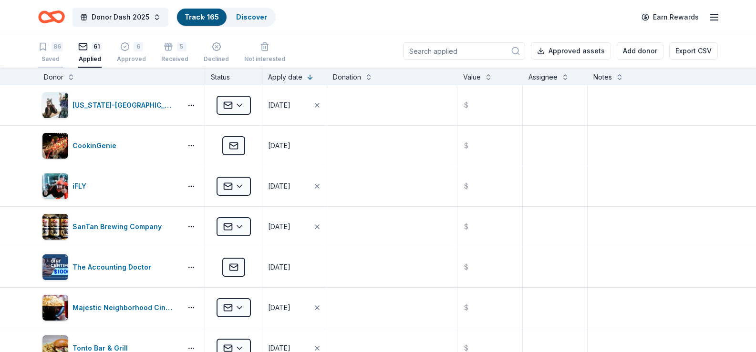
click at [53, 50] on div "86" at bounding box center [57, 47] width 11 height 10
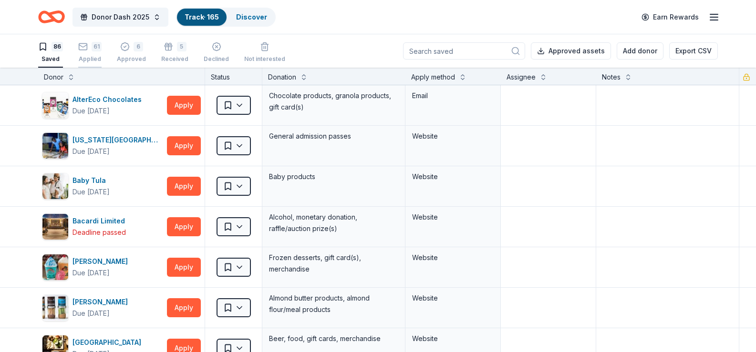
click at [93, 46] on div "61" at bounding box center [97, 42] width 10 height 10
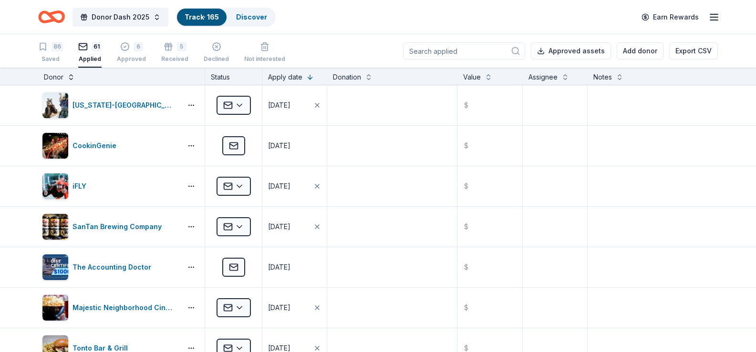
click at [71, 76] on button at bounding box center [71, 77] width 8 height 10
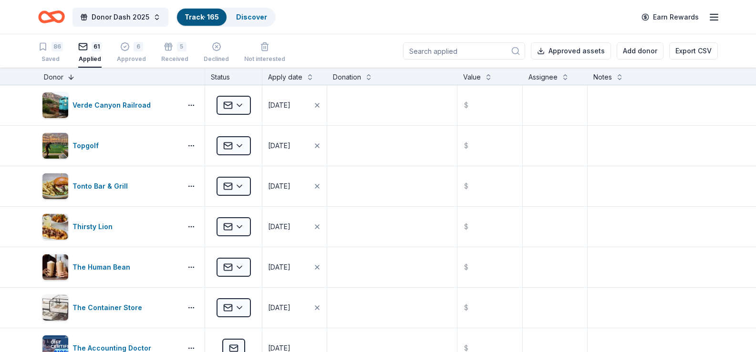
click at [70, 77] on button at bounding box center [71, 77] width 8 height 10
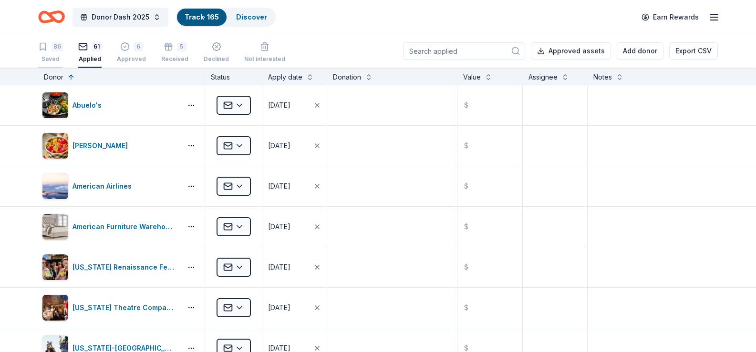
click at [52, 49] on div "86" at bounding box center [57, 47] width 11 height 10
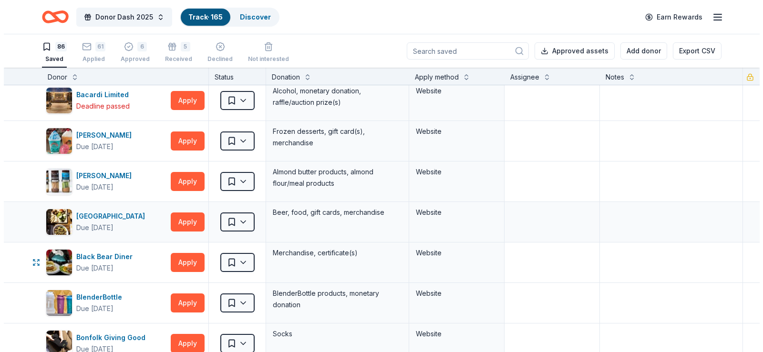
scroll to position [143, 0]
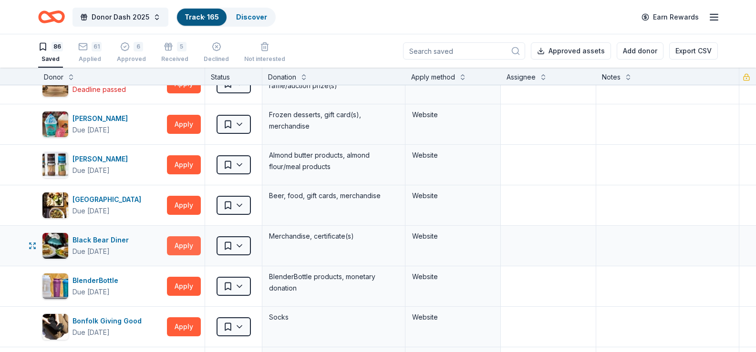
click at [188, 244] on button "Apply" at bounding box center [184, 246] width 34 height 19
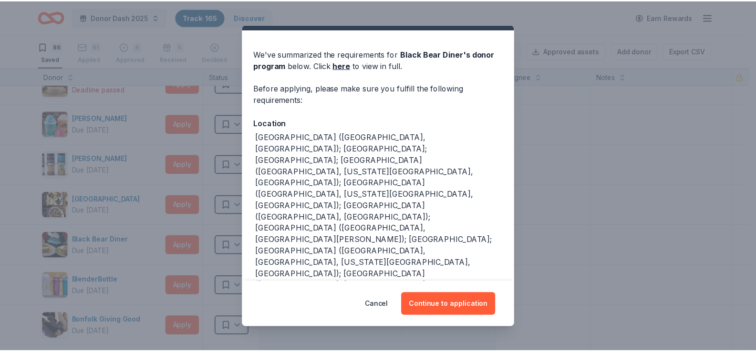
scroll to position [6, 0]
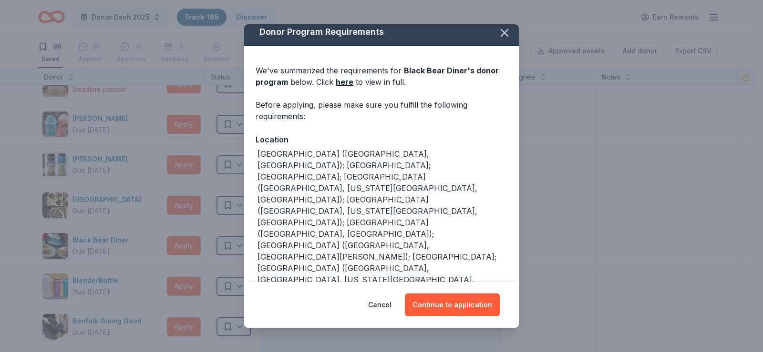
drag, startPoint x: 495, startPoint y: 31, endPoint x: 434, endPoint y: 40, distance: 60.7
click at [498, 32] on icon "button" at bounding box center [504, 32] width 13 height 13
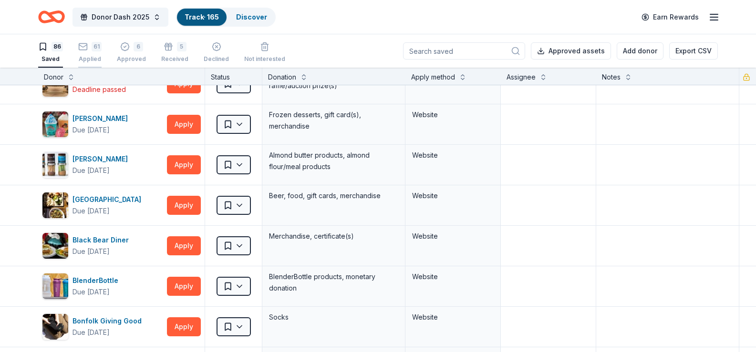
click at [87, 53] on div "61 Applied" at bounding box center [89, 47] width 23 height 21
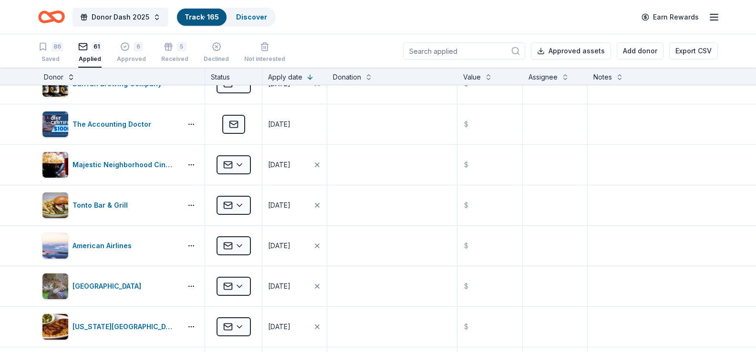
click at [70, 79] on button at bounding box center [71, 77] width 8 height 10
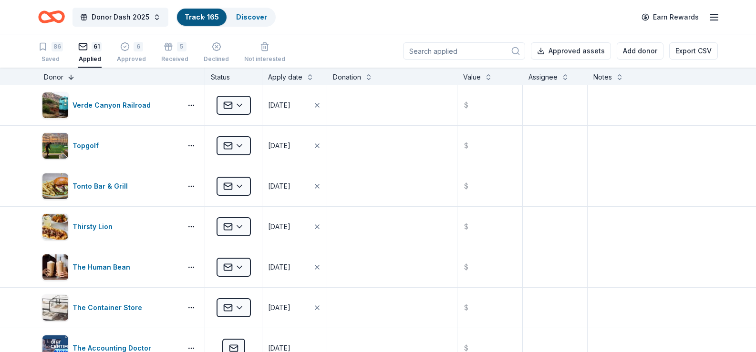
click at [71, 80] on button at bounding box center [71, 77] width 8 height 10
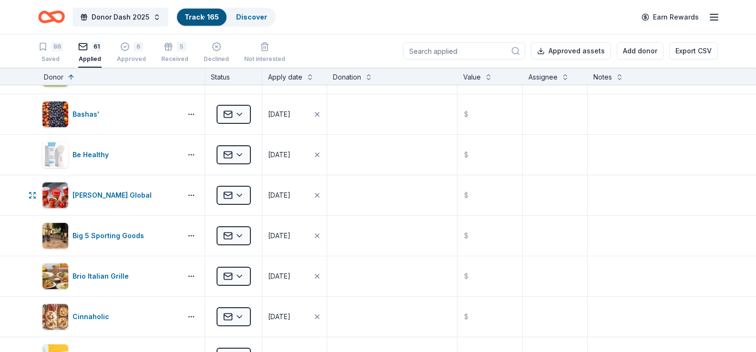
scroll to position [334, 0]
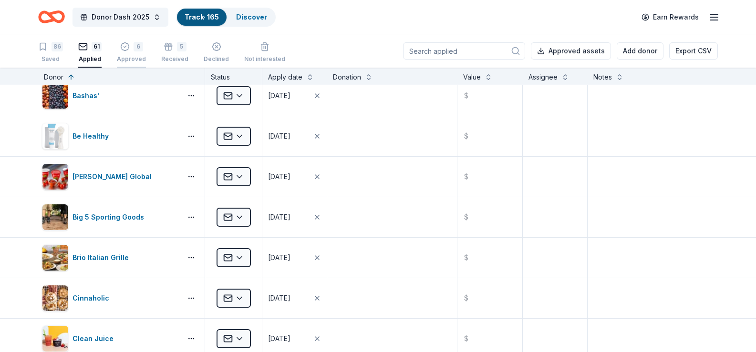
click at [130, 52] on div "6 Approved" at bounding box center [131, 52] width 29 height 21
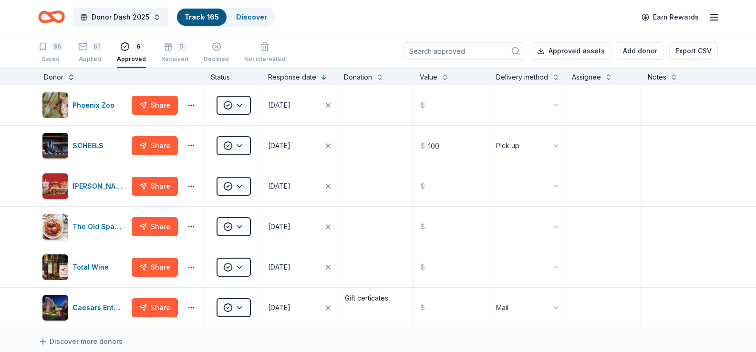
click at [69, 79] on button at bounding box center [71, 77] width 8 height 10
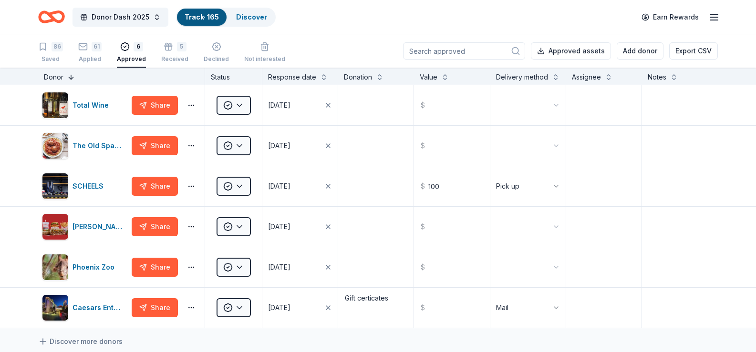
click at [70, 77] on button at bounding box center [71, 77] width 8 height 10
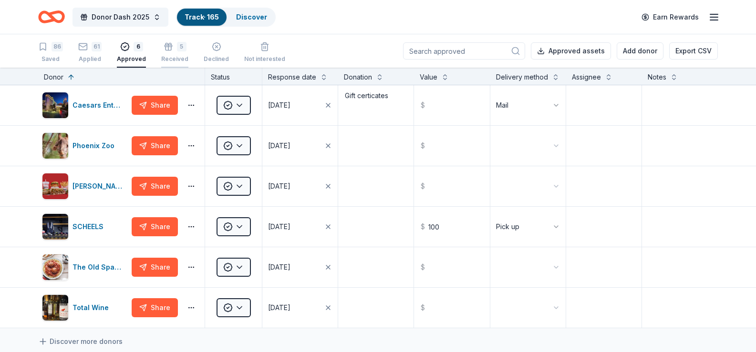
click at [161, 53] on div "5 Received" at bounding box center [174, 52] width 27 height 21
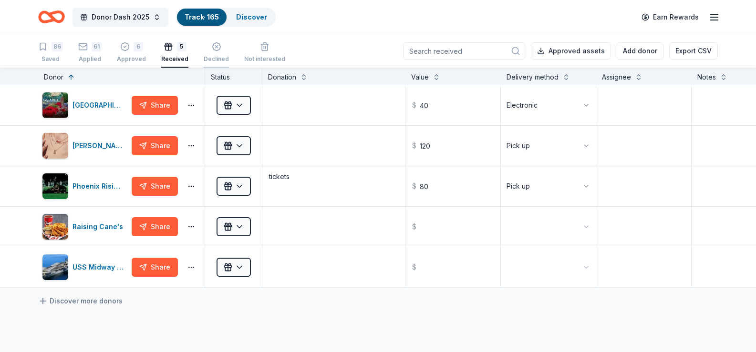
click at [220, 56] on div "Declined" at bounding box center [216, 59] width 25 height 8
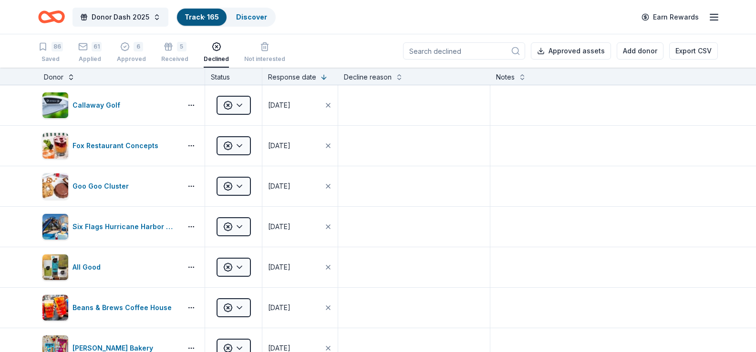
click at [72, 78] on button at bounding box center [71, 77] width 8 height 10
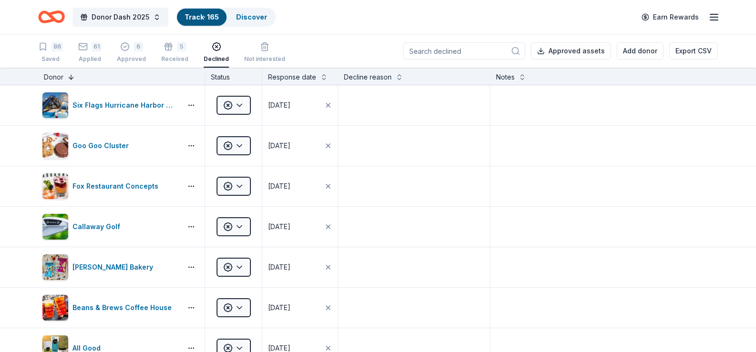
click at [71, 76] on button at bounding box center [71, 77] width 8 height 10
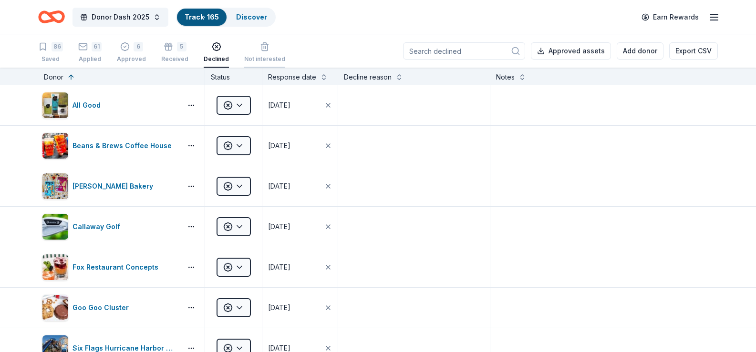
click at [258, 53] on div "Not interested" at bounding box center [264, 52] width 41 height 21
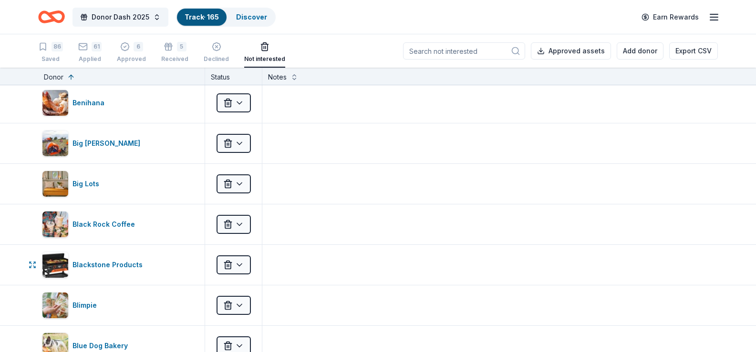
scroll to position [382, 0]
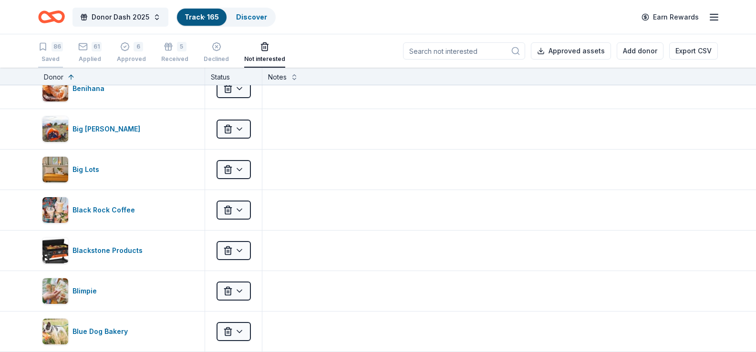
click at [50, 51] on div "86" at bounding box center [50, 47] width 25 height 10
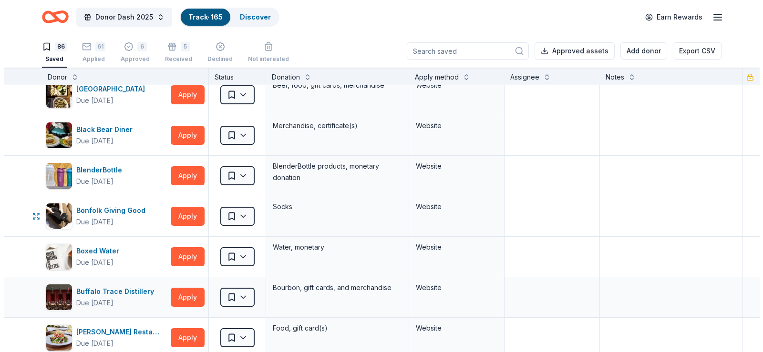
scroll to position [238, 0]
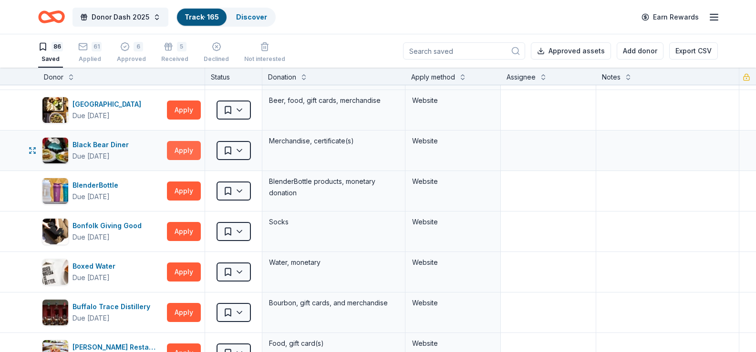
click at [193, 148] on button "Apply" at bounding box center [184, 150] width 34 height 19
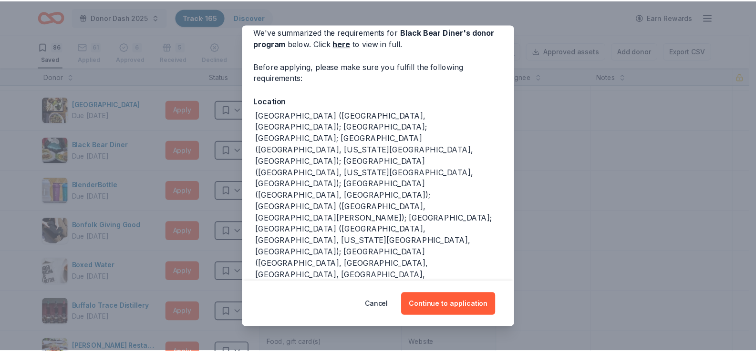
scroll to position [53, 0]
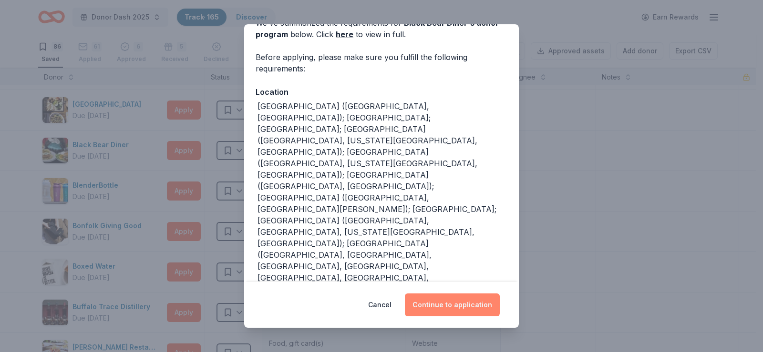
click at [451, 299] on button "Continue to application" at bounding box center [452, 305] width 95 height 23
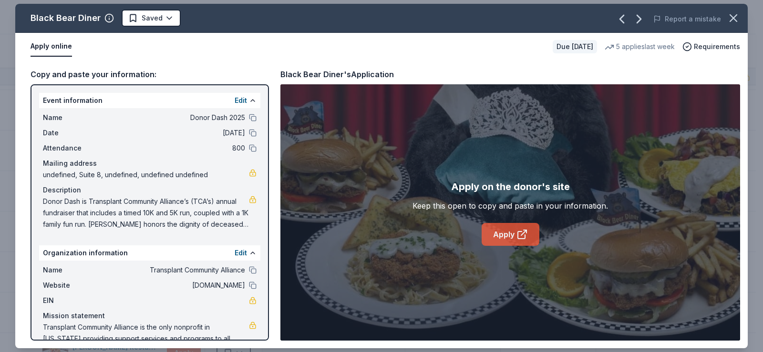
click at [504, 236] on link "Apply" at bounding box center [511, 234] width 58 height 23
click at [734, 17] on icon "button" at bounding box center [733, 18] width 7 height 7
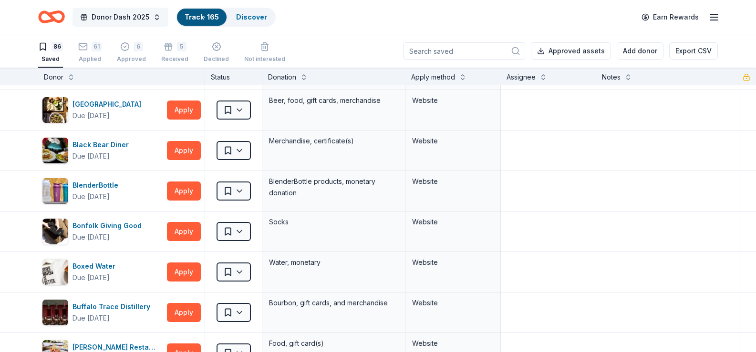
click at [155, 19] on button "Donor Dash 2025" at bounding box center [120, 17] width 96 height 19
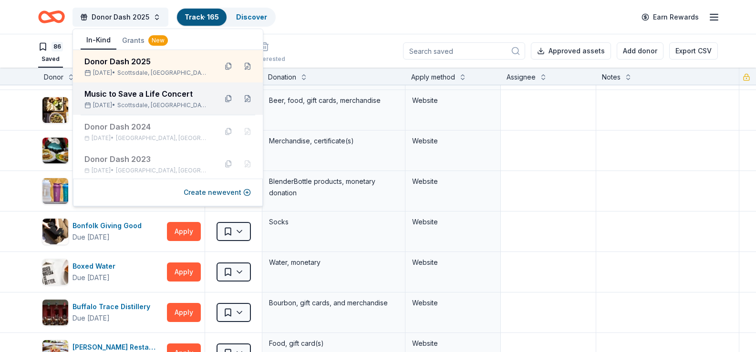
click at [129, 95] on div "Music to Save a Life Concert" at bounding box center [146, 93] width 125 height 11
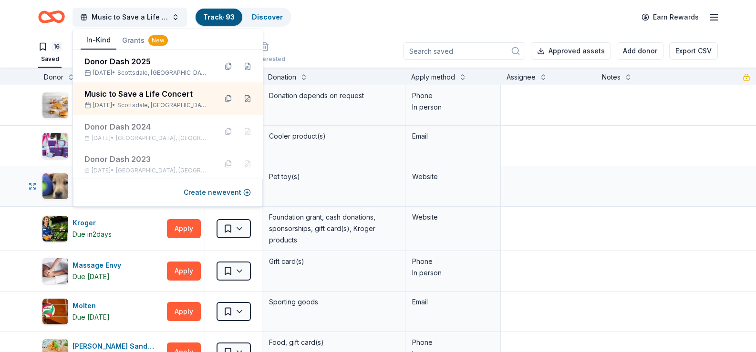
click at [349, 166] on div "Pet toy(s)" at bounding box center [333, 186] width 143 height 40
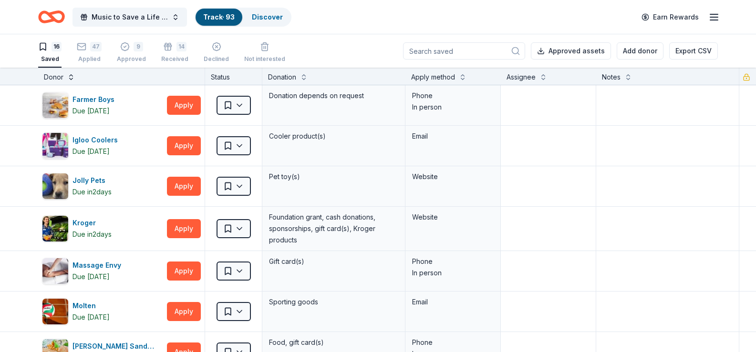
click at [71, 79] on button at bounding box center [71, 77] width 8 height 10
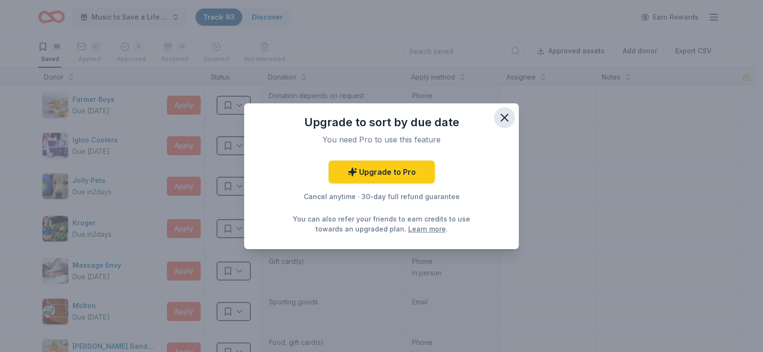
click at [511, 117] on icon "button" at bounding box center [504, 117] width 13 height 13
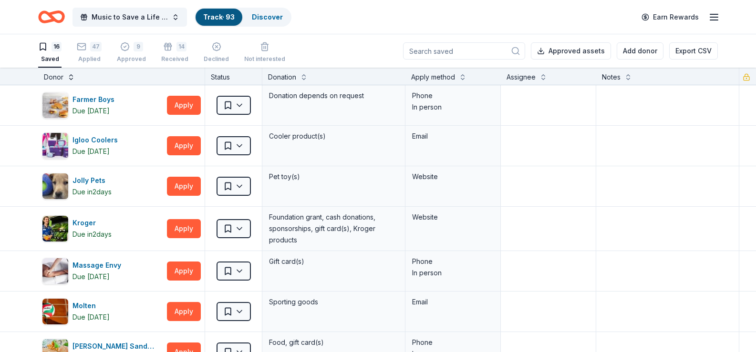
click at [68, 79] on button at bounding box center [71, 77] width 8 height 10
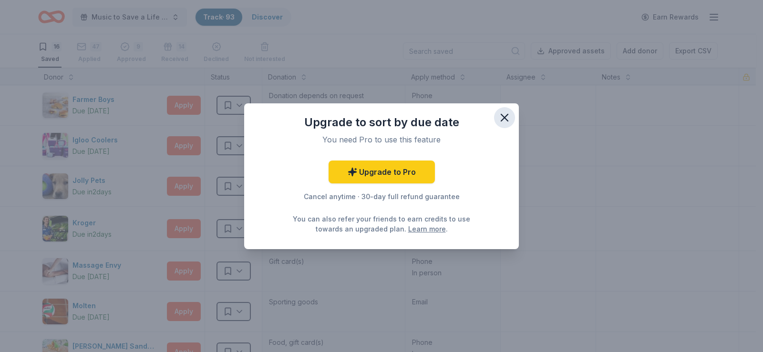
click at [505, 117] on icon "button" at bounding box center [504, 117] width 7 height 7
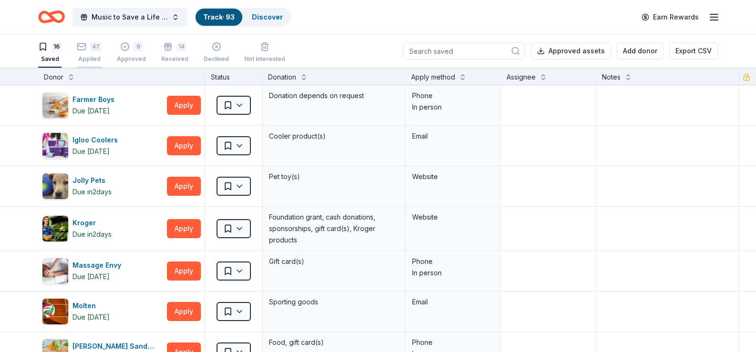
click at [92, 57] on div "Applied" at bounding box center [89, 54] width 25 height 8
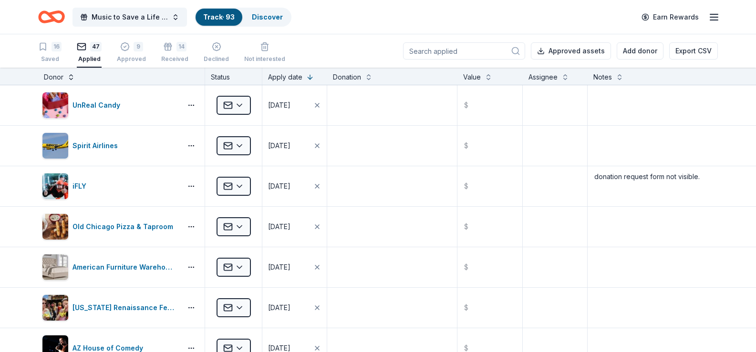
click at [70, 79] on button at bounding box center [71, 77] width 8 height 10
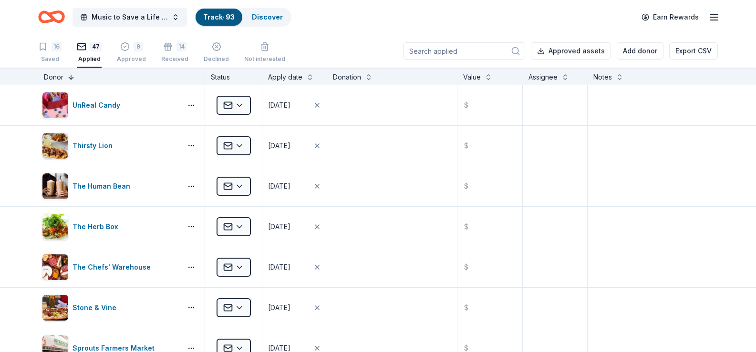
click at [70, 79] on button at bounding box center [71, 77] width 8 height 10
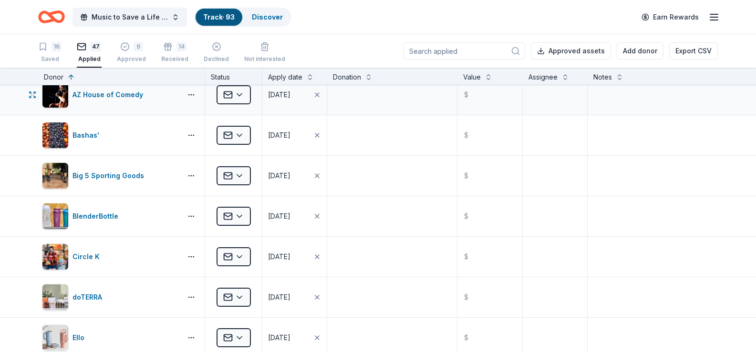
scroll to position [143, 0]
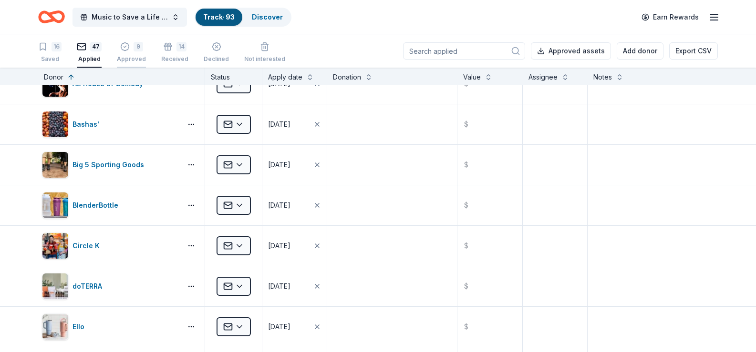
click at [130, 55] on div "9 Approved" at bounding box center [131, 52] width 29 height 21
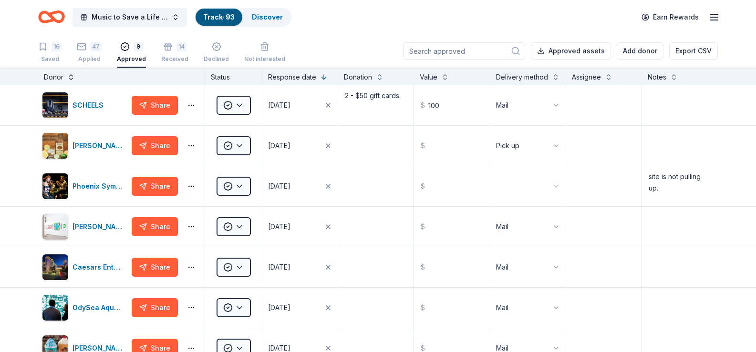
click at [71, 80] on button at bounding box center [71, 77] width 8 height 10
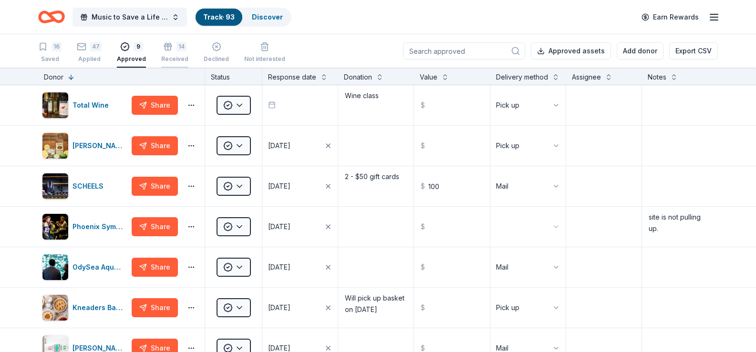
click at [165, 50] on icon "button" at bounding box center [168, 49] width 6 height 4
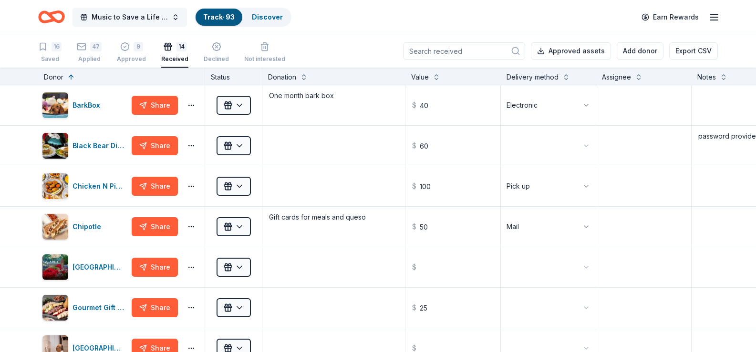
click at [175, 17] on button "Music to Save a Life Concert" at bounding box center [129, 17] width 114 height 19
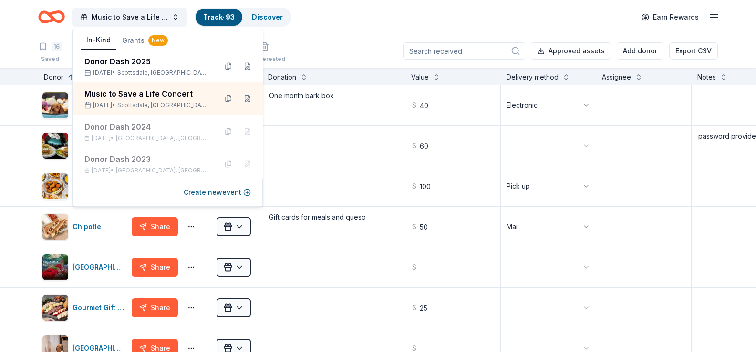
click at [316, 29] on div "Music to Save a Life Concert Track · 93 Discover Earn Rewards" at bounding box center [378, 17] width 756 height 34
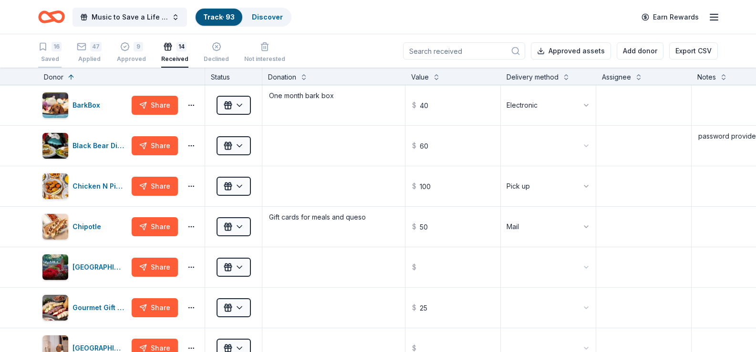
click at [45, 51] on icon "button" at bounding box center [43, 47] width 10 height 10
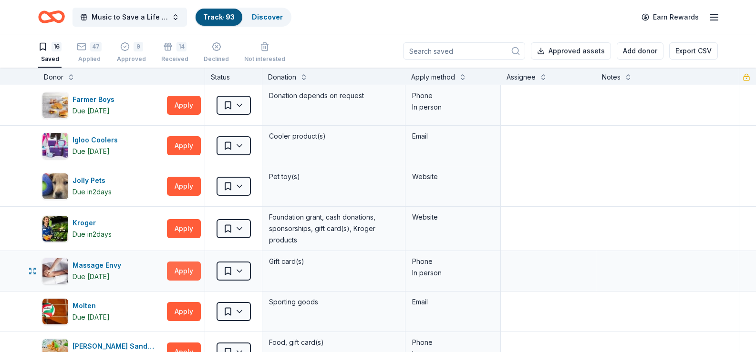
click at [188, 268] on button "Apply" at bounding box center [184, 271] width 34 height 19
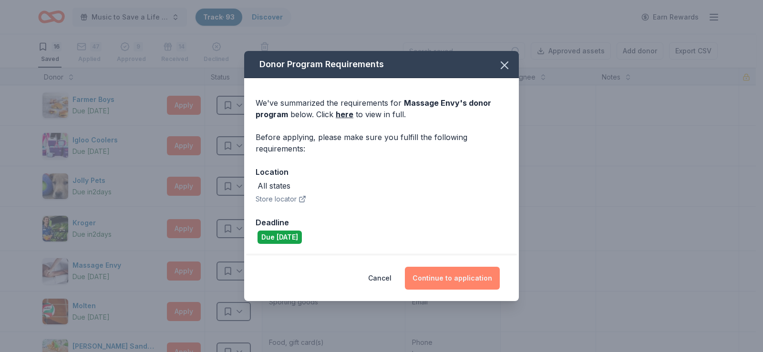
click at [448, 280] on button "Continue to application" at bounding box center [452, 278] width 95 height 23
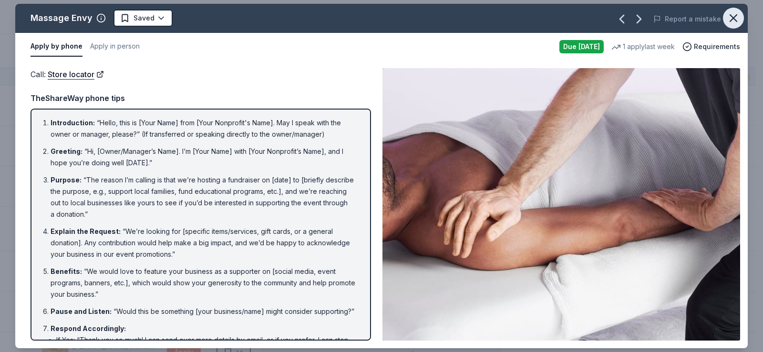
click at [735, 20] on icon "button" at bounding box center [733, 18] width 7 height 7
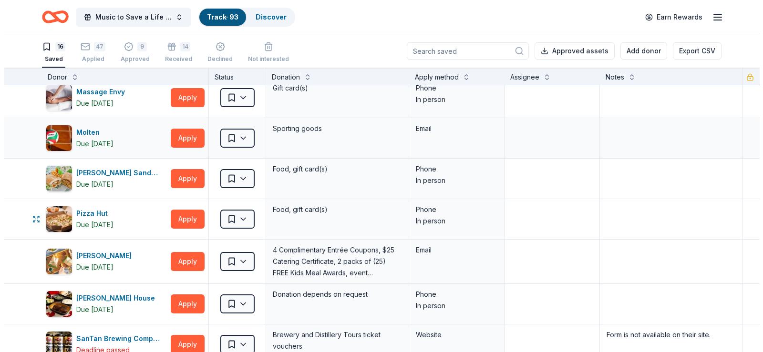
scroll to position [191, 0]
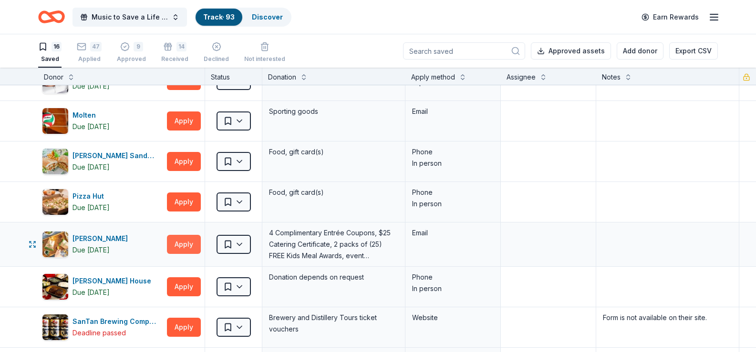
click at [187, 244] on button "Apply" at bounding box center [184, 244] width 34 height 19
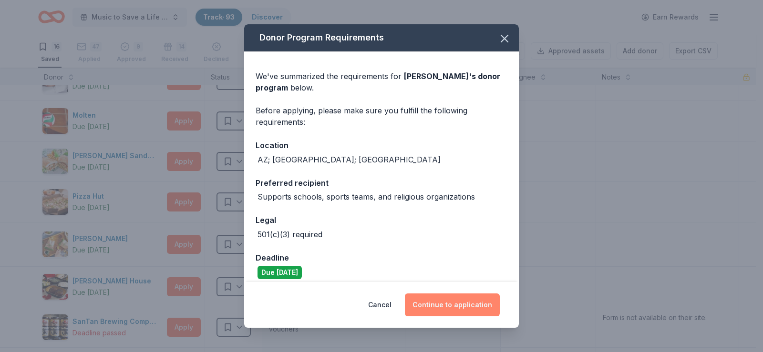
click at [449, 307] on button "Continue to application" at bounding box center [452, 305] width 95 height 23
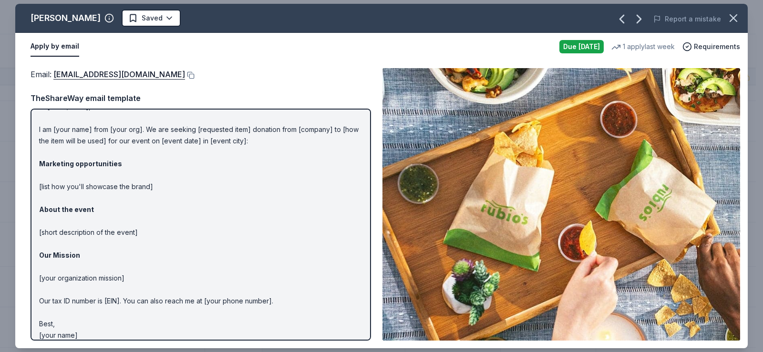
scroll to position [25, 0]
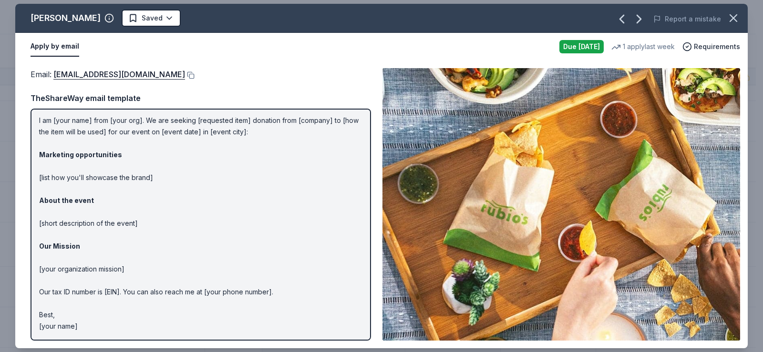
click at [49, 49] on button "Apply by email" at bounding box center [55, 47] width 49 height 20
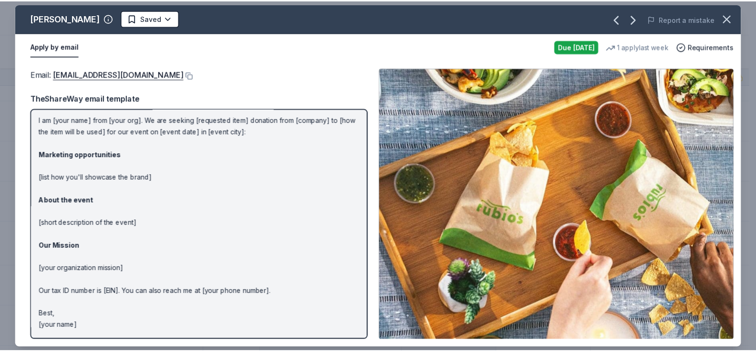
scroll to position [0, 0]
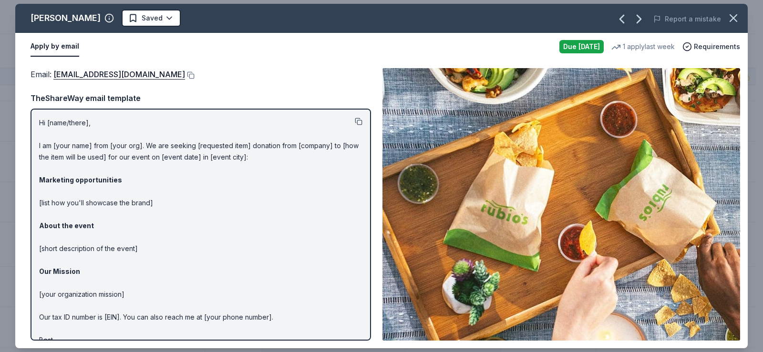
click at [355, 122] on button at bounding box center [359, 122] width 8 height 8
click at [157, 176] on p "Hi [name/there], I am [your name] from [your org]. We are seeking [requested it…" at bounding box center [200, 237] width 323 height 240
click at [118, 75] on link "VPMarketingTeam@rubios.com" at bounding box center [119, 74] width 132 height 12
click at [733, 20] on icon "button" at bounding box center [733, 17] width 13 height 13
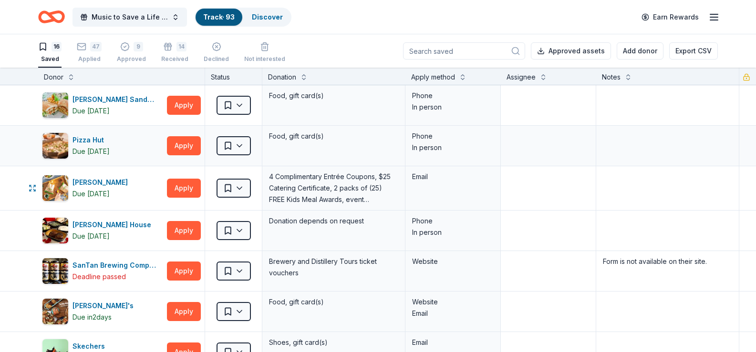
scroll to position [238, 0]
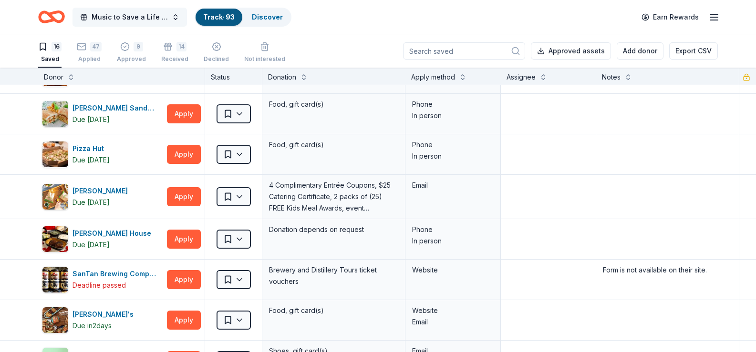
click at [182, 17] on button "Music to Save a Life Concert" at bounding box center [129, 17] width 114 height 19
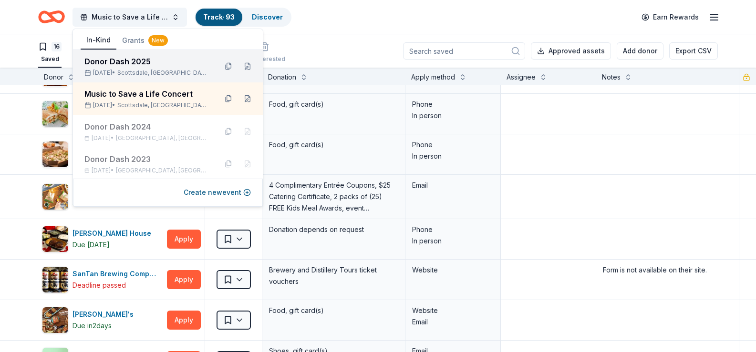
click at [133, 66] on div "Donor Dash 2025" at bounding box center [146, 61] width 125 height 11
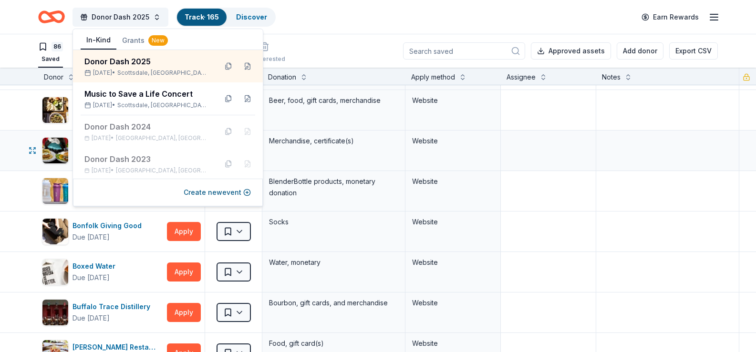
click at [438, 167] on div "Website" at bounding box center [452, 151] width 95 height 40
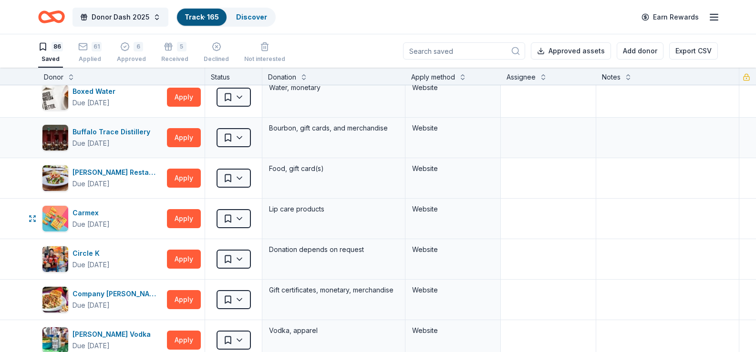
scroll to position [429, 0]
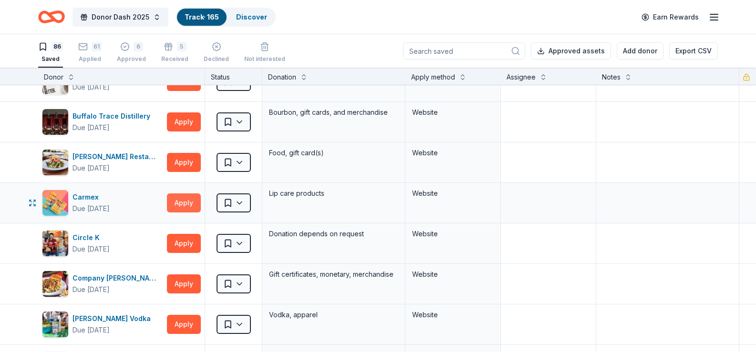
click at [190, 205] on button "Apply" at bounding box center [184, 203] width 34 height 19
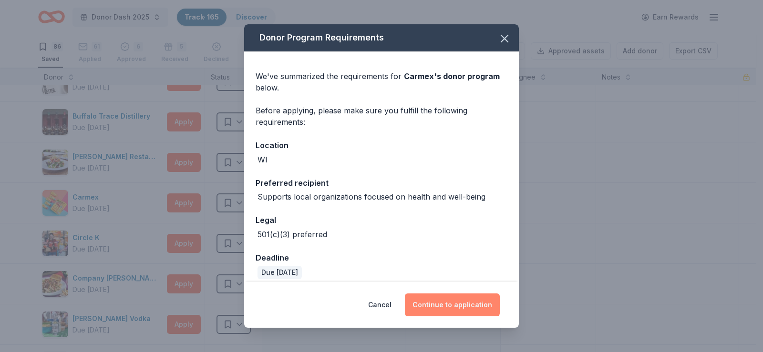
click at [426, 305] on button "Continue to application" at bounding box center [452, 305] width 95 height 23
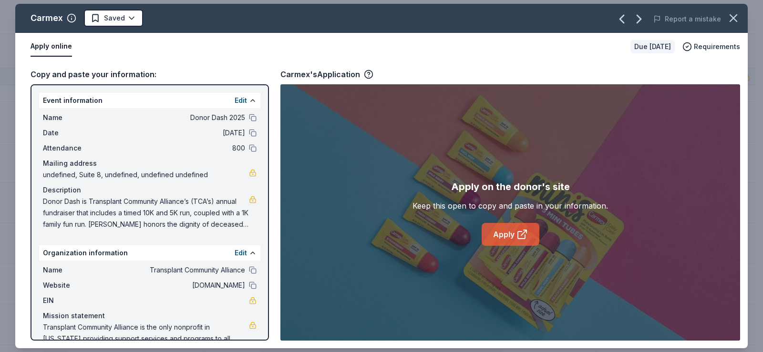
click at [503, 233] on link "Apply" at bounding box center [511, 234] width 58 height 23
click at [129, 18] on html "Donor Dash 2025 Track · 165 Discover Earn Rewards 86 Saved 61 Applied 6 Approve…" at bounding box center [381, 176] width 763 height 352
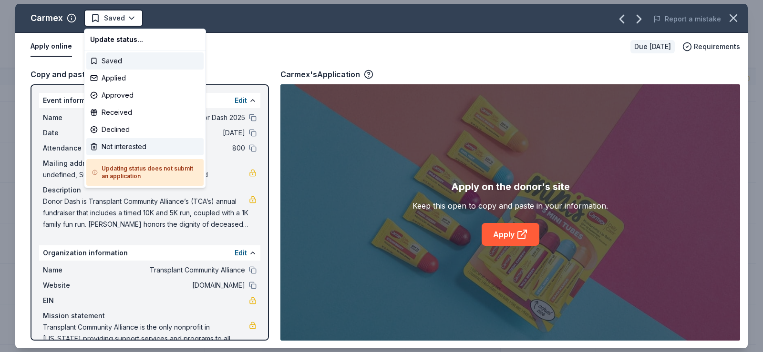
click at [131, 149] on div "Not interested" at bounding box center [144, 146] width 117 height 17
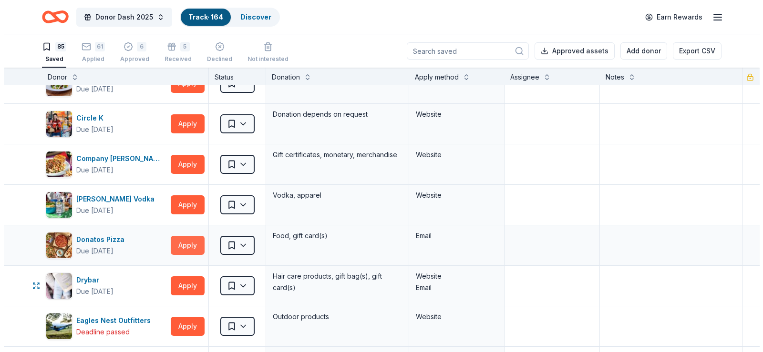
scroll to position [525, 0]
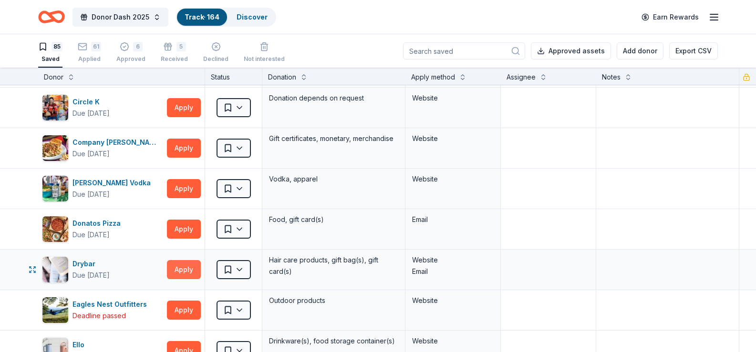
click at [191, 267] on button "Apply" at bounding box center [184, 269] width 34 height 19
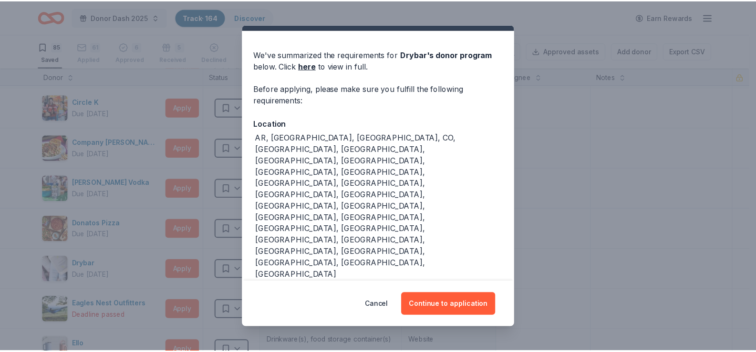
scroll to position [31, 0]
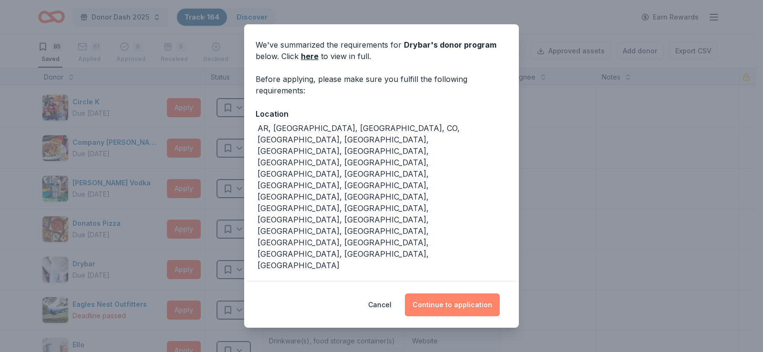
click at [438, 303] on button "Continue to application" at bounding box center [452, 305] width 95 height 23
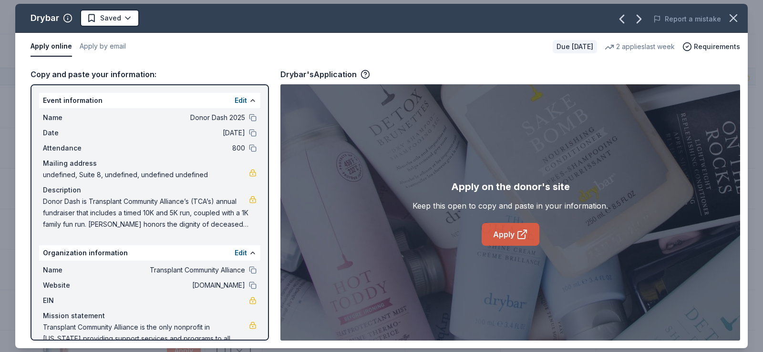
click at [512, 234] on link "Apply" at bounding box center [511, 234] width 58 height 23
click at [625, 19] on icon "button" at bounding box center [621, 18] width 15 height 15
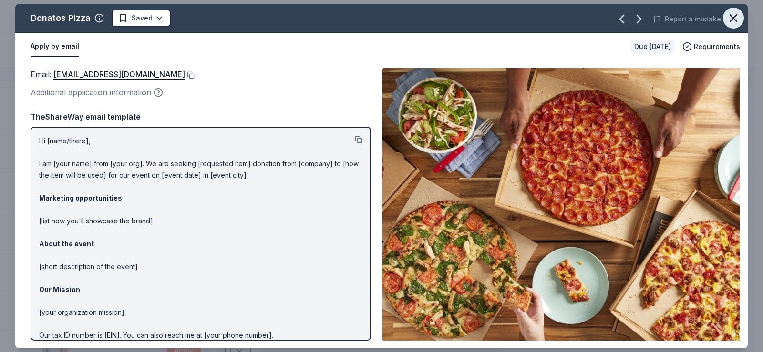
click at [728, 13] on icon "button" at bounding box center [733, 17] width 13 height 13
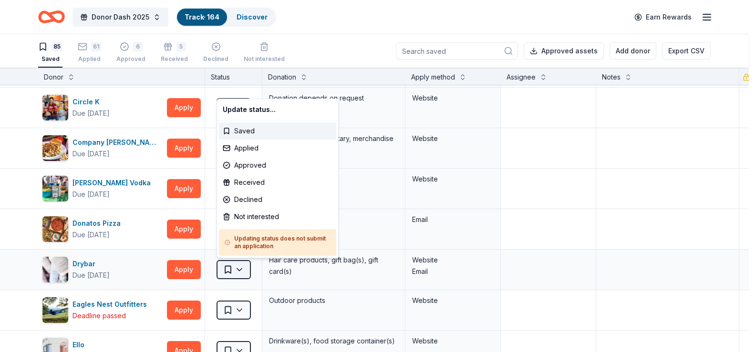
click at [240, 266] on html "Donor Dash 2025 Track · 164 Discover Earn Rewards 85 Saved 61 Applied 6 Approve…" at bounding box center [378, 176] width 756 height 352
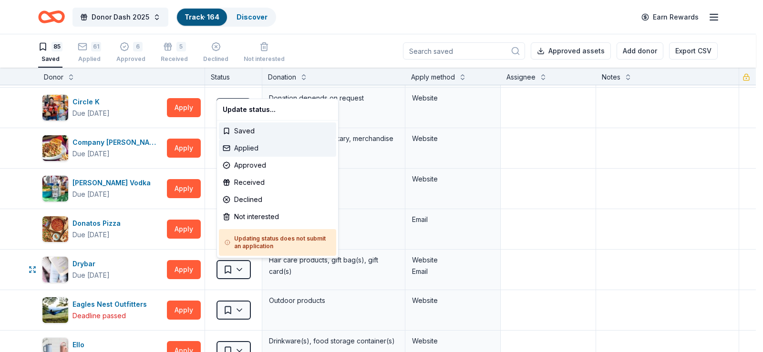
click at [245, 145] on div "Applied" at bounding box center [277, 148] width 117 height 17
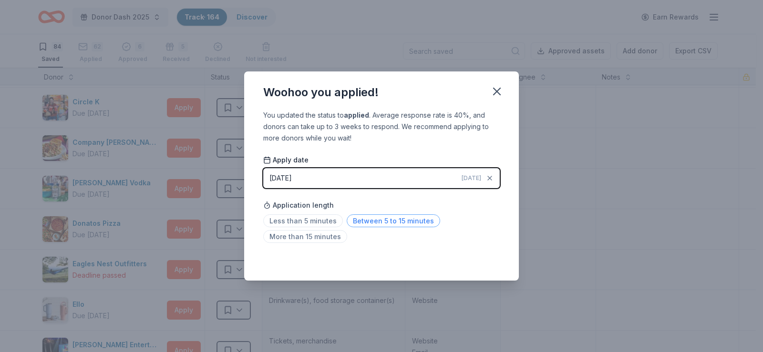
click at [379, 223] on span "Between 5 to 15 minutes" at bounding box center [393, 221] width 93 height 13
click at [491, 88] on icon "button" at bounding box center [496, 91] width 13 height 13
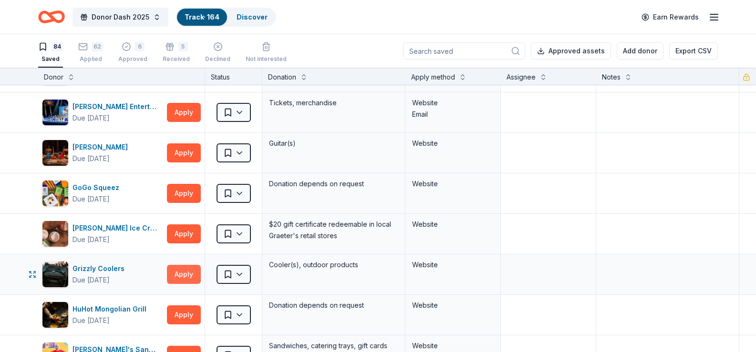
scroll to position [811, 0]
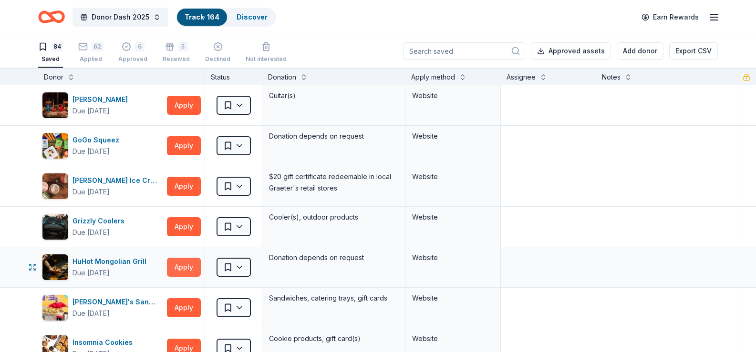
click at [187, 268] on button "Apply" at bounding box center [184, 267] width 34 height 19
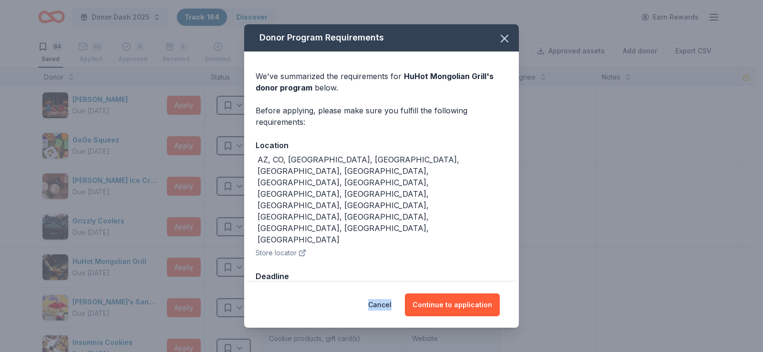
click at [187, 268] on div "Donor Program Requirements We've summarized the requirements for HuHot Mongolia…" at bounding box center [381, 176] width 763 height 352
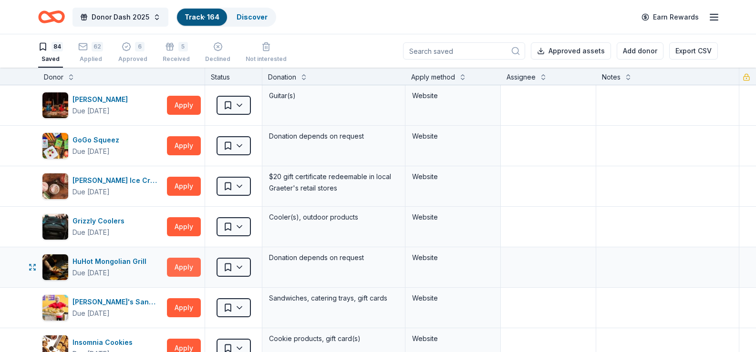
click at [186, 268] on button "Apply" at bounding box center [184, 267] width 34 height 19
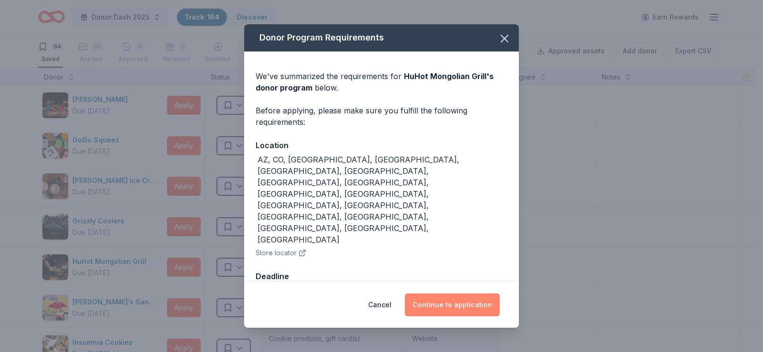
click at [440, 294] on button "Continue to application" at bounding box center [452, 305] width 95 height 23
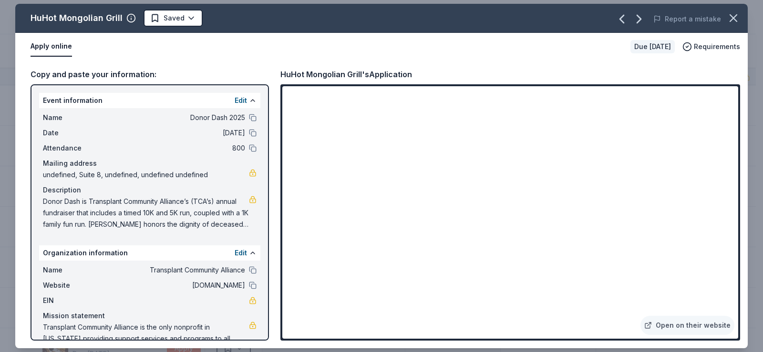
click at [57, 47] on button "Apply online" at bounding box center [51, 47] width 41 height 20
click at [726, 19] on button "button" at bounding box center [733, 18] width 21 height 21
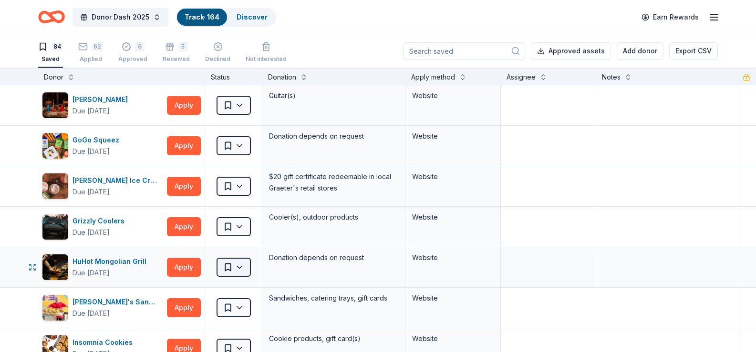
click at [237, 264] on html "Donor Dash 2025 Track · 164 Discover Earn Rewards 84 Saved 62 Applied 6 Approve…" at bounding box center [378, 176] width 756 height 352
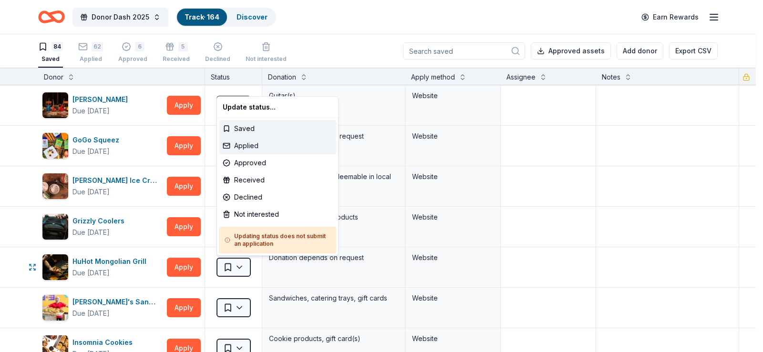
click at [245, 147] on div "Applied" at bounding box center [277, 145] width 117 height 17
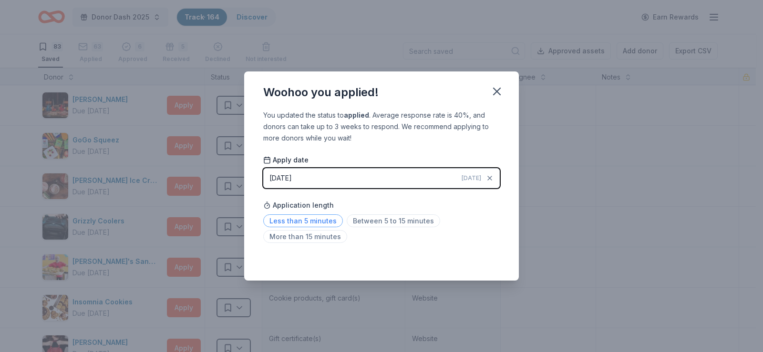
click at [308, 220] on span "Less than 5 minutes" at bounding box center [303, 221] width 80 height 13
click at [497, 94] on icon "button" at bounding box center [496, 91] width 13 height 13
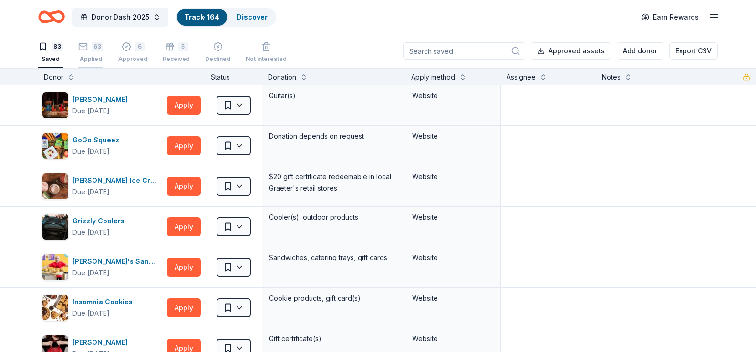
click at [98, 46] on div "63" at bounding box center [97, 42] width 11 height 10
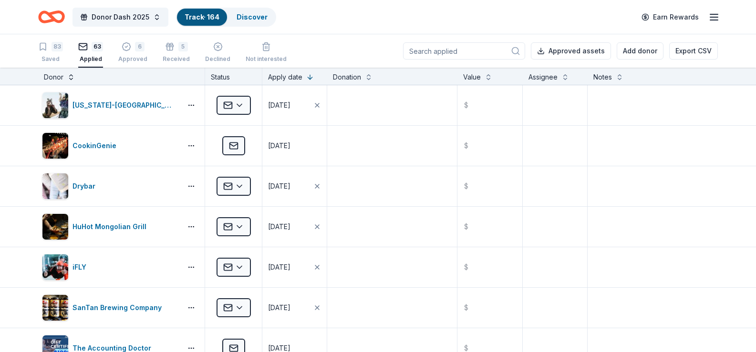
click at [69, 78] on button at bounding box center [71, 77] width 8 height 10
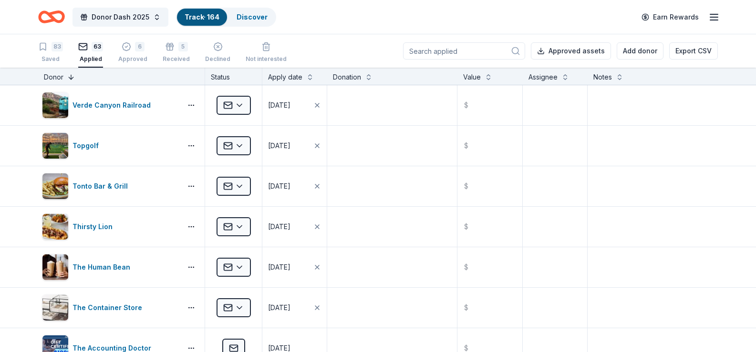
click at [69, 78] on button at bounding box center [71, 77] width 8 height 10
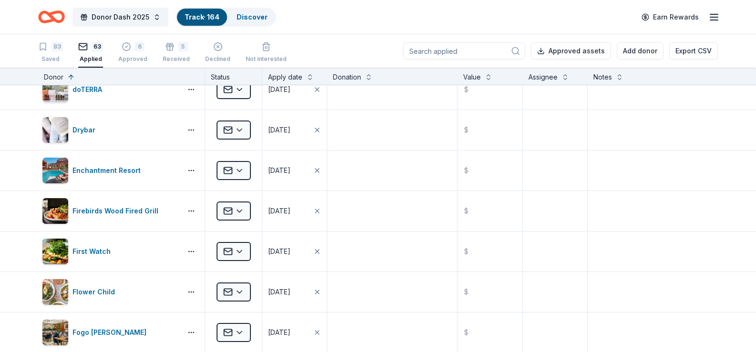
scroll to position [715, 0]
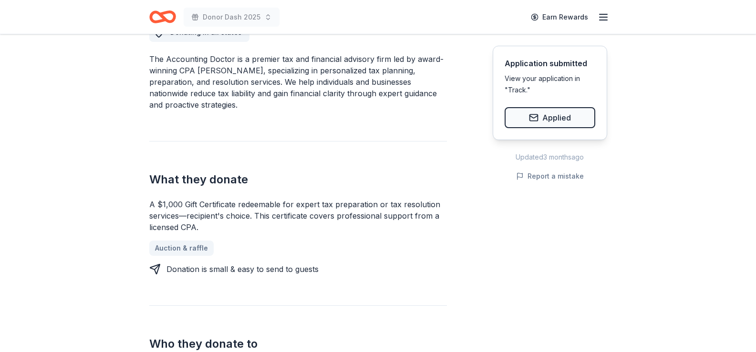
scroll to position [191, 0]
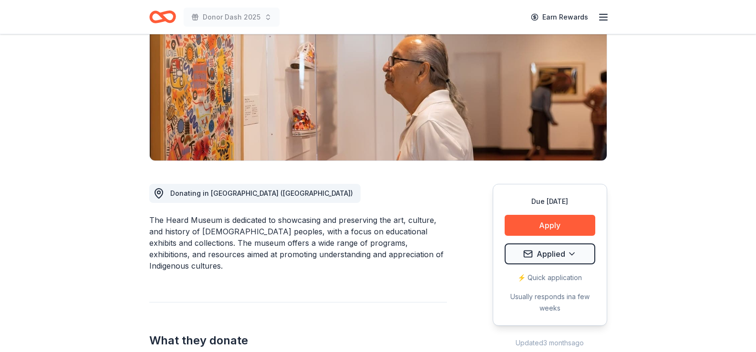
scroll to position [143, 0]
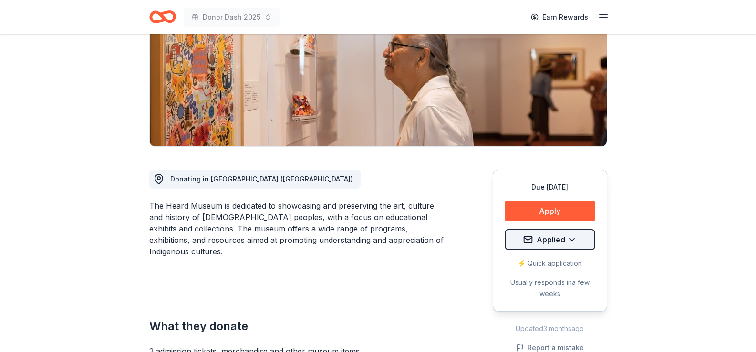
click at [565, 209] on html "Donor Dash 2025 Earn Rewards Due [DATE] Share Heard Museum New approval rate do…" at bounding box center [378, 33] width 756 height 352
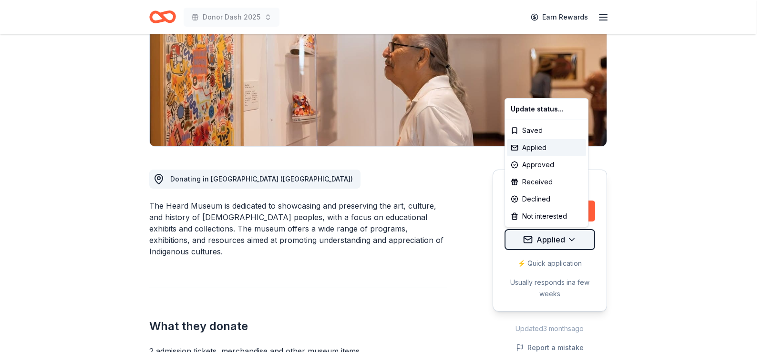
click at [565, 209] on html "Donor Dash 2025 Earn Rewards Due [DATE] Share Heard Museum New approval rate do…" at bounding box center [381, 33] width 763 height 352
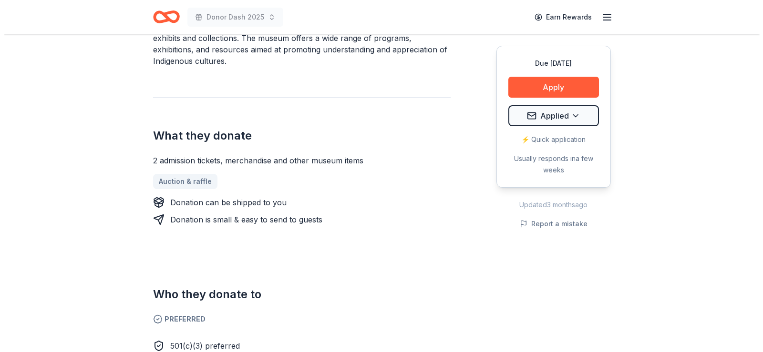
scroll to position [382, 0]
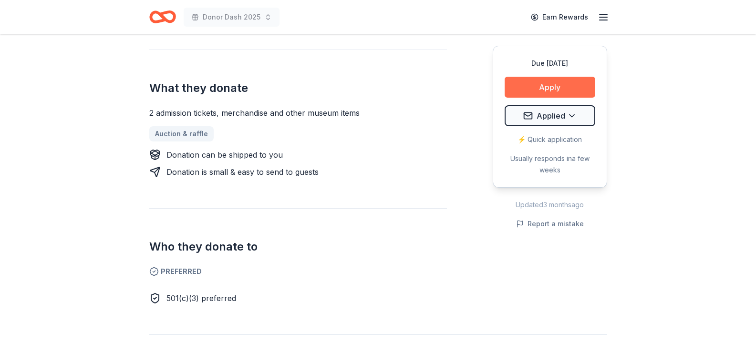
click at [560, 84] on button "Apply" at bounding box center [550, 87] width 91 height 21
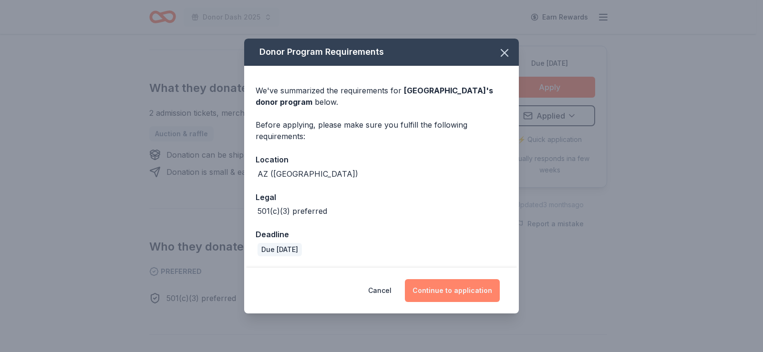
click at [458, 291] on button "Continue to application" at bounding box center [452, 290] width 95 height 23
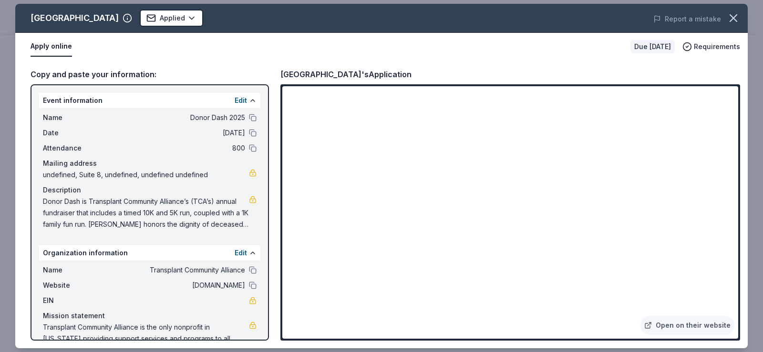
click at [160, 174] on span "undefined, Suite 8, undefined, undefined undefined" at bounding box center [146, 174] width 206 height 11
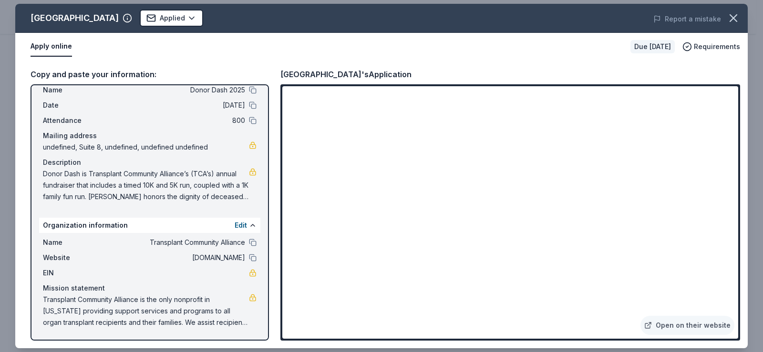
click at [648, 46] on div "Due [DATE]" at bounding box center [652, 46] width 44 height 13
click at [46, 17] on div "[GEOGRAPHIC_DATA]" at bounding box center [75, 17] width 88 height 15
click at [49, 49] on button "Apply online" at bounding box center [51, 47] width 41 height 20
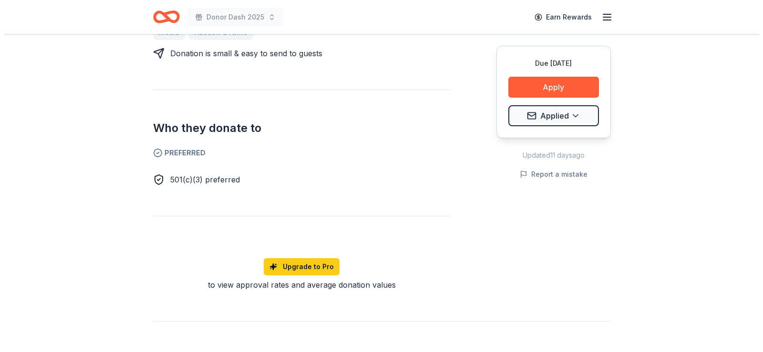
scroll to position [477, 0]
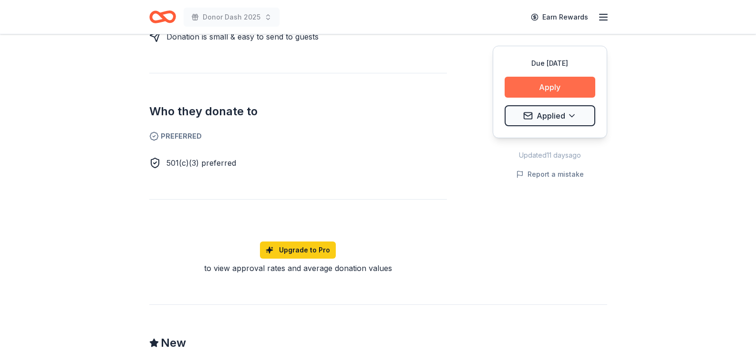
click at [553, 86] on button "Apply" at bounding box center [550, 87] width 91 height 21
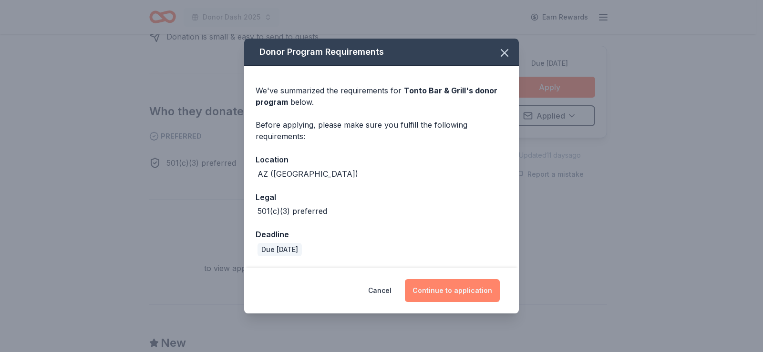
click at [453, 291] on button "Continue to application" at bounding box center [452, 290] width 95 height 23
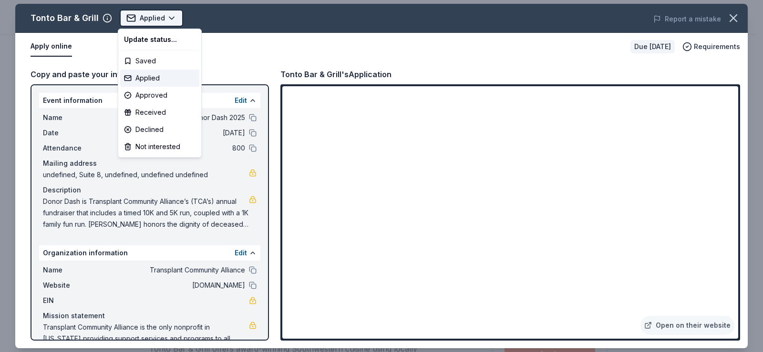
click at [158, 17] on html "Donor Dash 2025 Applied Apply Due in 49 days Share Tonto Bar & Grill New Share …" at bounding box center [381, 176] width 763 height 352
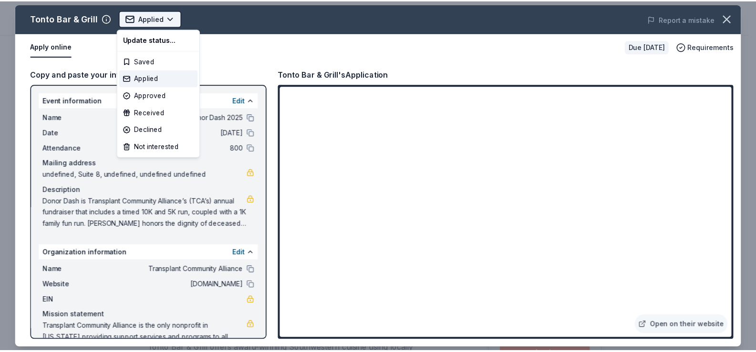
scroll to position [0, 0]
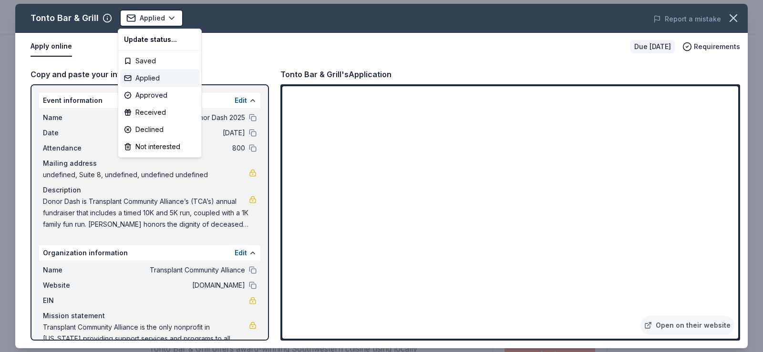
click at [148, 78] on div "Applied" at bounding box center [159, 78] width 79 height 17
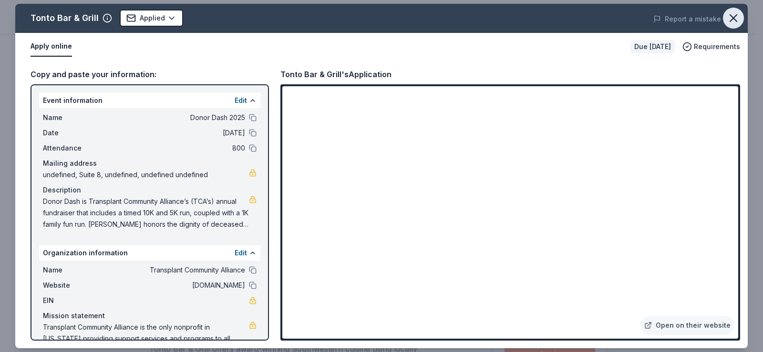
click at [733, 14] on icon "button" at bounding box center [733, 17] width 13 height 13
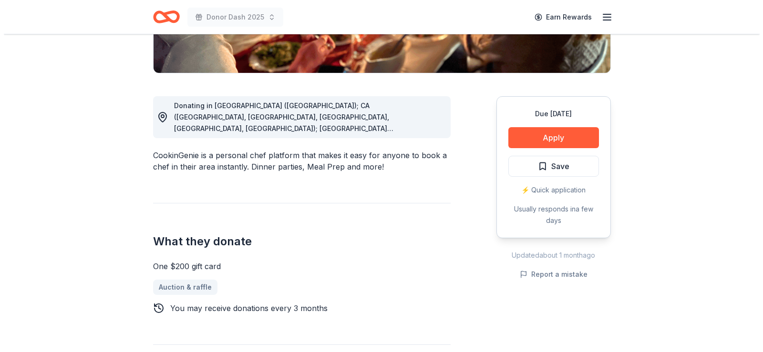
scroll to position [238, 0]
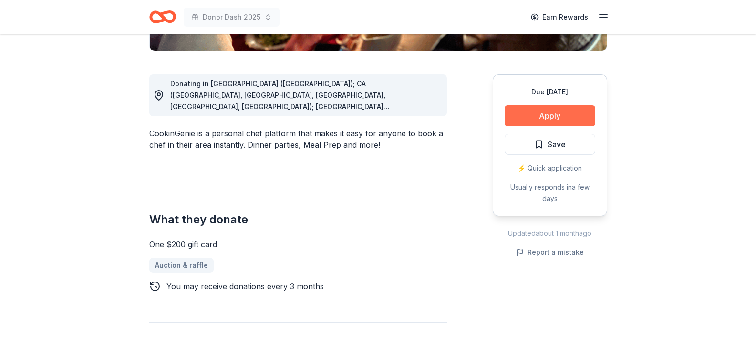
click at [536, 109] on button "Apply" at bounding box center [550, 115] width 91 height 21
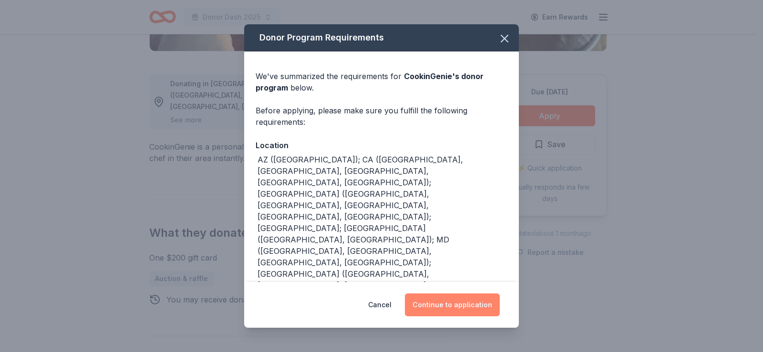
click at [469, 306] on button "Continue to application" at bounding box center [452, 305] width 95 height 23
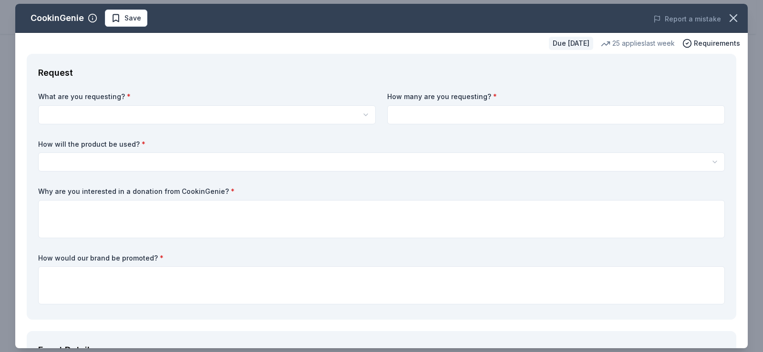
scroll to position [0, 0]
click at [51, 111] on html "Donor Dash 2025 Earn Rewards Due [DATE] Share CookinGenie 4.9 • 8 reviews 25 ap…" at bounding box center [381, 176] width 763 height 352
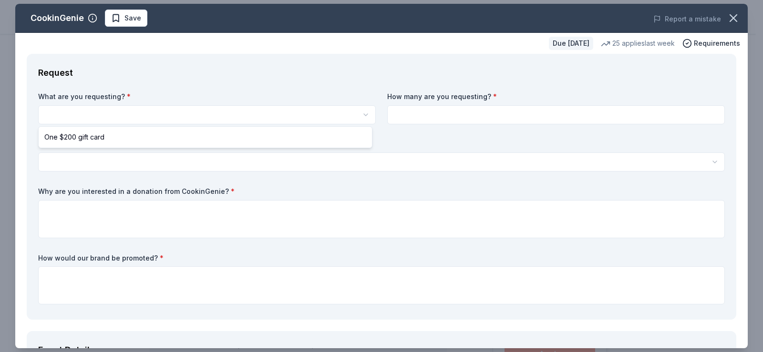
select select "One $200 gift card"
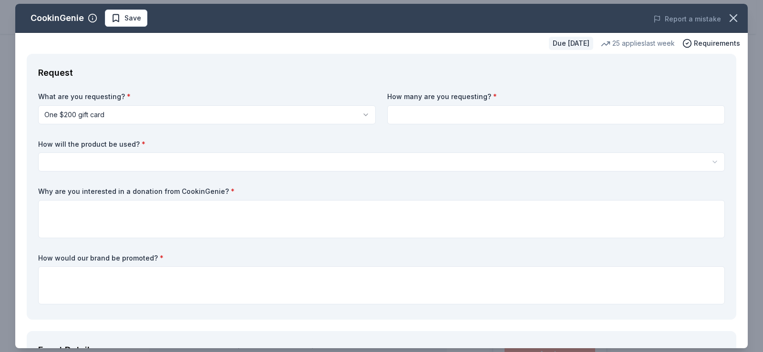
click at [413, 116] on input at bounding box center [556, 114] width 338 height 19
type input "1"
click at [71, 160] on html "Donor Dash 2025 Save Apply Due in 72 days Share CookinGenie 4.9 • 8 reviews 25 …" at bounding box center [381, 176] width 763 height 352
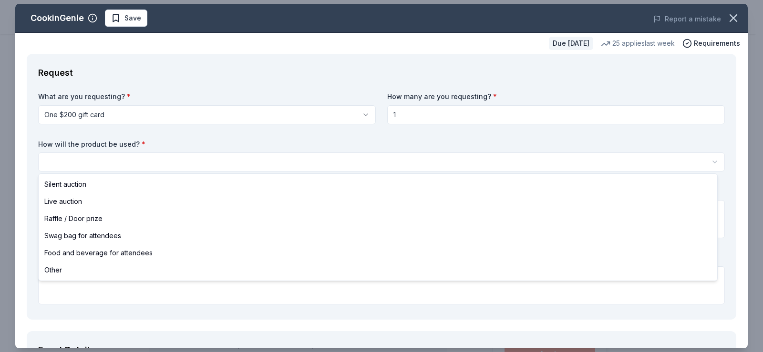
select select "silentAuction"
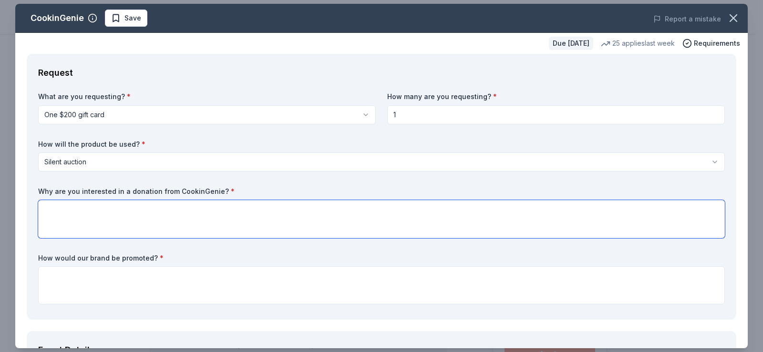
click at [51, 209] on textarea at bounding box center [381, 219] width 687 height 38
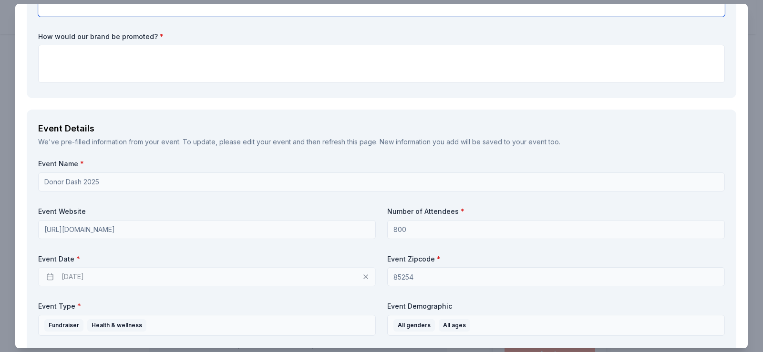
scroll to position [238, 0]
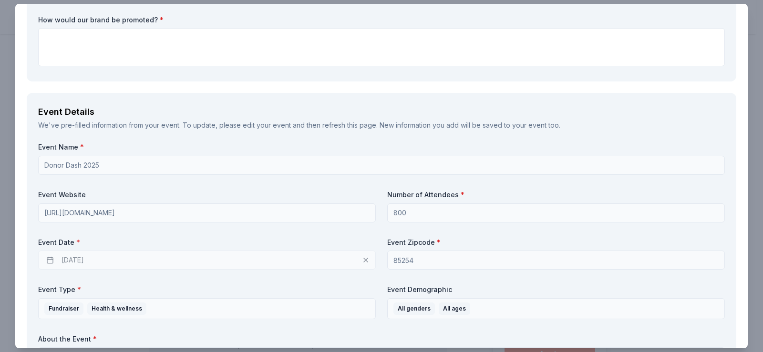
click at [92, 261] on div "12/05/2025" at bounding box center [207, 260] width 338 height 19
click at [51, 260] on div "12/05/2025" at bounding box center [207, 260] width 338 height 19
click at [75, 259] on div "12/05/2025" at bounding box center [207, 260] width 338 height 19
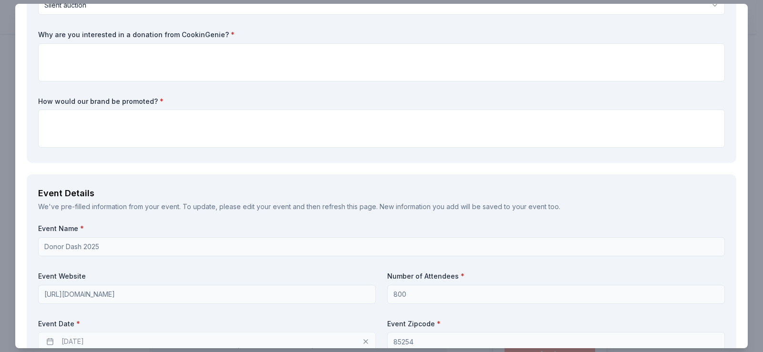
scroll to position [0, 0]
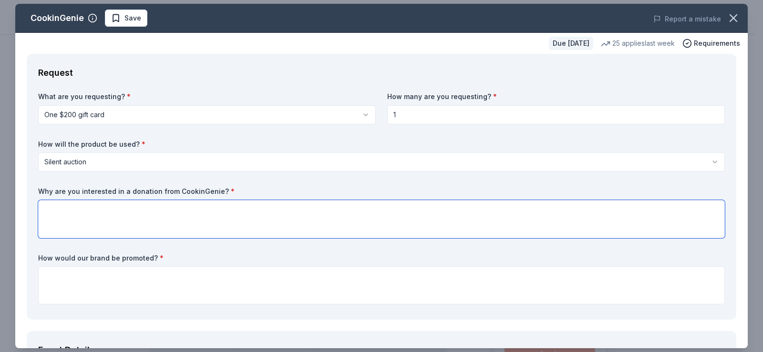
click at [51, 207] on textarea at bounding box center [381, 219] width 687 height 38
click at [39, 204] on textarea at bounding box center [381, 219] width 687 height 38
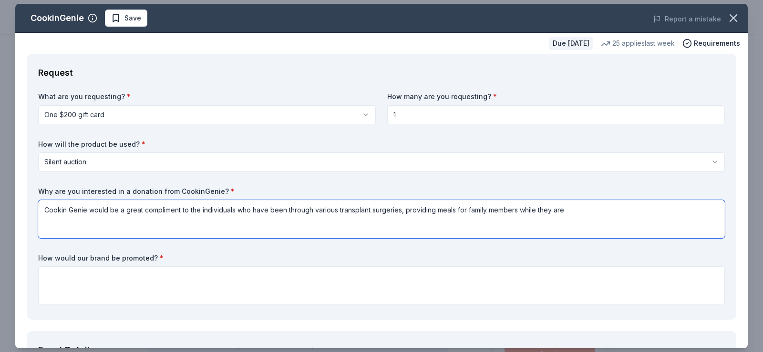
drag, startPoint x: 338, startPoint y: 209, endPoint x: 313, endPoint y: 209, distance: 24.8
click at [313, 209] on textarea "Cookin Genie would be a great compliment to the individuals who have been throu…" at bounding box center [381, 219] width 687 height 38
drag, startPoint x: 406, startPoint y: 209, endPoint x: 314, endPoint y: 208, distance: 91.6
click at [314, 208] on textarea "Cookin Genie would be a great compliment to the individuals who have been throu…" at bounding box center [381, 219] width 687 height 38
click at [547, 209] on textarea "Cookin Genie would be a great compliment to the individuals who have been throu…" at bounding box center [381, 219] width 687 height 38
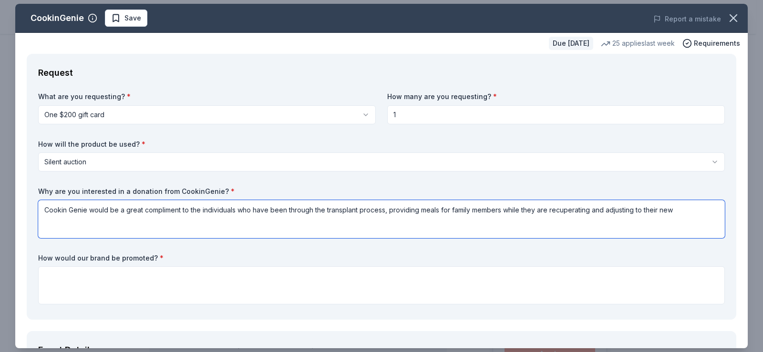
click at [673, 210] on textarea "Cookin Genie would be a great compliment to the individuals who have been throu…" at bounding box center [381, 219] width 687 height 38
type textarea "Cookin Genie would be a great compliment to the individuals who have been throu…"
click at [53, 275] on textarea at bounding box center [381, 286] width 687 height 38
type textarea "T"
drag, startPoint x: 61, startPoint y: 273, endPoint x: 41, endPoint y: 275, distance: 19.6
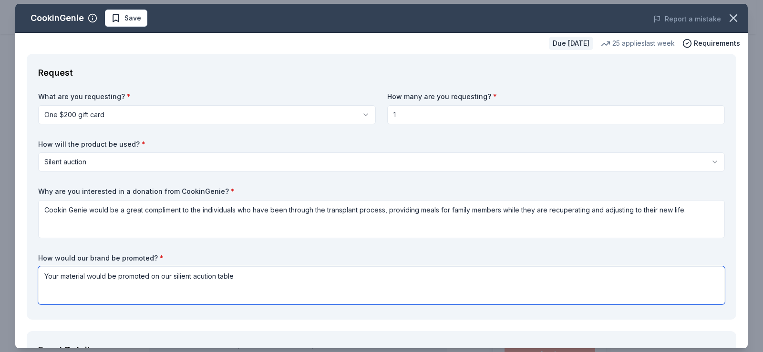
click at [41, 275] on textarea "Your material would be promoted on our silient acution table" at bounding box center [381, 286] width 687 height 38
click at [123, 276] on textarea "Any promotional material would be promoted on our silient acution table" at bounding box center [381, 286] width 687 height 38
click at [173, 276] on textarea "Any promotional materials you would be promoted on our silient acution table" at bounding box center [381, 286] width 687 height 38
drag, startPoint x: 143, startPoint y: 277, endPoint x: 171, endPoint y: 279, distance: 28.7
click at [171, 279] on textarea "Any promotional materials you would be promoted on our silient acution table" at bounding box center [381, 286] width 687 height 38
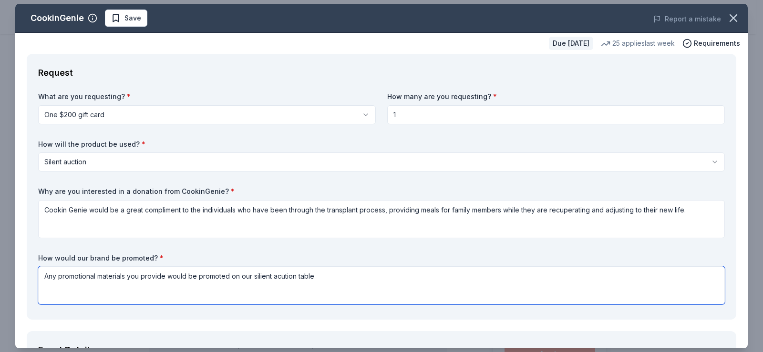
drag, startPoint x: 257, startPoint y: 277, endPoint x: 256, endPoint y: 288, distance: 11.1
click at [253, 291] on textarea "Any promotional materials you provide would be promoted on our silient acution …" at bounding box center [381, 286] width 687 height 38
drag, startPoint x: 270, startPoint y: 277, endPoint x: 253, endPoint y: 279, distance: 17.7
click at [253, 279] on textarea "Any promotional materials you provide would be promoted on our silient acution …" at bounding box center [381, 286] width 687 height 38
drag, startPoint x: 264, startPoint y: 277, endPoint x: 272, endPoint y: 292, distance: 16.9
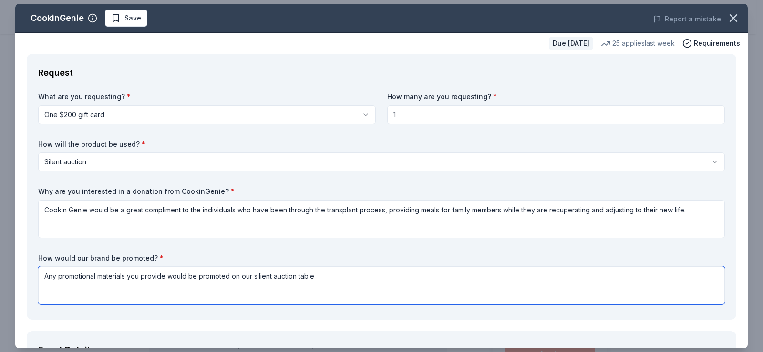
click at [272, 292] on textarea "Any promotional materials you provide would be promoted on our silient auction …" at bounding box center [381, 286] width 687 height 38
drag, startPoint x: 268, startPoint y: 274, endPoint x: 264, endPoint y: 292, distance: 18.4
click at [264, 292] on textarea "Any promotional materials you provide would be promoted on our silgent auction …" at bounding box center [381, 286] width 687 height 38
drag, startPoint x: 274, startPoint y: 276, endPoint x: 253, endPoint y: 279, distance: 20.8
click at [253, 279] on textarea "Any promotional materials you provide would be promoted on our silgent auction …" at bounding box center [381, 286] width 687 height 38
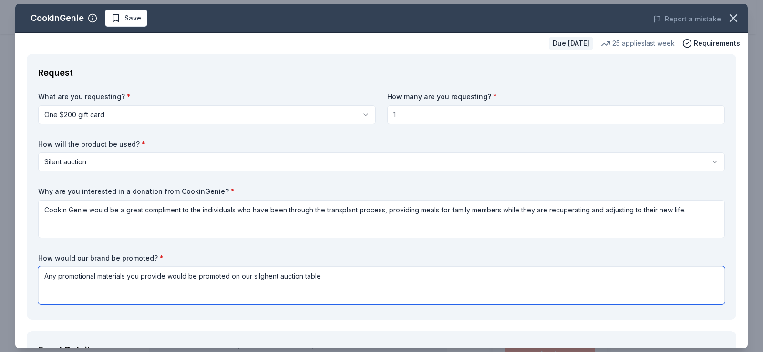
drag, startPoint x: 261, startPoint y: 275, endPoint x: 267, endPoint y: 287, distance: 13.9
click at [267, 287] on textarea "Any promotional materials you provide would be promoted on our silghent auction…" at bounding box center [381, 286] width 687 height 38
drag, startPoint x: 271, startPoint y: 283, endPoint x: 281, endPoint y: 285, distance: 10.2
click at [271, 284] on textarea "Any promotional materials you provide would be promoted on our silent auction t…" at bounding box center [381, 286] width 687 height 38
click at [335, 279] on textarea "Any promotional materials you provide would be promoted on our silent auction t…" at bounding box center [381, 286] width 687 height 38
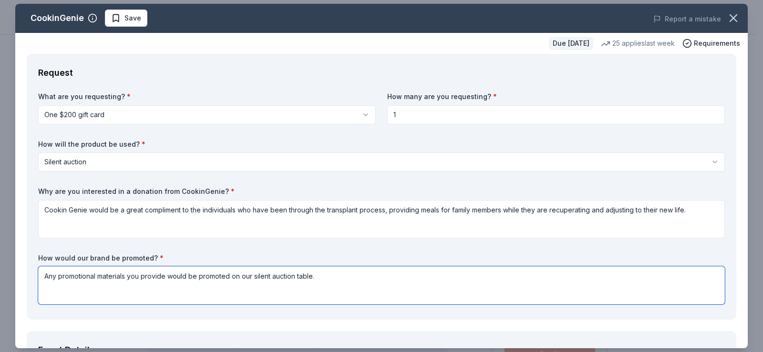
type textarea "Any promotional materials you provide would be promoted on our silent auction t…"
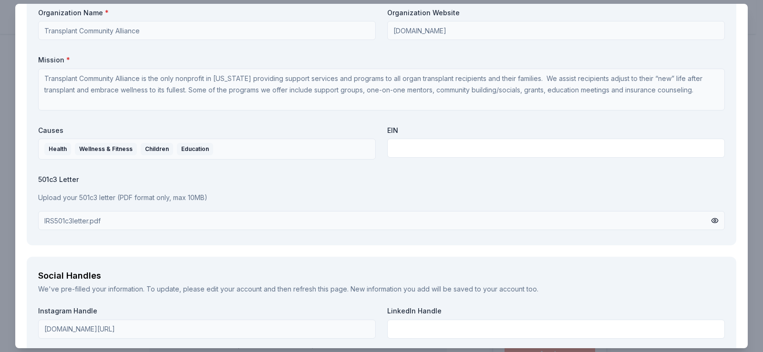
scroll to position [858, 0]
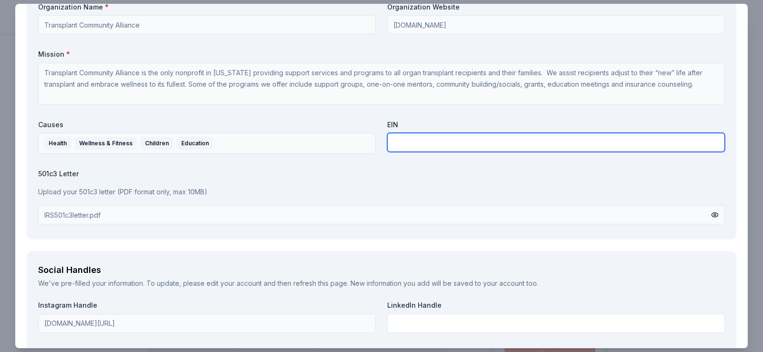
click at [399, 143] on input "text" at bounding box center [556, 142] width 338 height 19
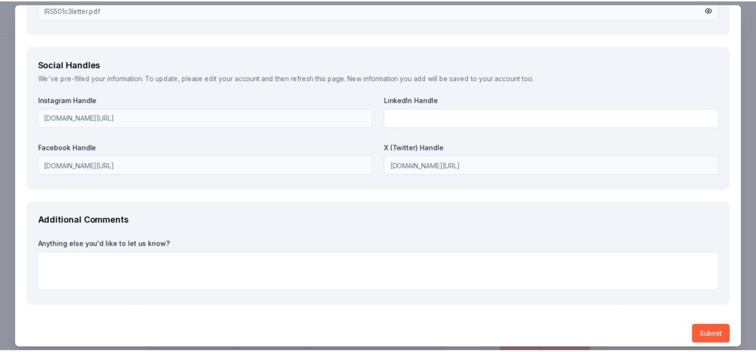
scroll to position [1072, 0]
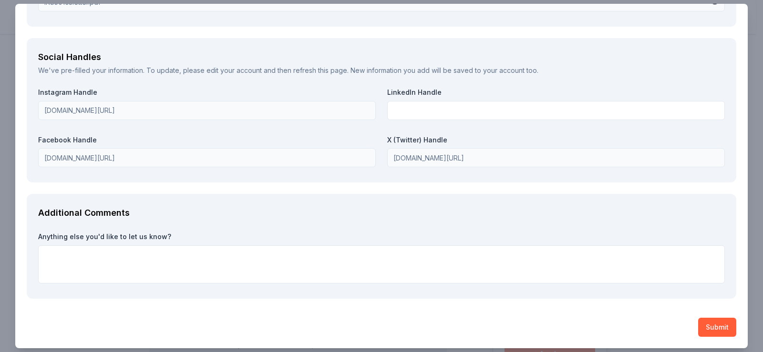
type input "86-0618929"
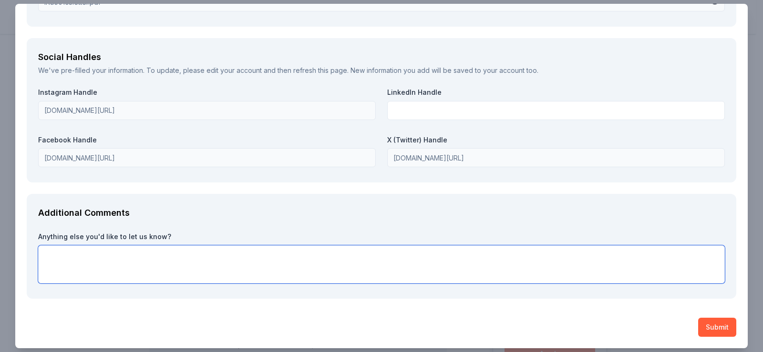
click at [54, 252] on textarea at bounding box center [381, 265] width 687 height 38
type textarea "We would really appreciate a donation from Cookin Genie"
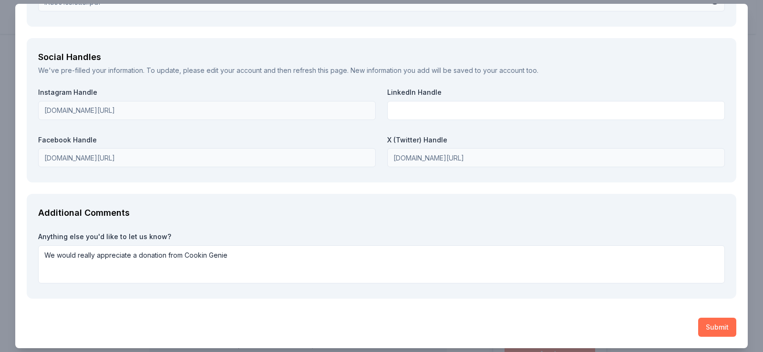
click at [712, 323] on button "Submit" at bounding box center [717, 327] width 38 height 19
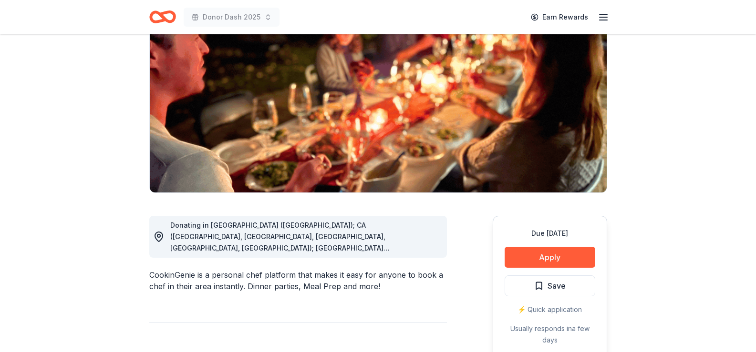
scroll to position [95, 0]
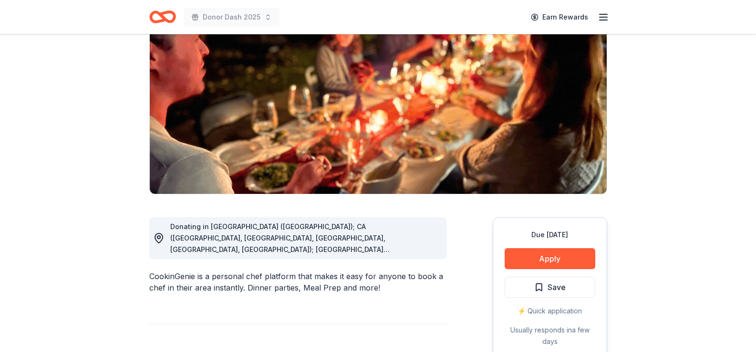
drag, startPoint x: 151, startPoint y: 276, endPoint x: 367, endPoint y: 289, distance: 216.9
click at [367, 289] on div "CookinGenie is a personal chef platform that makes it easy for anyone to book a…" at bounding box center [298, 282] width 298 height 23
drag, startPoint x: 379, startPoint y: 289, endPoint x: 361, endPoint y: 294, distance: 18.4
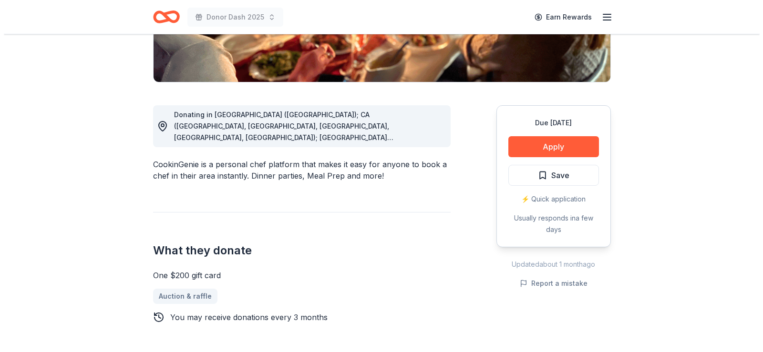
scroll to position [191, 0]
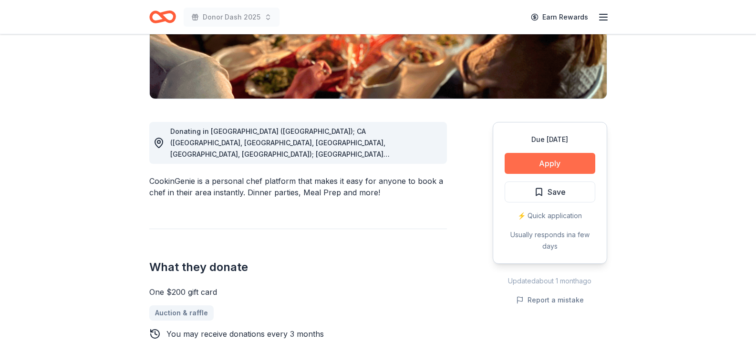
click at [543, 161] on button "Apply" at bounding box center [550, 163] width 91 height 21
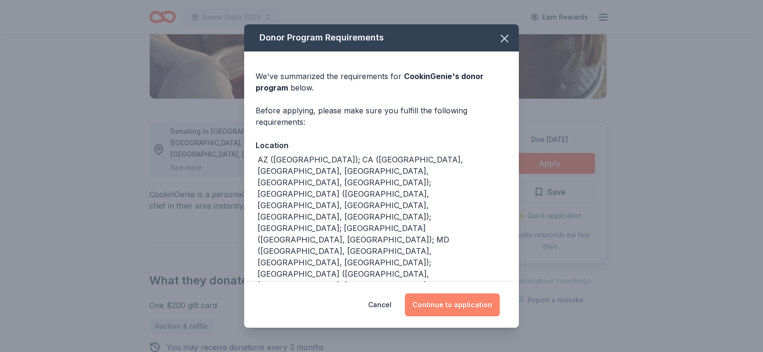
click at [437, 303] on button "Continue to application" at bounding box center [452, 305] width 95 height 23
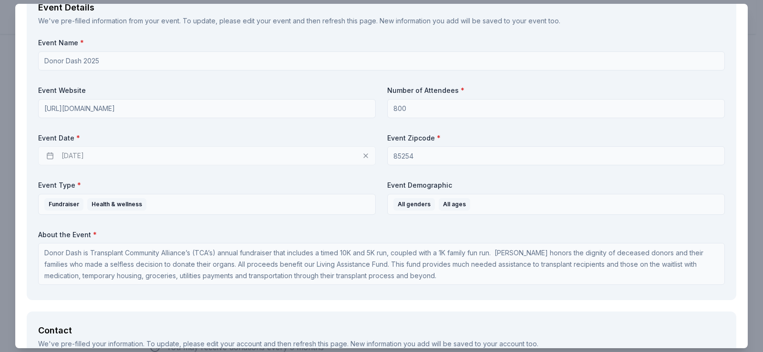
scroll to position [0, 0]
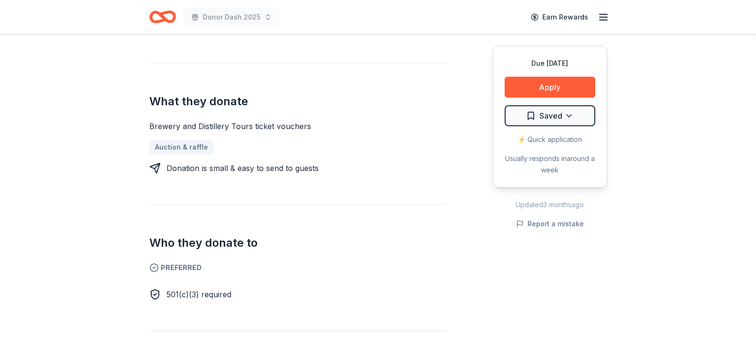
scroll to position [334, 0]
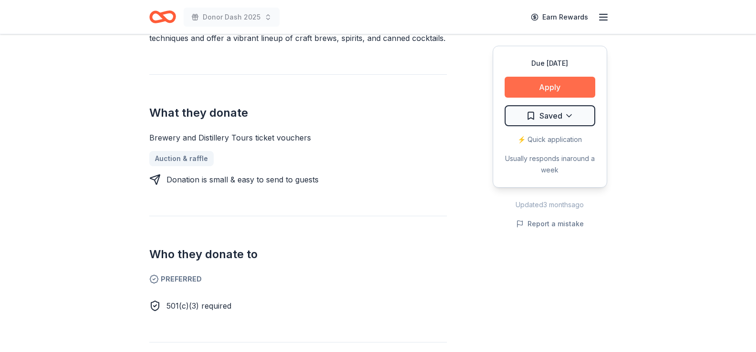
click at [552, 87] on button "Apply" at bounding box center [550, 87] width 91 height 21
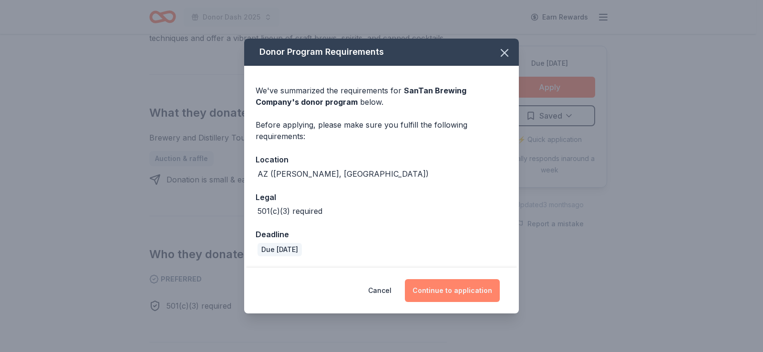
click at [455, 291] on button "Continue to application" at bounding box center [452, 290] width 95 height 23
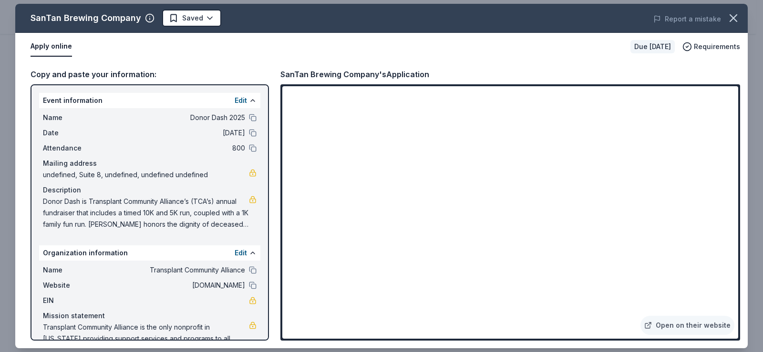
drag, startPoint x: 44, startPoint y: 201, endPoint x: 64, endPoint y: 215, distance: 24.7
click at [61, 220] on span "Donor Dash is Transplant Community Alliance’s (TCA’s) annual fundraiser that in…" at bounding box center [146, 213] width 206 height 34
click at [732, 20] on icon "button" at bounding box center [733, 18] width 7 height 7
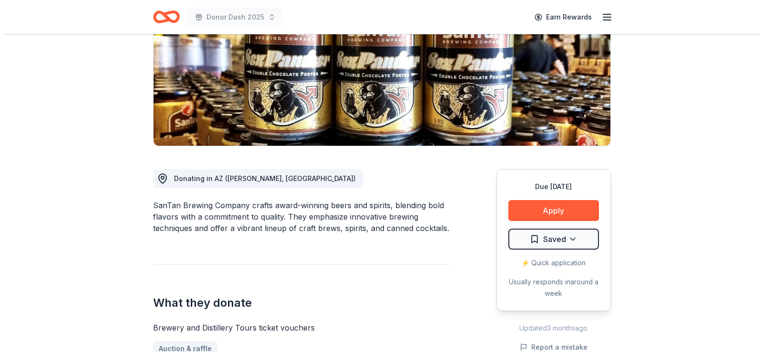
scroll to position [191, 0]
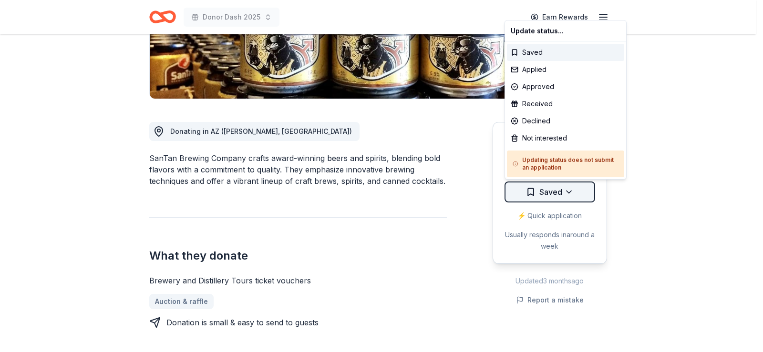
click at [536, 68] on div "Applied" at bounding box center [565, 69] width 117 height 17
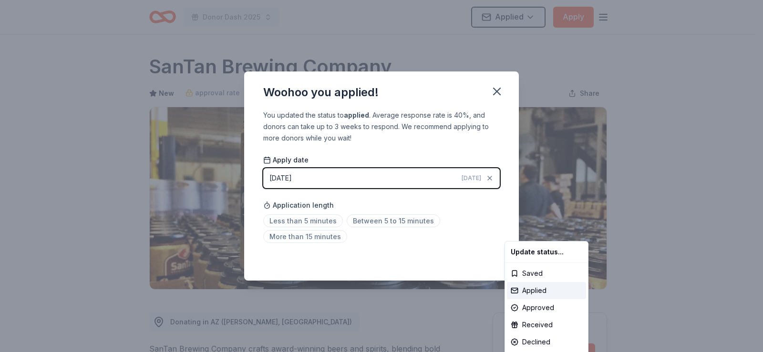
click at [455, 249] on html "Donor Dash 2025 Applied Apply Due [DATE] Share SanTan Brewing Company New appro…" at bounding box center [381, 176] width 763 height 352
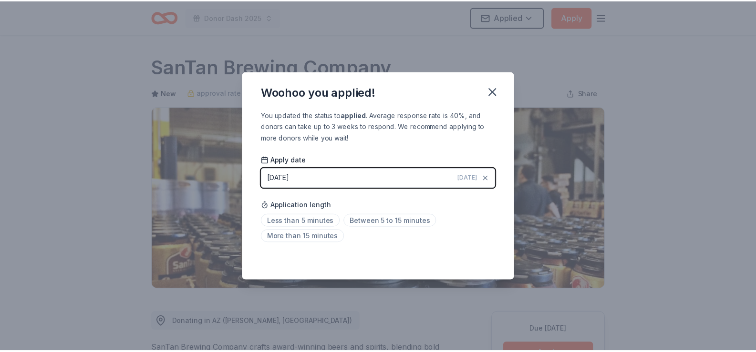
scroll to position [207, 0]
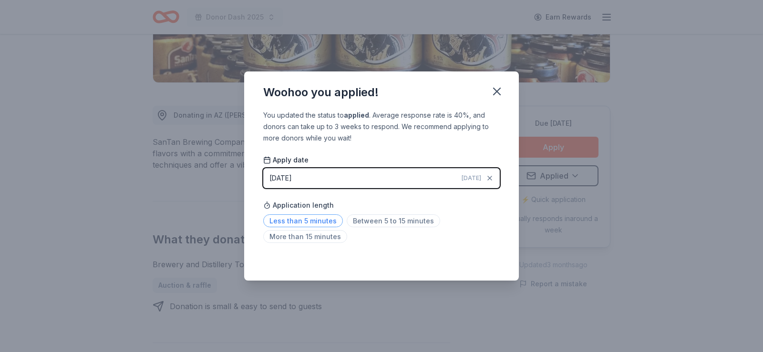
click at [320, 219] on span "Less than 5 minutes" at bounding box center [303, 221] width 80 height 13
click at [500, 93] on icon "button" at bounding box center [496, 91] width 13 height 13
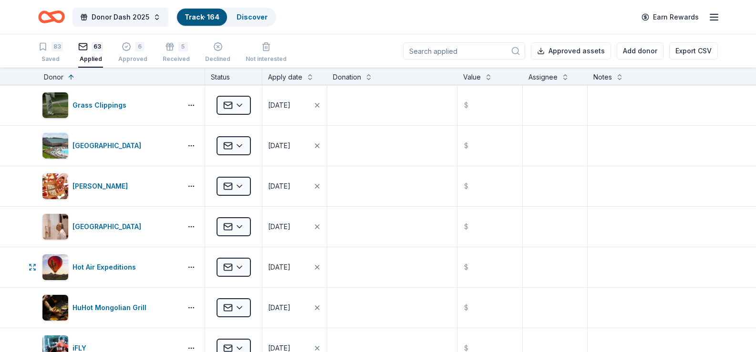
scroll to position [1192, 0]
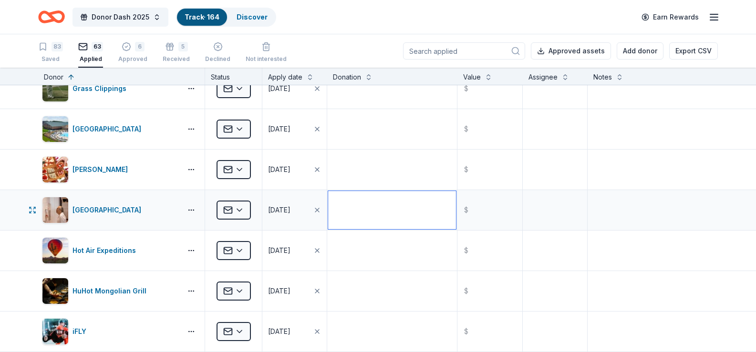
click at [377, 207] on textarea at bounding box center [392, 210] width 128 height 38
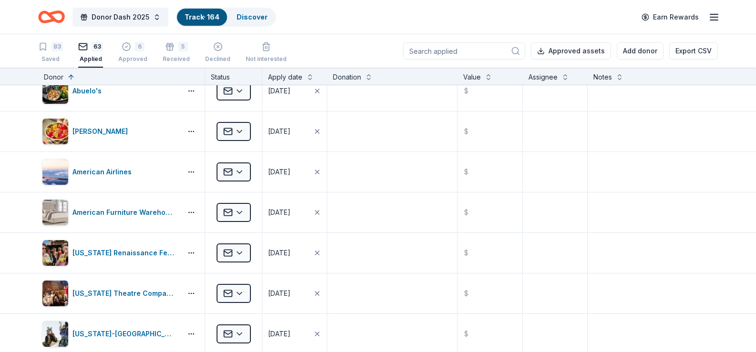
scroll to position [0, 0]
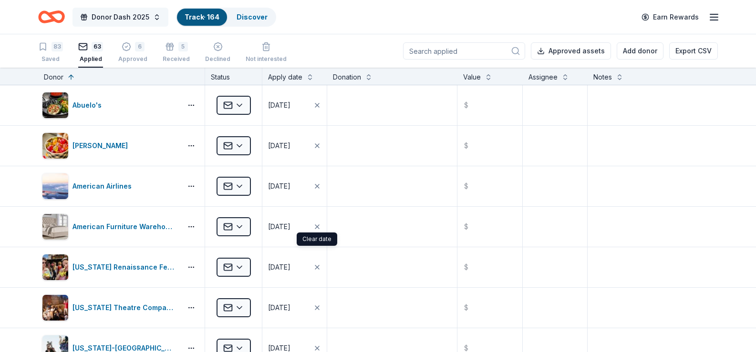
click at [152, 20] on button "Donor Dash 2025" at bounding box center [120, 17] width 96 height 19
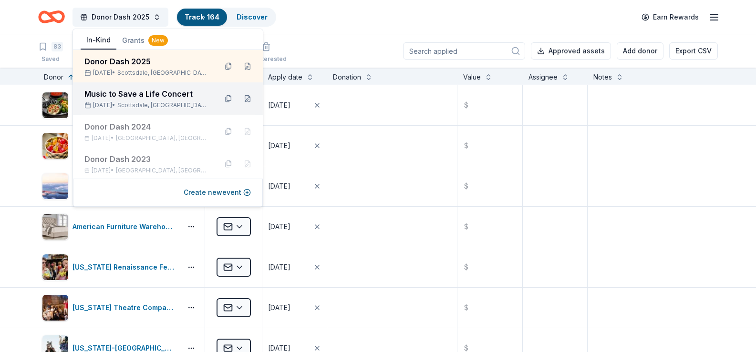
click at [158, 105] on span "Scottsdale, [GEOGRAPHIC_DATA]" at bounding box center [163, 106] width 92 height 8
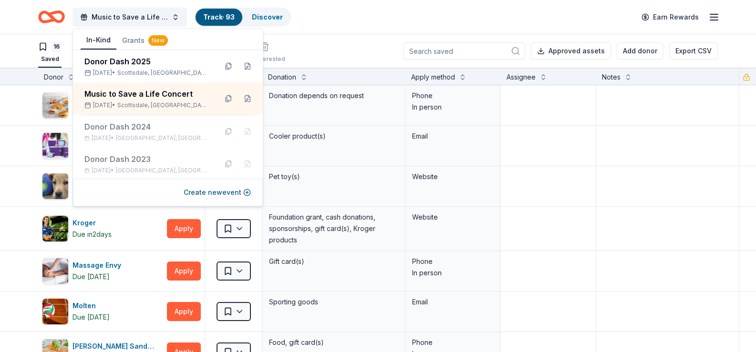
click at [12, 64] on div "16 Saved 47 Applied 9 Approved 14 Received Declined Not interested Approved ass…" at bounding box center [378, 50] width 756 height 33
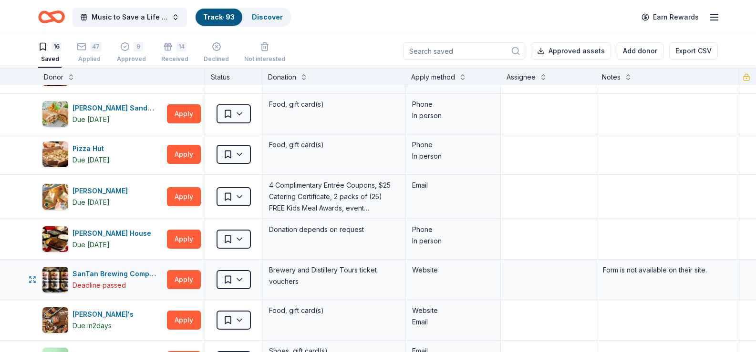
scroll to position [286, 0]
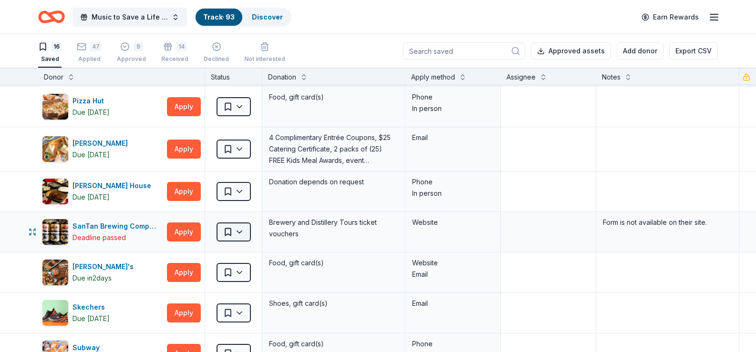
click at [239, 232] on html "Music to Save a Life Concert Track · 93 Discover Earn Rewards 16 Saved 47 Appli…" at bounding box center [378, 176] width 756 height 352
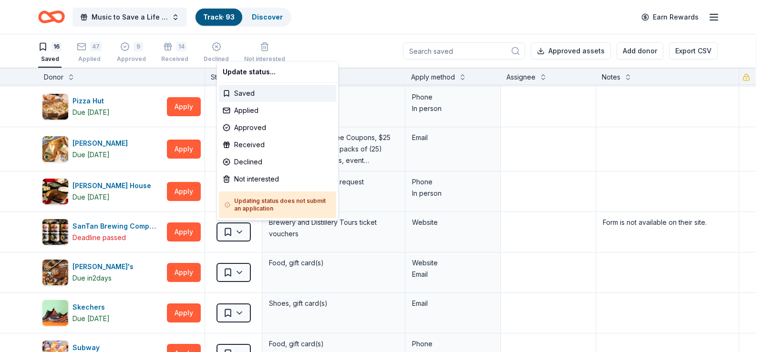
click at [113, 234] on html "Music to Save a Life Concert Track · 93 Discover Earn Rewards 16 Saved 47 Appli…" at bounding box center [381, 176] width 763 height 352
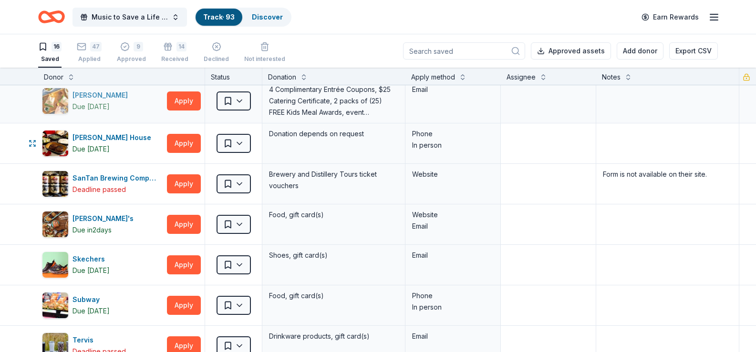
scroll to position [334, 0]
click at [174, 18] on button "Music to Save a Life Concert" at bounding box center [129, 17] width 114 height 19
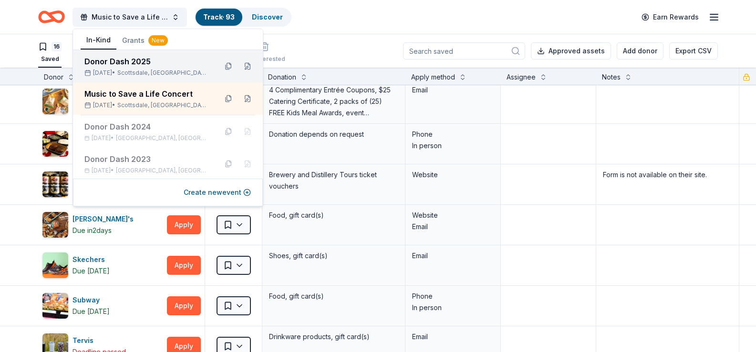
click at [131, 66] on div "Donor Dash 2025" at bounding box center [146, 61] width 125 height 11
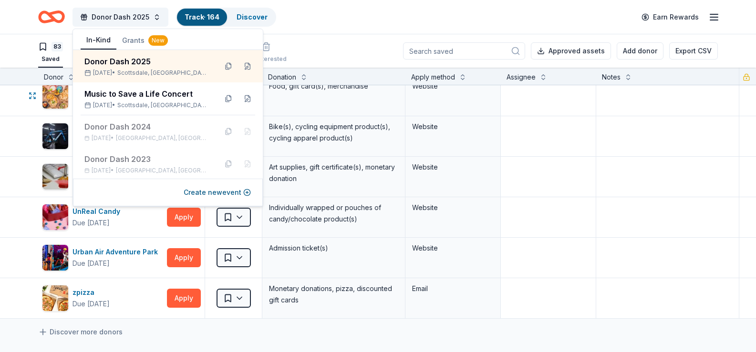
scroll to position [3148, 0]
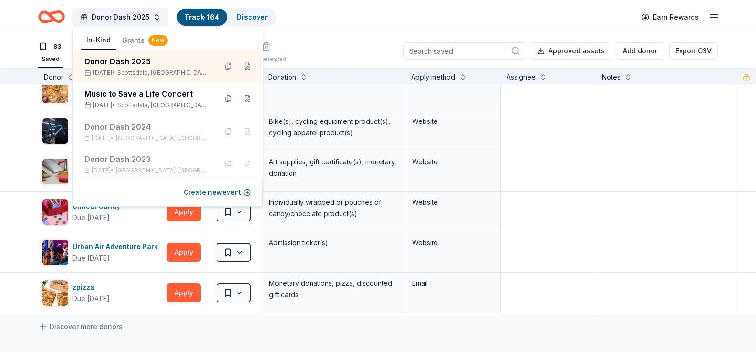
click at [291, 315] on div "Discover more donors" at bounding box center [388, 327] width 777 height 27
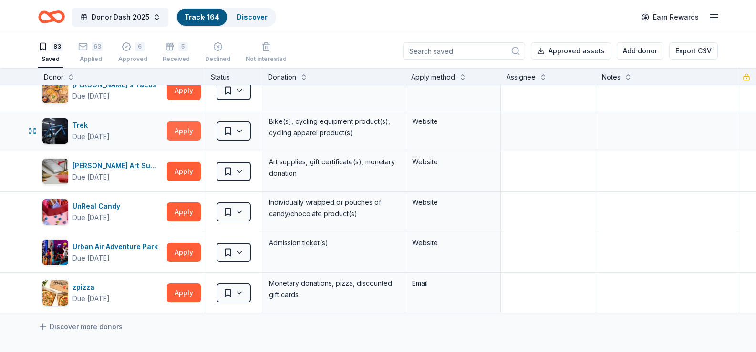
click at [192, 133] on button "Apply" at bounding box center [184, 131] width 34 height 19
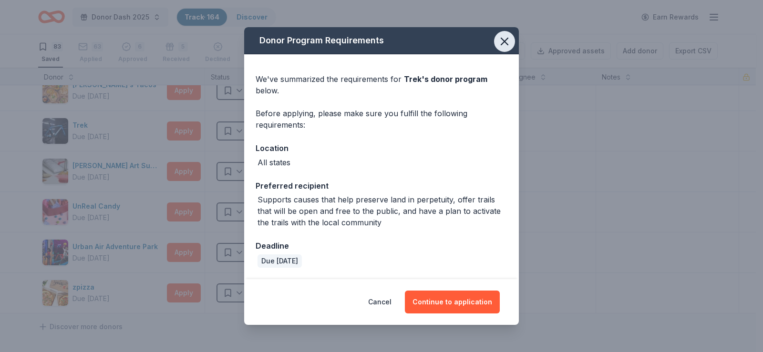
click at [504, 39] on icon "button" at bounding box center [504, 41] width 13 height 13
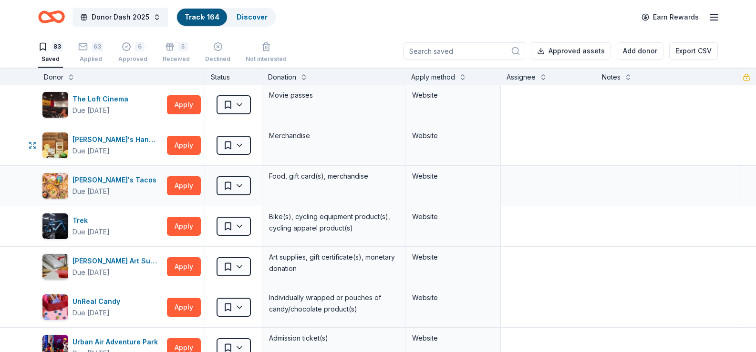
scroll to position [3005, 0]
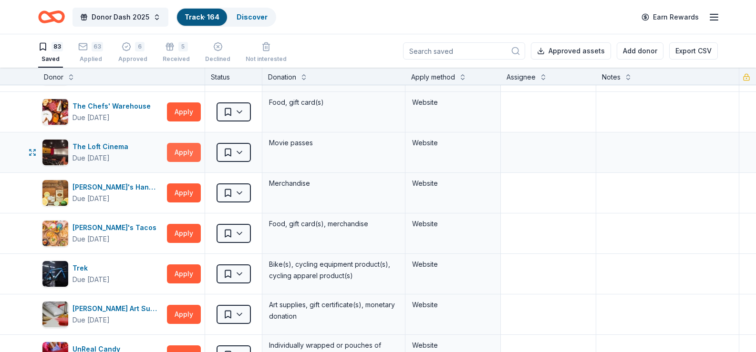
click at [180, 153] on button "Apply" at bounding box center [184, 152] width 34 height 19
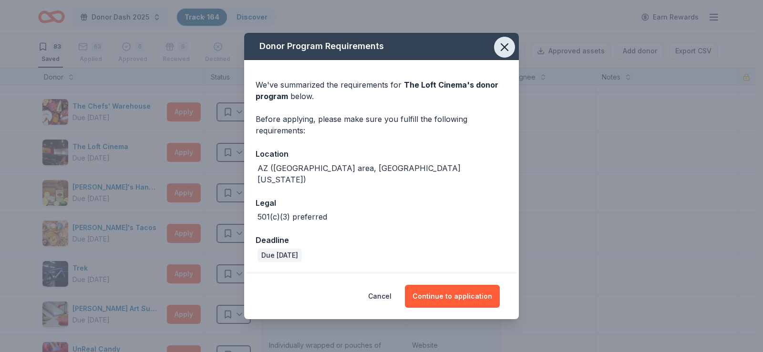
click at [503, 47] on icon "button" at bounding box center [504, 47] width 13 height 13
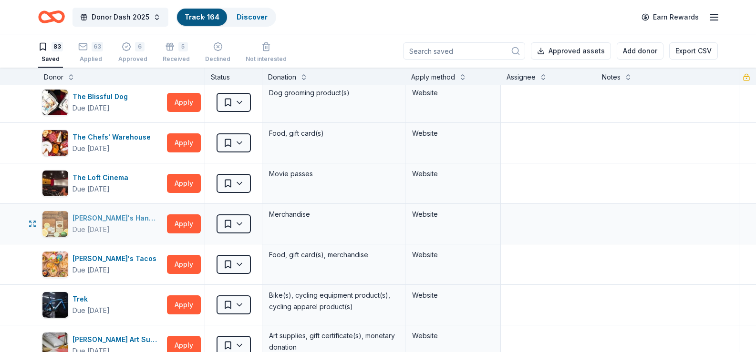
scroll to position [2957, 0]
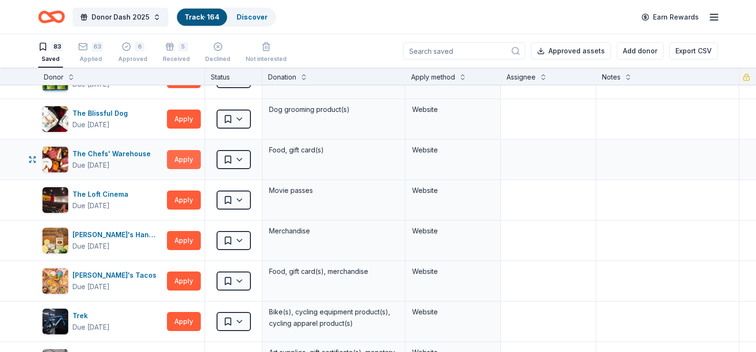
click at [185, 156] on button "Apply" at bounding box center [184, 159] width 34 height 19
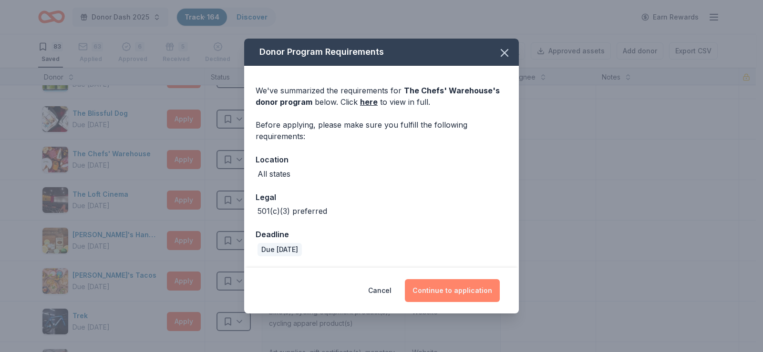
click at [465, 289] on button "Continue to application" at bounding box center [452, 290] width 95 height 23
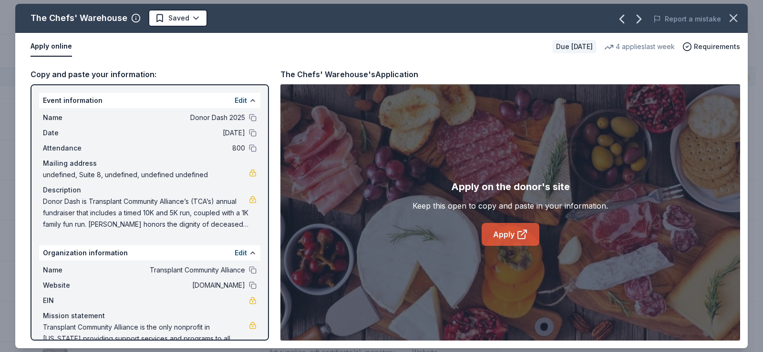
click at [522, 235] on icon at bounding box center [523, 232] width 5 height 5
click at [732, 19] on icon "button" at bounding box center [733, 17] width 13 height 13
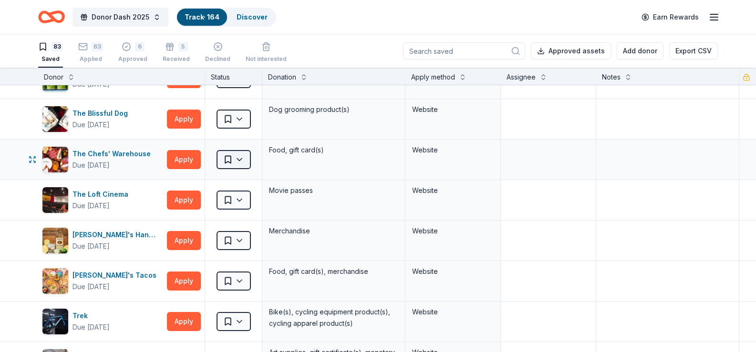
click at [243, 158] on html "Donor Dash 2025 Track · 164 Discover Earn Rewards 83 Saved 63 Applied 6 Approve…" at bounding box center [378, 176] width 756 height 352
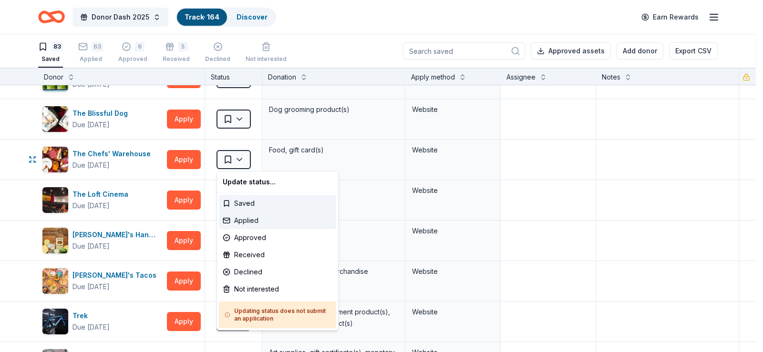
click at [245, 220] on div "Applied" at bounding box center [277, 220] width 117 height 17
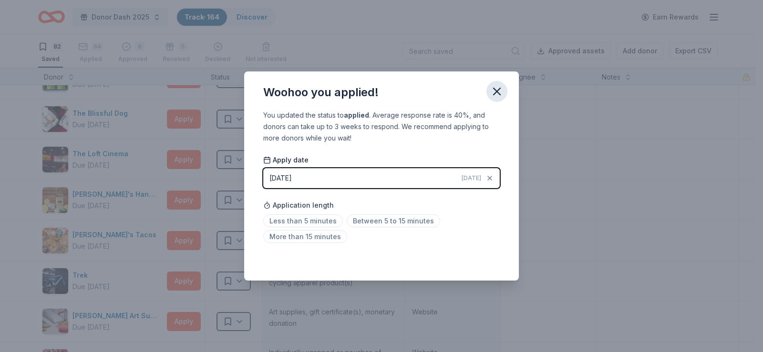
click at [496, 89] on icon "button" at bounding box center [496, 91] width 13 height 13
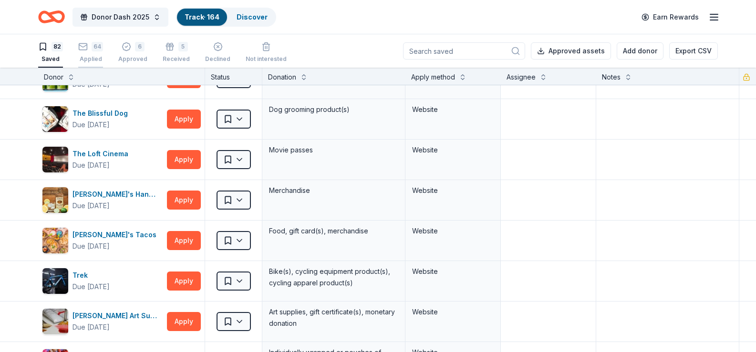
click at [88, 46] on div "64" at bounding box center [90, 42] width 25 height 10
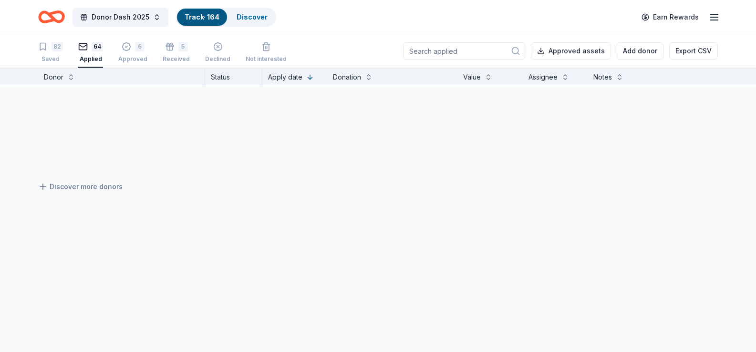
scroll to position [2506, 0]
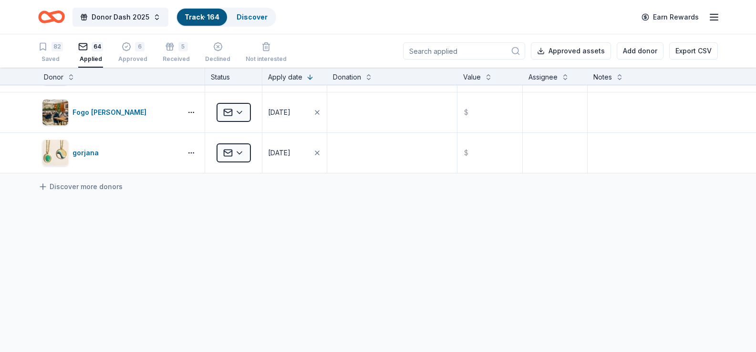
click at [88, 46] on div "64" at bounding box center [90, 42] width 25 height 10
click at [69, 79] on button at bounding box center [71, 77] width 8 height 10
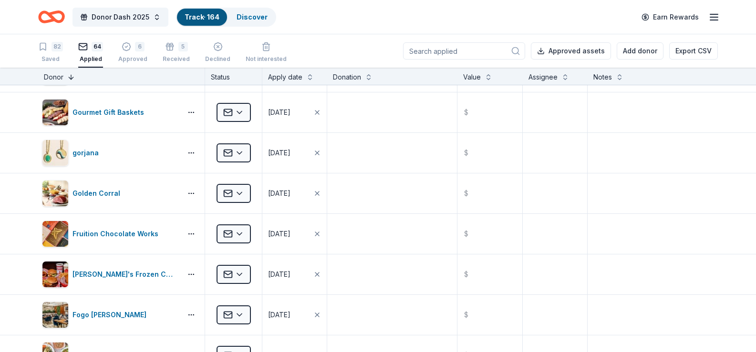
click at [69, 79] on button at bounding box center [71, 77] width 8 height 10
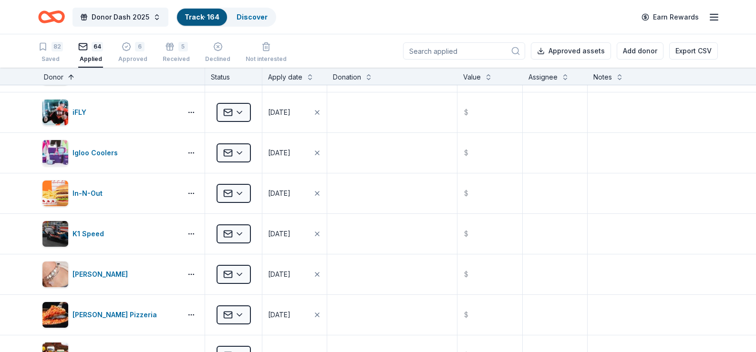
click at [69, 79] on button at bounding box center [71, 77] width 8 height 10
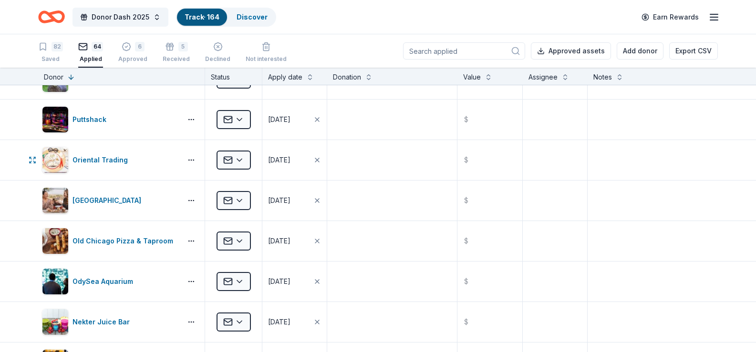
scroll to position [315, 0]
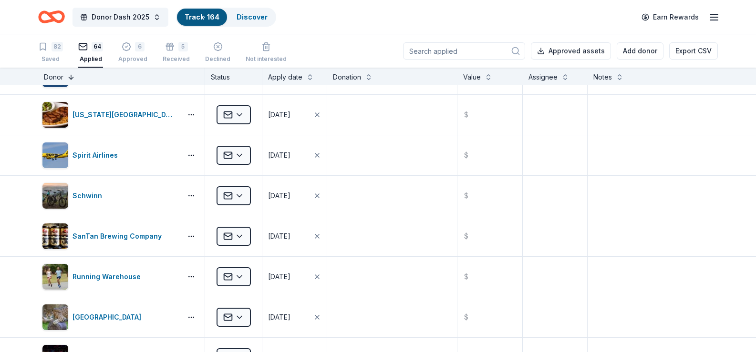
click at [69, 76] on button at bounding box center [71, 77] width 8 height 10
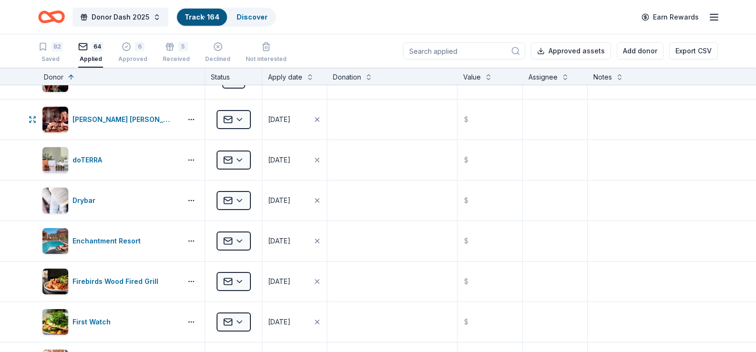
scroll to position [649, 0]
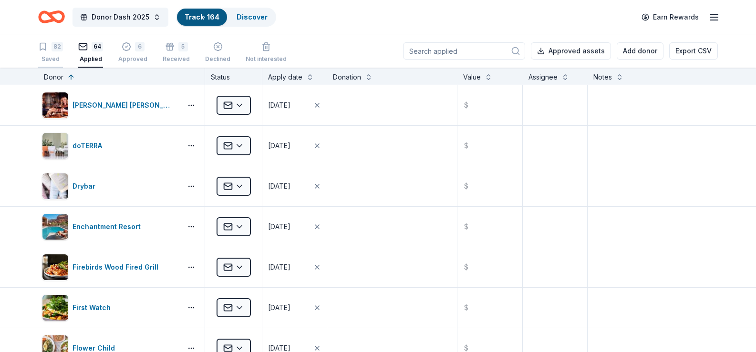
click at [48, 51] on div "82" at bounding box center [50, 47] width 25 height 10
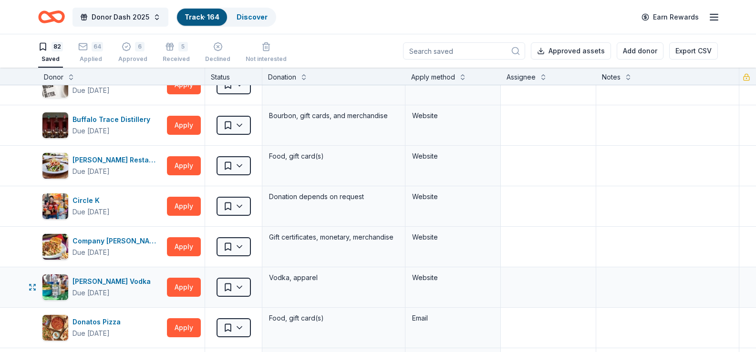
scroll to position [410, 0]
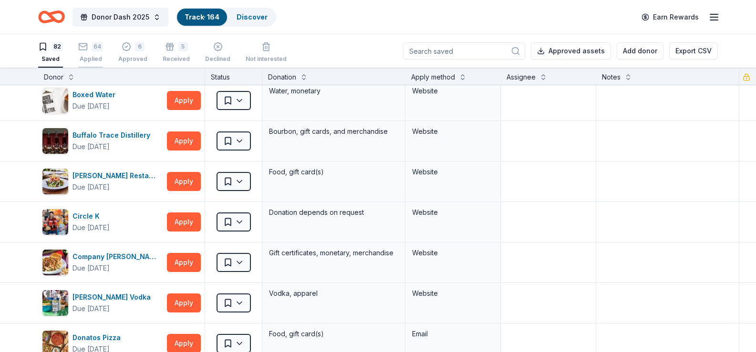
click at [88, 52] on div "64 Applied" at bounding box center [90, 48] width 25 height 21
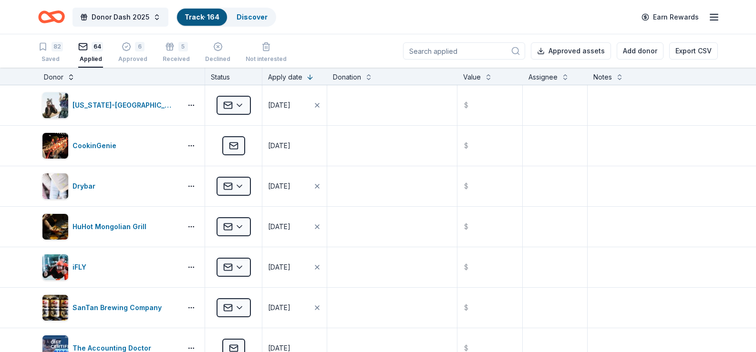
click at [70, 76] on button at bounding box center [71, 77] width 8 height 10
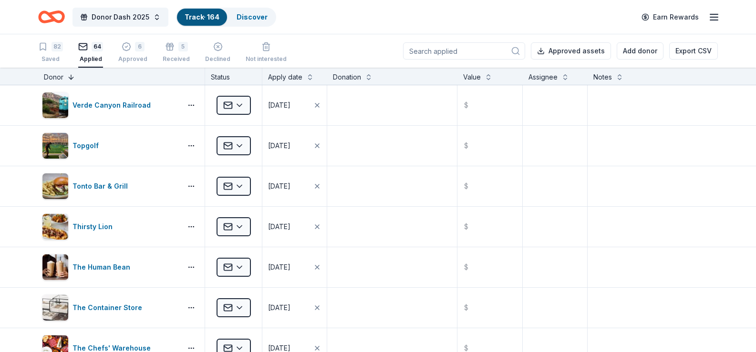
click at [70, 76] on button at bounding box center [71, 77] width 8 height 10
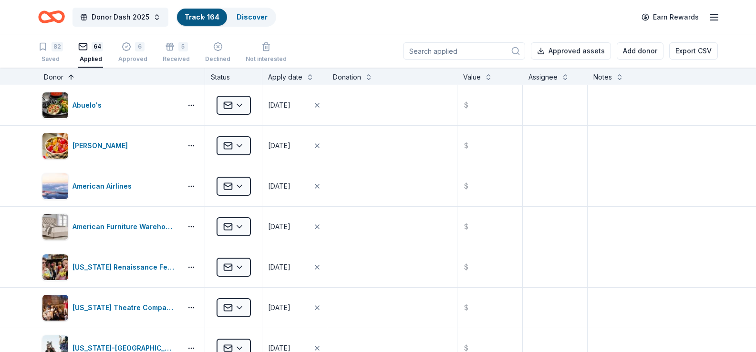
click at [71, 76] on button at bounding box center [71, 77] width 8 height 10
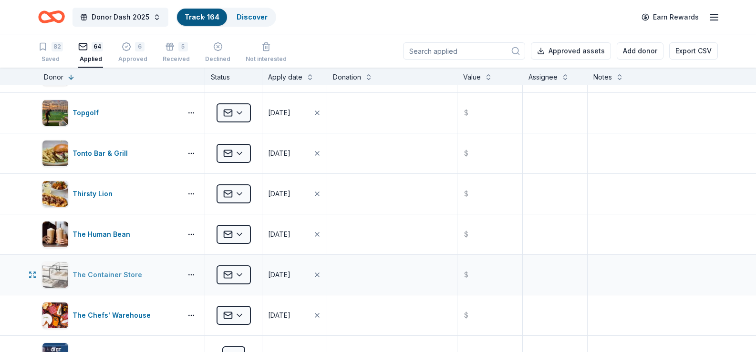
scroll to position [48, 0]
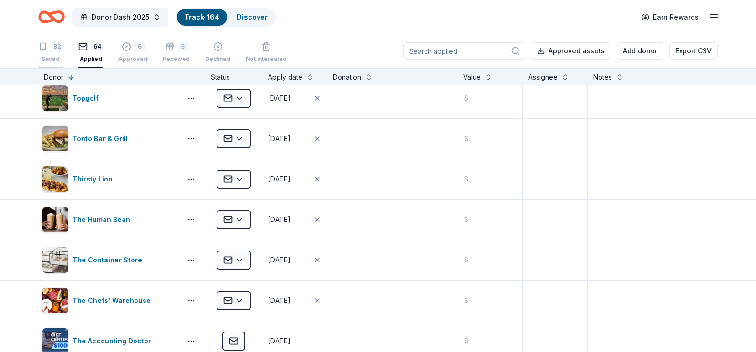
click at [53, 48] on div "82" at bounding box center [57, 47] width 11 height 10
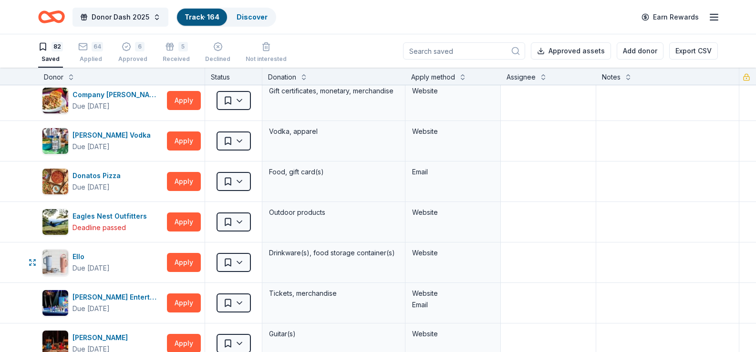
scroll to position [620, 0]
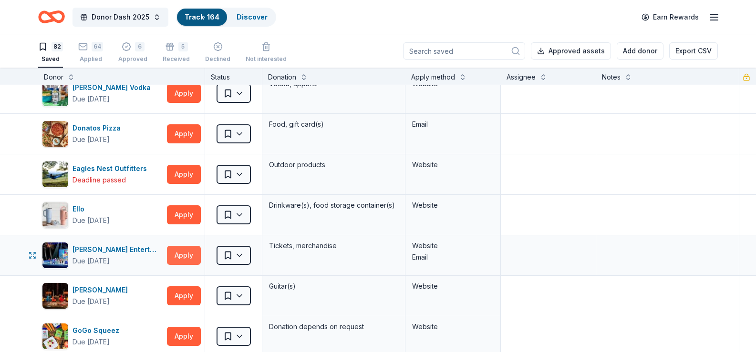
click at [191, 254] on button "Apply" at bounding box center [184, 255] width 34 height 19
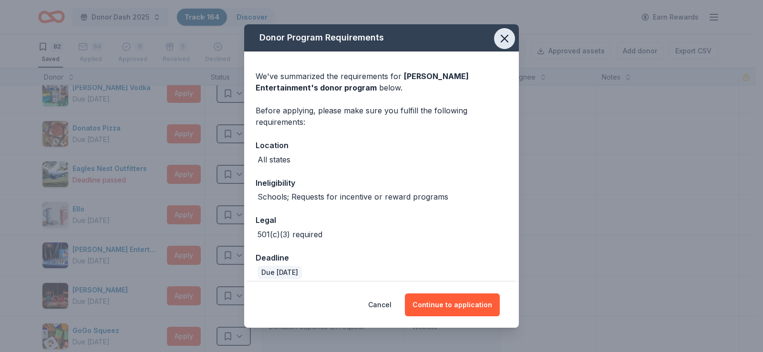
click at [501, 39] on icon "button" at bounding box center [504, 38] width 7 height 7
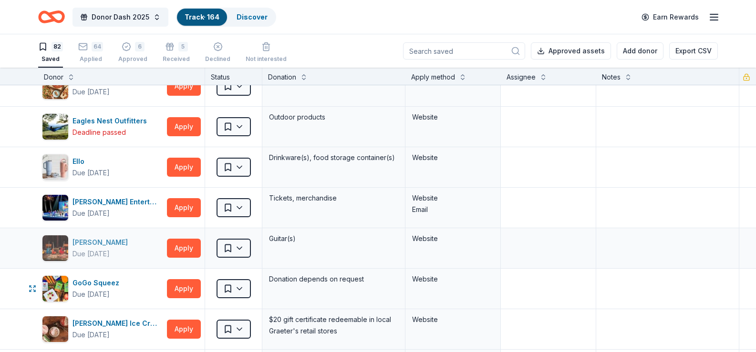
scroll to position [715, 0]
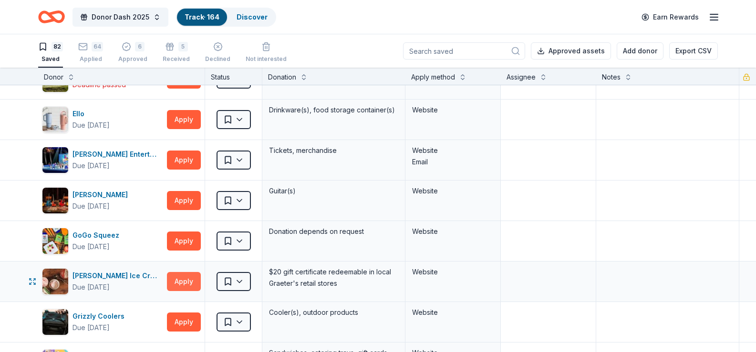
click at [191, 280] on button "Apply" at bounding box center [184, 281] width 34 height 19
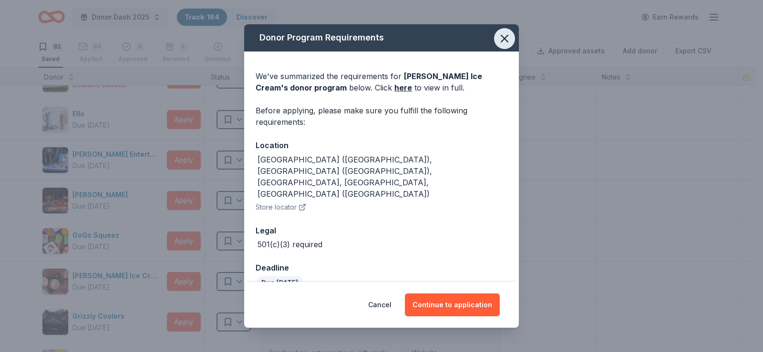
click at [503, 40] on icon "button" at bounding box center [504, 38] width 13 height 13
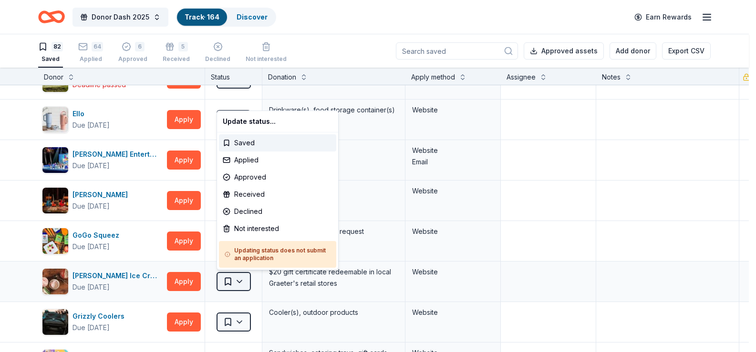
click at [242, 279] on html "Donor Dash 2025 Track · 164 Discover Earn Rewards 82 Saved 64 Applied 6 Approve…" at bounding box center [378, 176] width 756 height 352
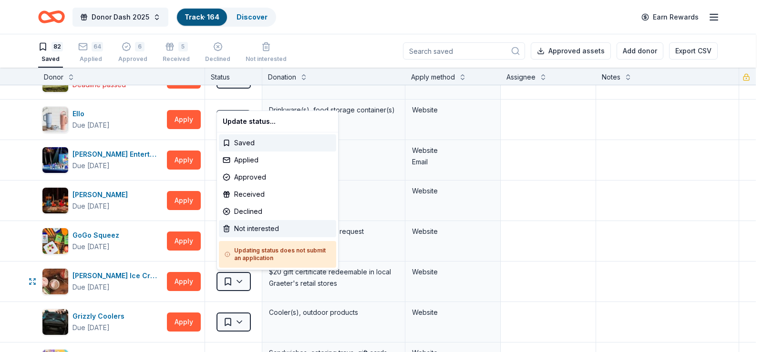
click at [248, 228] on div "Not interested" at bounding box center [277, 228] width 117 height 17
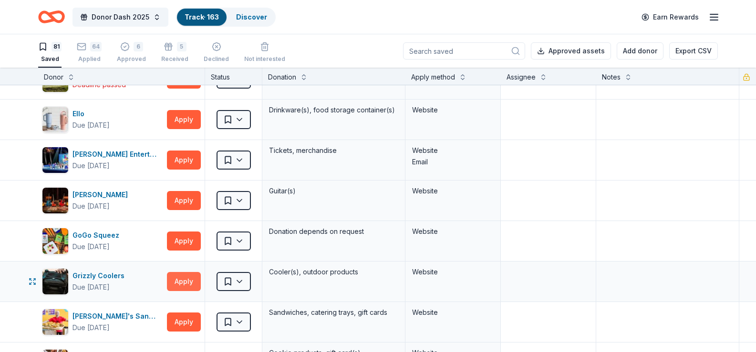
click at [195, 283] on button "Apply" at bounding box center [184, 281] width 34 height 19
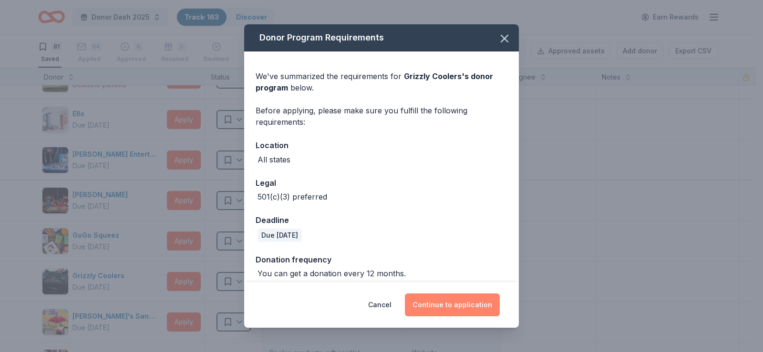
click at [466, 303] on button "Continue to application" at bounding box center [452, 305] width 95 height 23
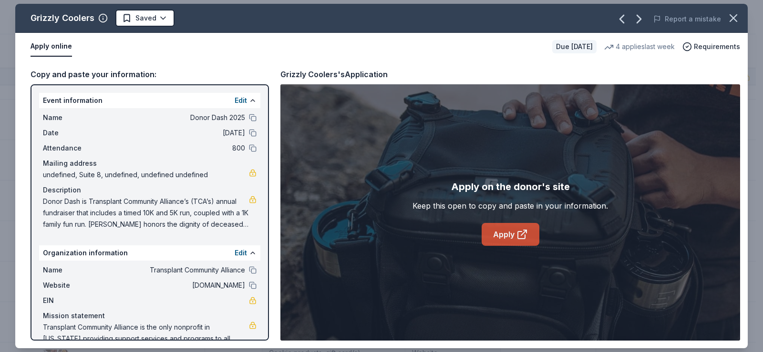
click at [517, 237] on icon at bounding box center [521, 234] width 11 height 11
click at [735, 19] on icon "button" at bounding box center [733, 17] width 13 height 13
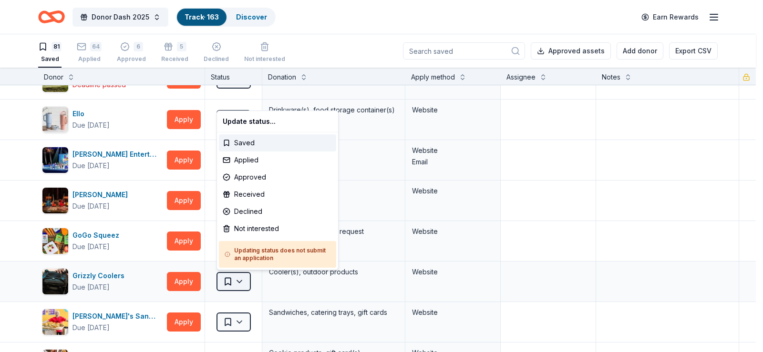
click at [246, 281] on html "Donor Dash 2025 Track · 163 Discover Earn Rewards 81 Saved 64 Applied 6 Approve…" at bounding box center [381, 176] width 763 height 352
click at [244, 156] on div "Applied" at bounding box center [277, 160] width 117 height 17
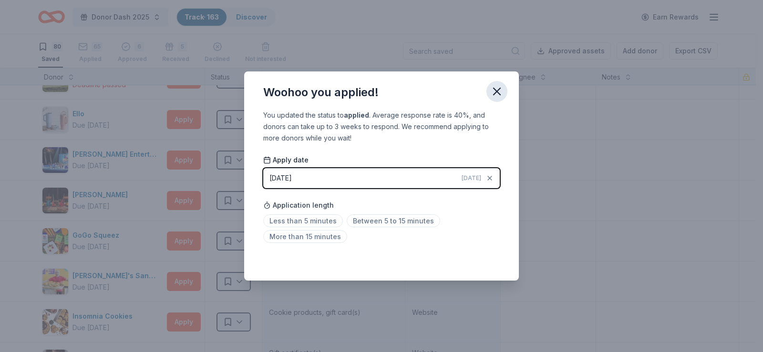
click at [501, 90] on icon "button" at bounding box center [496, 91] width 13 height 13
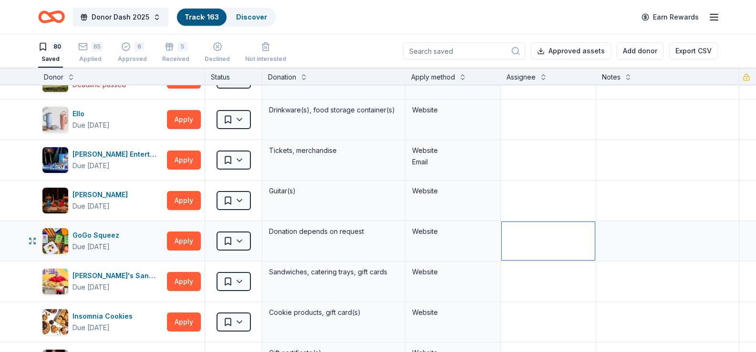
click at [547, 255] on textarea at bounding box center [548, 241] width 93 height 38
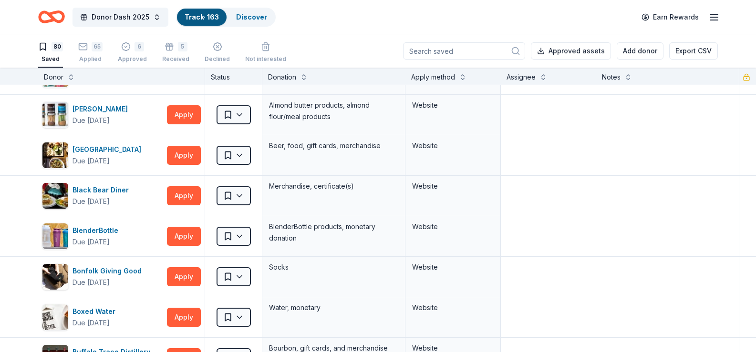
scroll to position [0, 0]
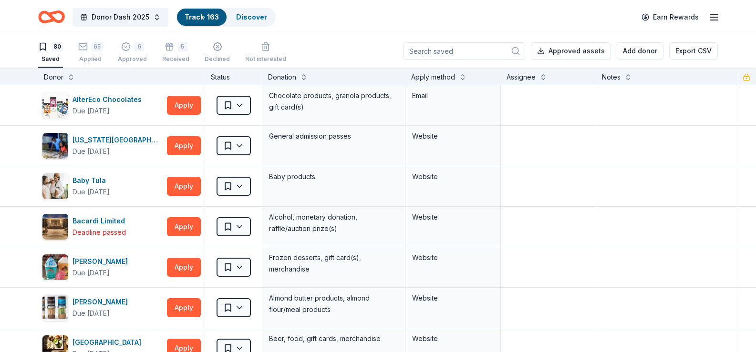
click at [53, 44] on div "80" at bounding box center [57, 47] width 11 height 10
click at [85, 47] on icon "button" at bounding box center [83, 42] width 10 height 10
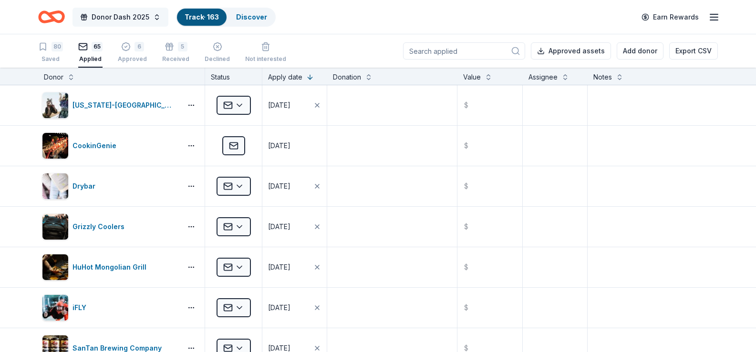
click at [156, 19] on button "Donor Dash 2025" at bounding box center [120, 17] width 96 height 19
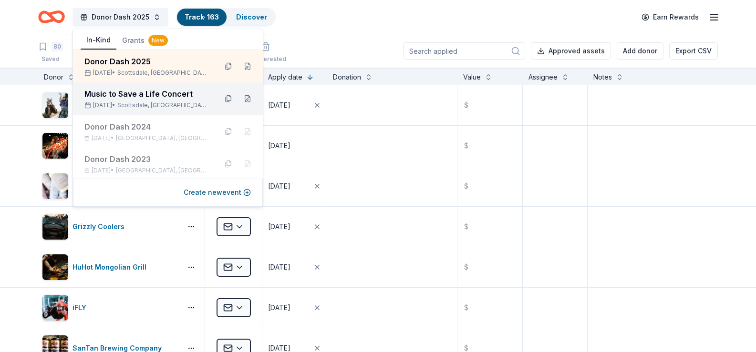
click at [147, 102] on span "Scottsdale, [GEOGRAPHIC_DATA]" at bounding box center [163, 106] width 92 height 8
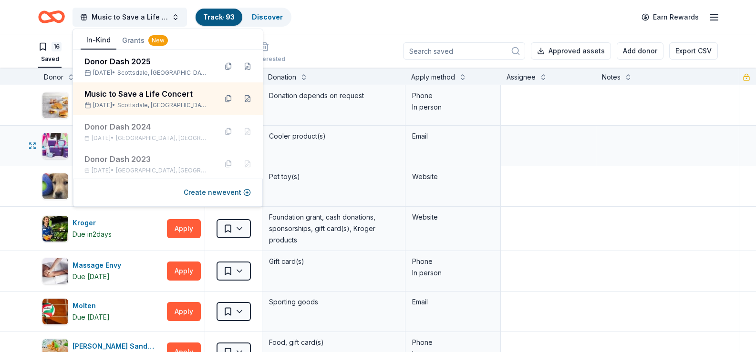
click at [359, 140] on div "Cooler product(s)" at bounding box center [333, 136] width 131 height 13
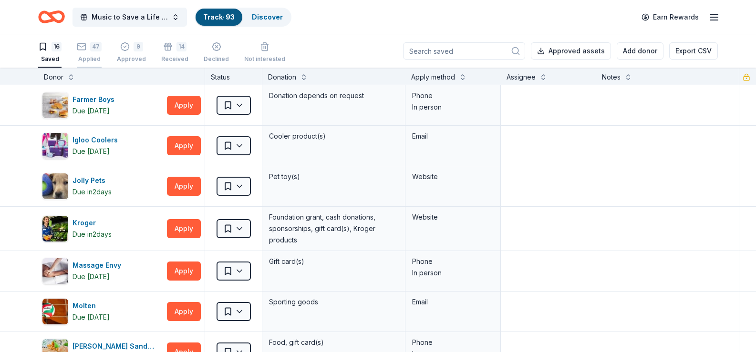
click at [90, 46] on div "47" at bounding box center [89, 42] width 25 height 10
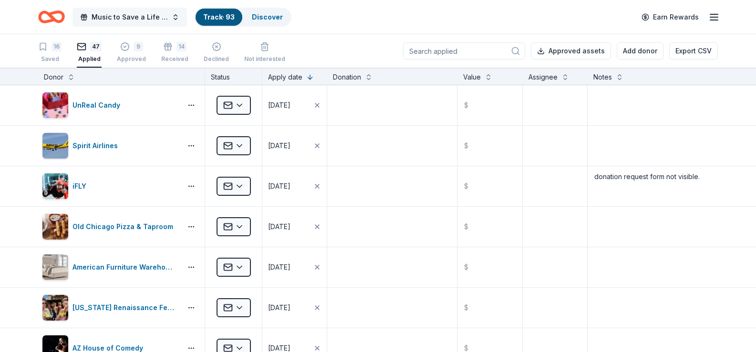
click at [172, 18] on button "Music to Save a Life Concert" at bounding box center [129, 17] width 114 height 19
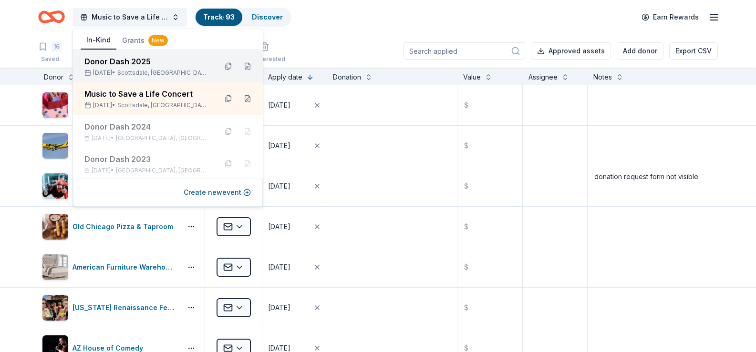
click at [138, 65] on div "Donor Dash 2025" at bounding box center [146, 61] width 125 height 11
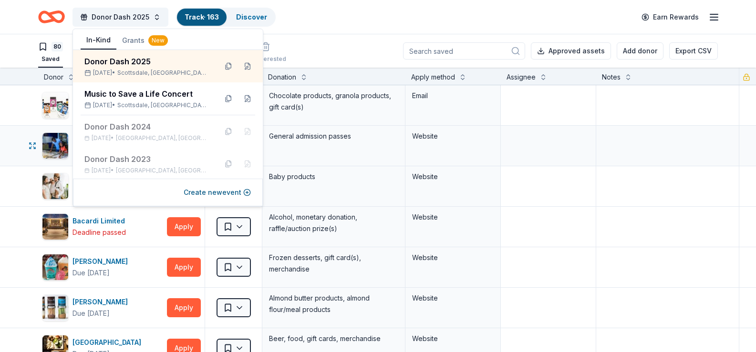
click at [371, 134] on div "General admission passes" at bounding box center [333, 136] width 131 height 13
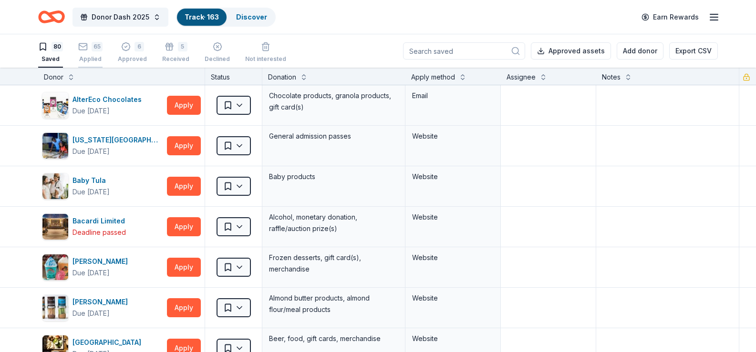
click at [89, 54] on div "65 Applied" at bounding box center [90, 47] width 24 height 21
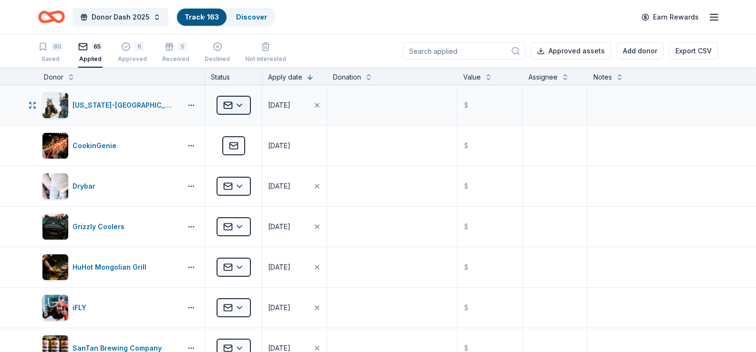
click at [239, 103] on html "Donor Dash 2025 Track · 163 Discover Earn Rewards 80 Saved 65 Applied 6 Approve…" at bounding box center [378, 176] width 756 height 352
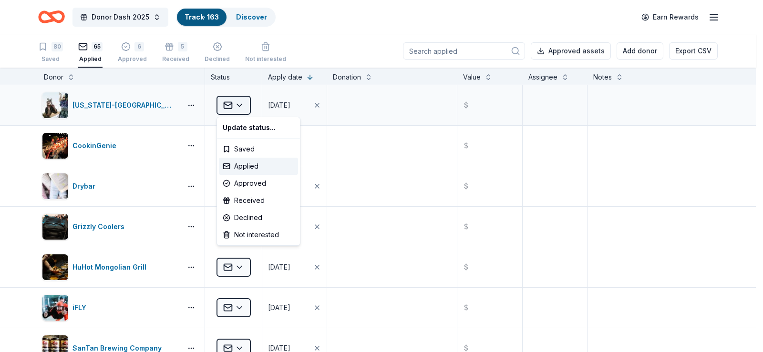
click at [239, 103] on html "Donor Dash 2025 Track · 163 Discover Earn Rewards 80 Saved 65 Applied 6 Approve…" at bounding box center [381, 176] width 763 height 352
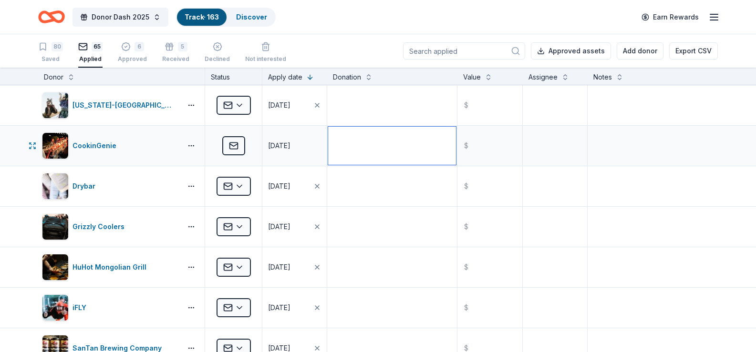
click at [357, 136] on textarea at bounding box center [392, 146] width 128 height 38
click at [204, 14] on link "Track · 163" at bounding box center [202, 17] width 34 height 8
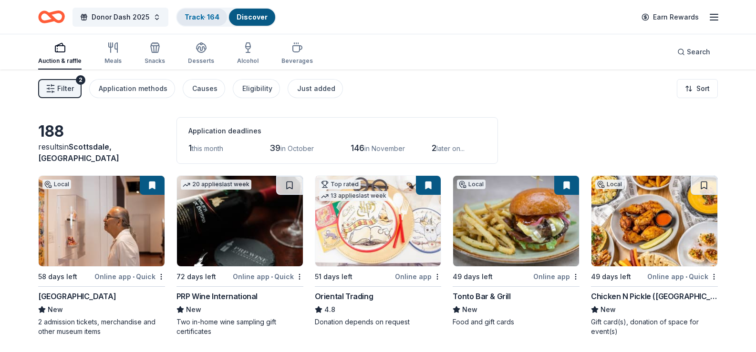
click at [190, 19] on link "Track · 164" at bounding box center [202, 17] width 35 height 8
click at [201, 19] on link "Track · 164" at bounding box center [202, 17] width 35 height 8
